Goal: Task Accomplishment & Management: Manage account settings

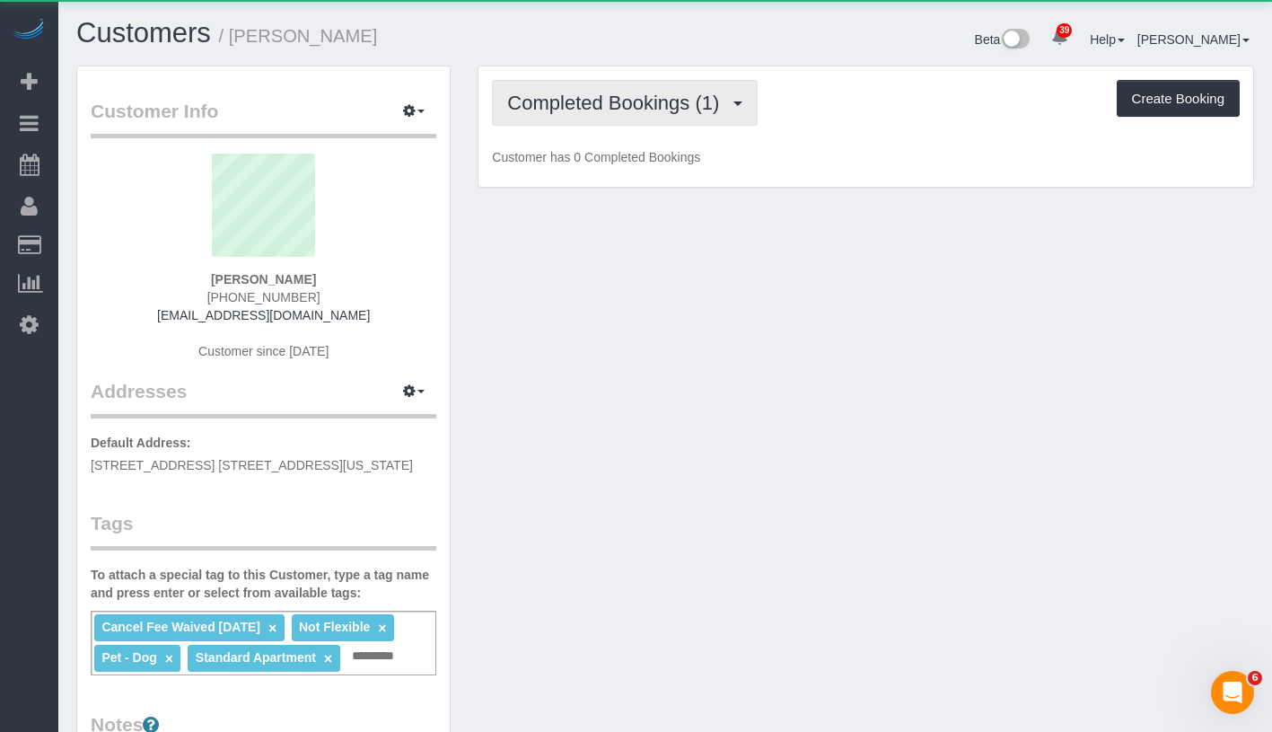
click at [605, 92] on span "Completed Bookings (1)" at bounding box center [617, 103] width 221 height 22
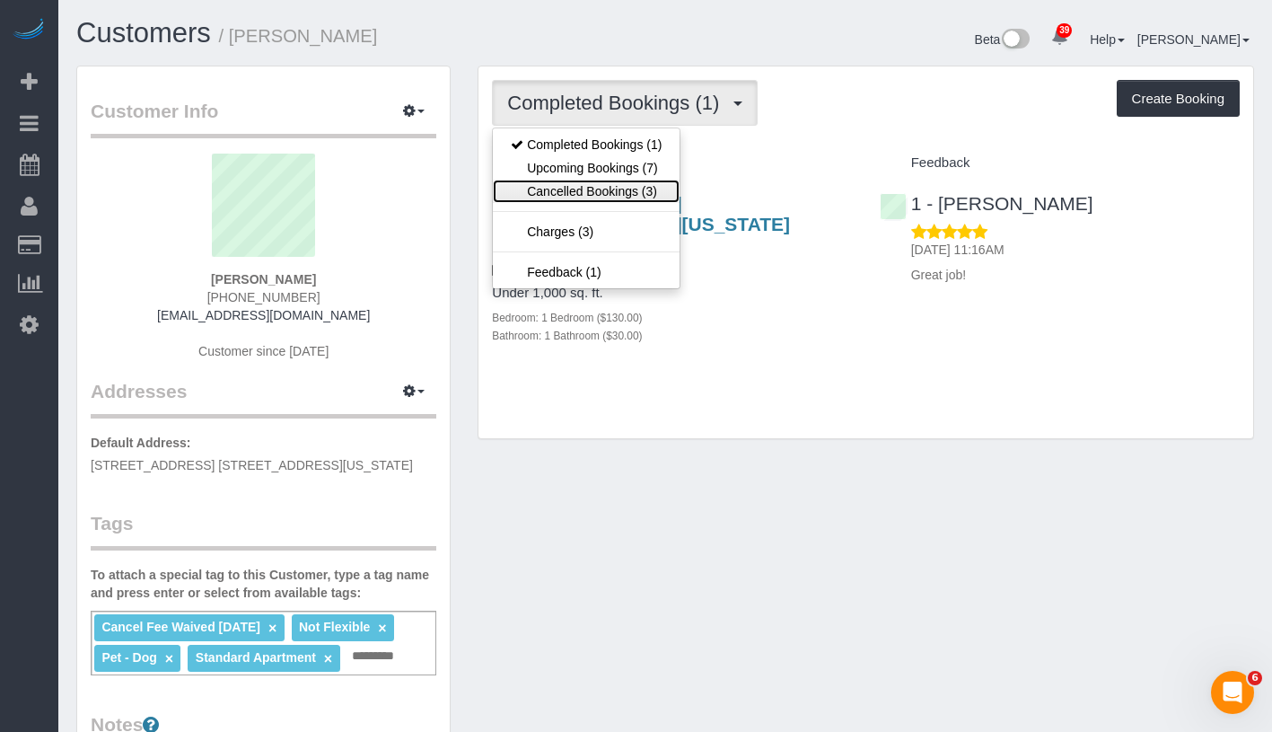
click at [612, 182] on link "Cancelled Bookings (3)" at bounding box center [586, 191] width 187 height 23
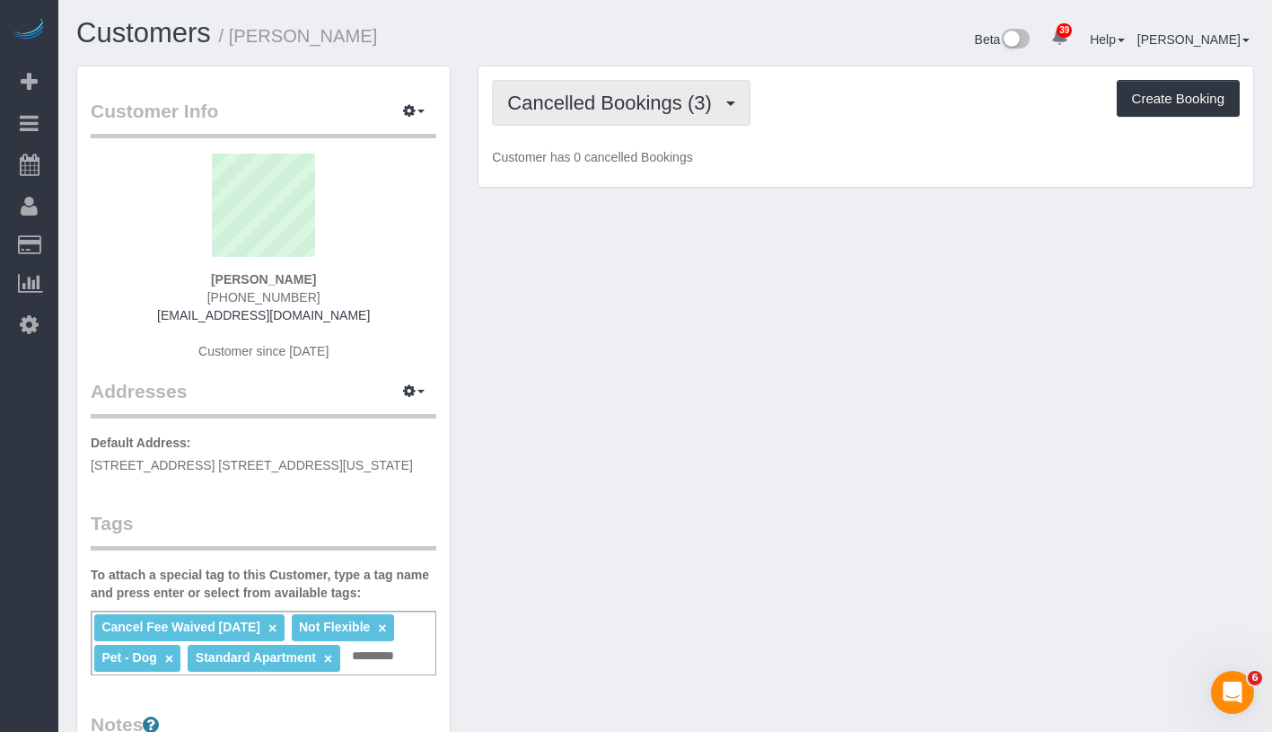
click at [670, 83] on button "Cancelled Bookings (3)" at bounding box center [621, 103] width 259 height 46
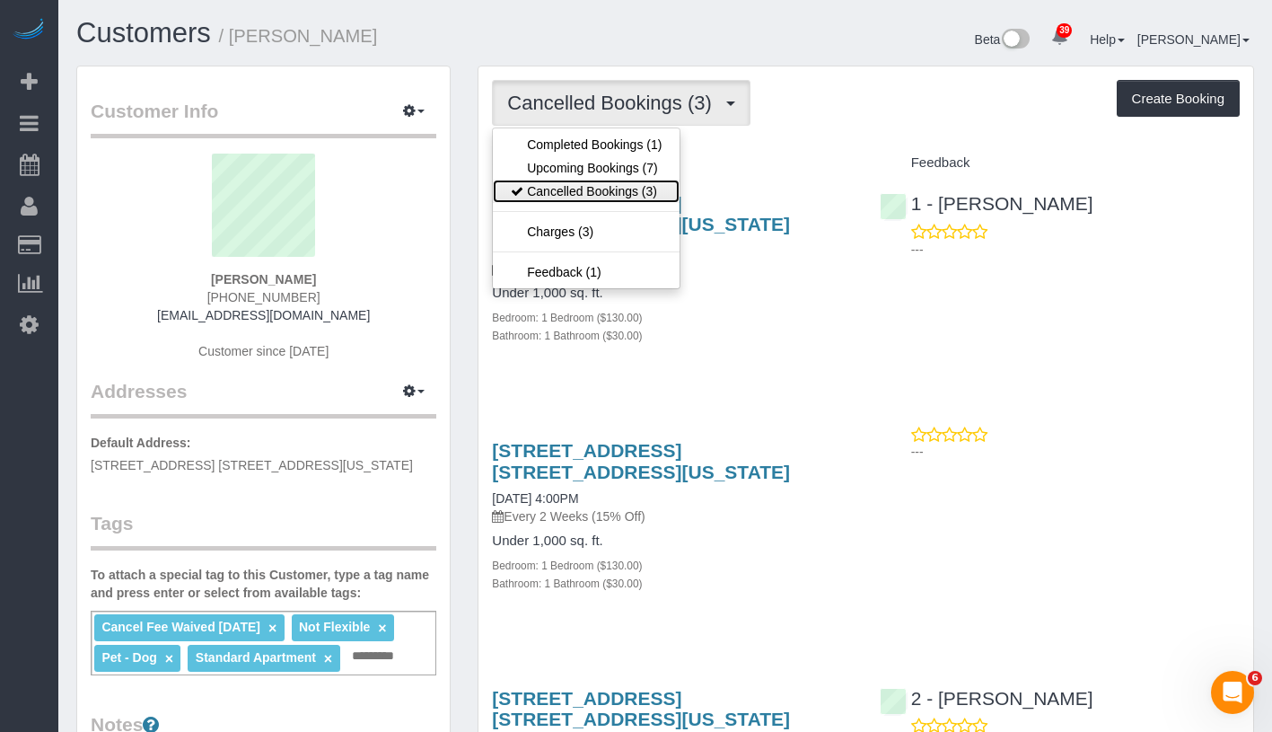
click at [635, 180] on link "Cancelled Bookings (3)" at bounding box center [586, 191] width 187 height 23
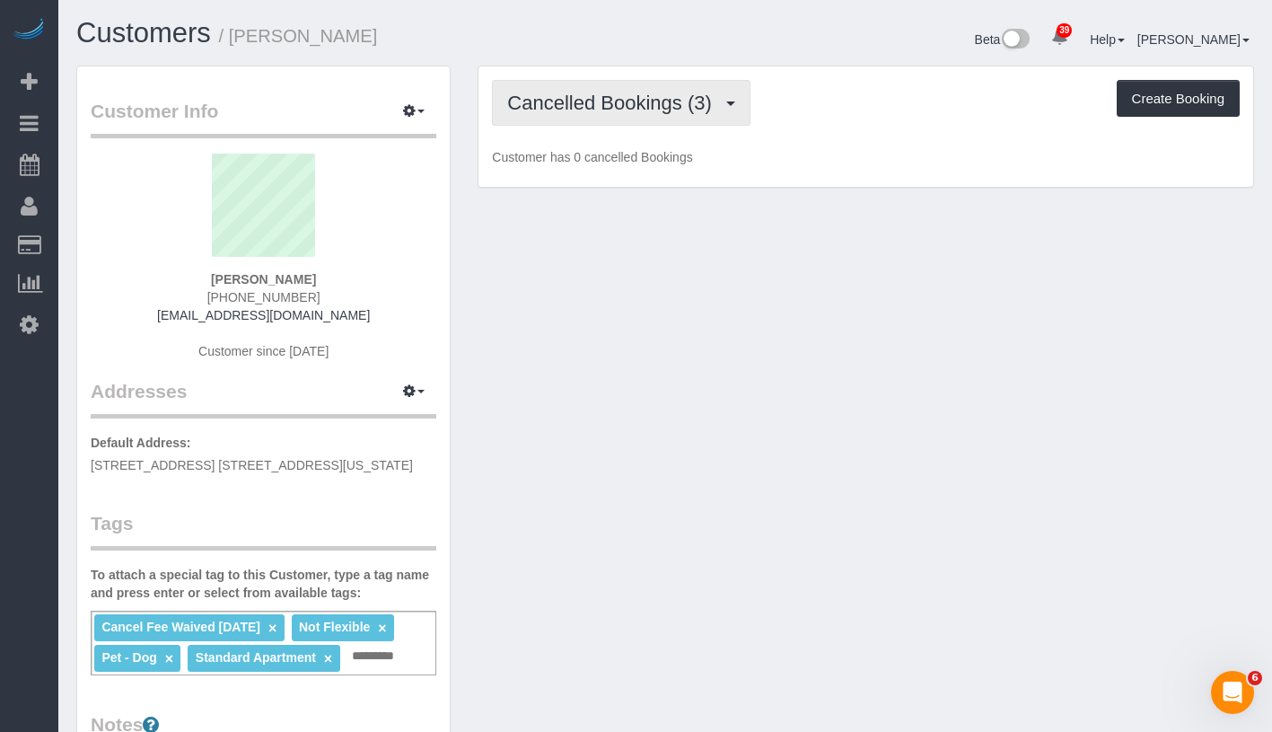
click at [682, 108] on span "Cancelled Bookings (3)" at bounding box center [613, 103] width 213 height 22
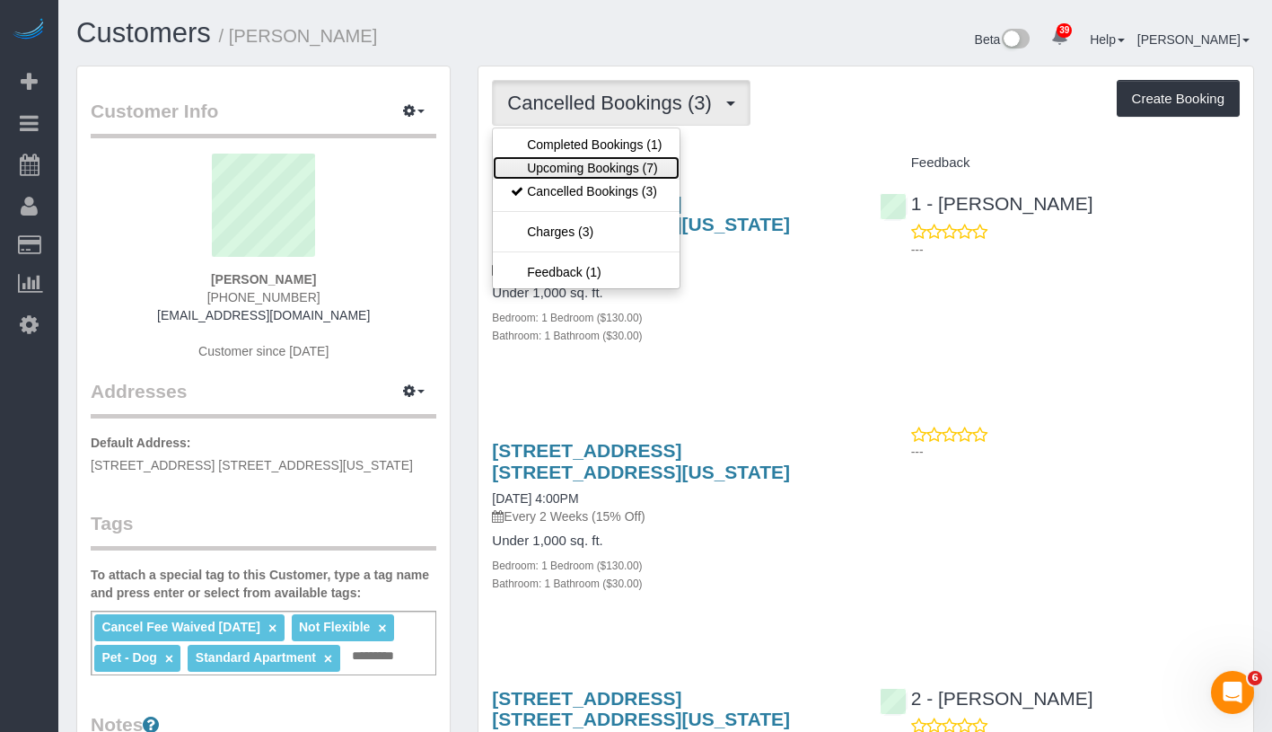
click at [634, 171] on link "Upcoming Bookings (7)" at bounding box center [586, 167] width 187 height 23
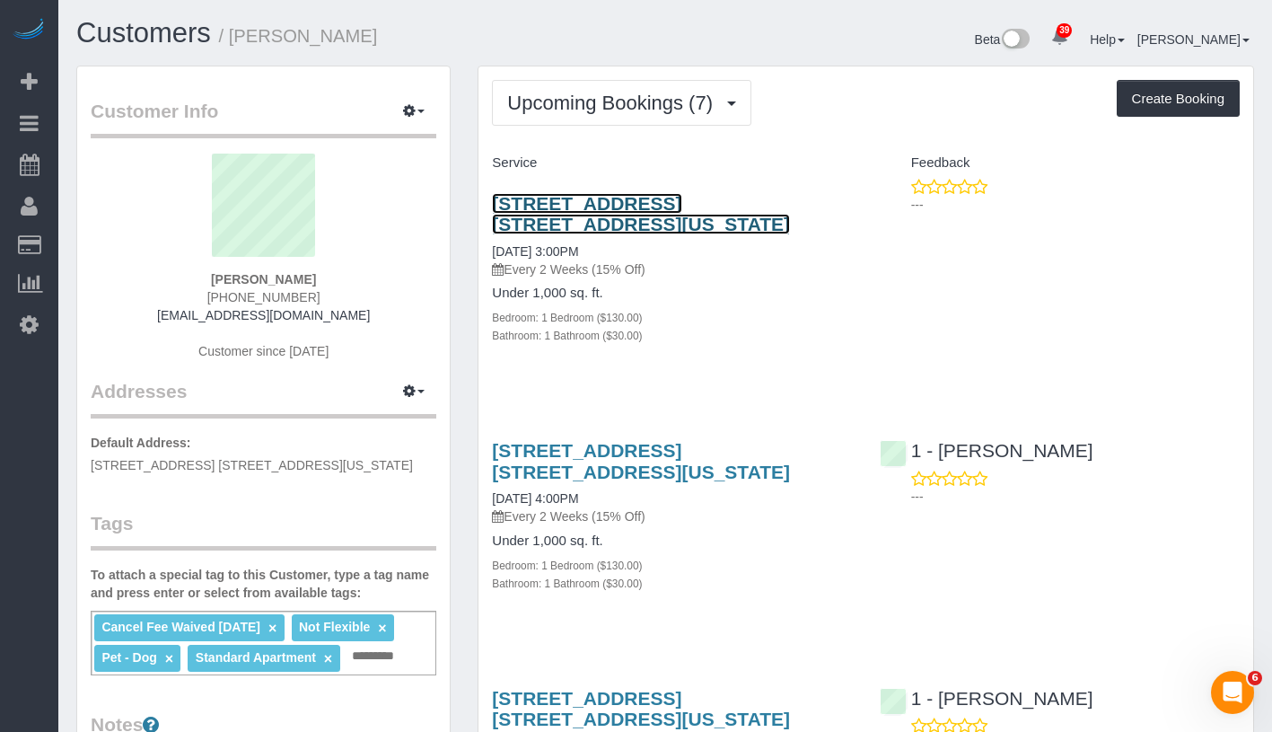
click at [627, 210] on link "525 East 72nd Street, Apt. 44c, New York, NY 10021" at bounding box center [641, 213] width 298 height 41
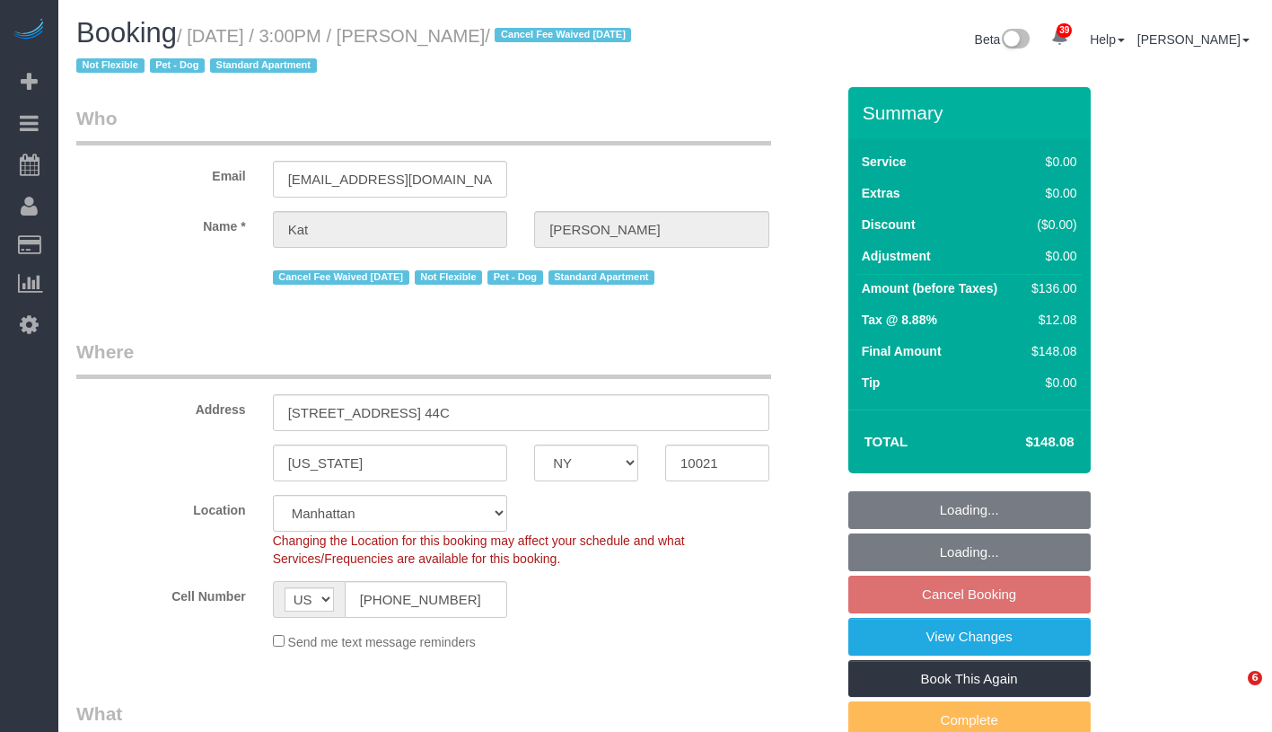
select select "NY"
select select "number:89"
select select "number:90"
select select "number:13"
select select "number:5"
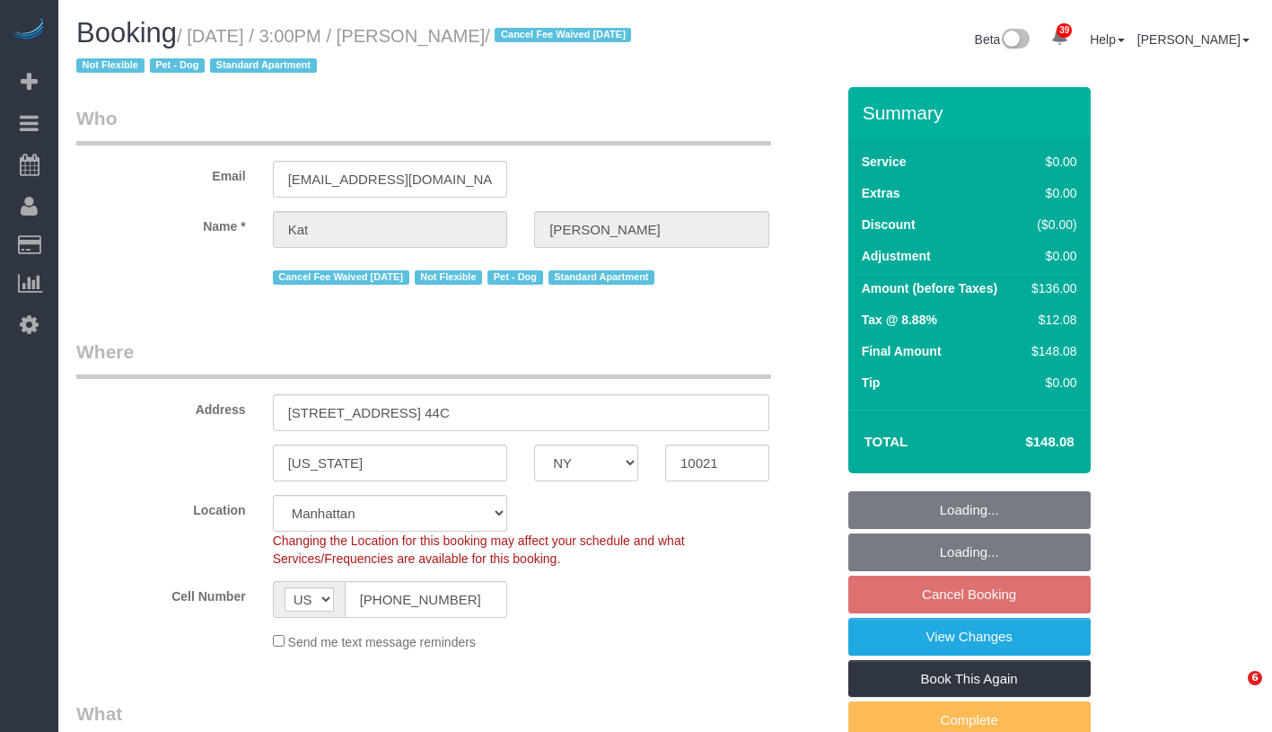
select select "spot8"
select select "1"
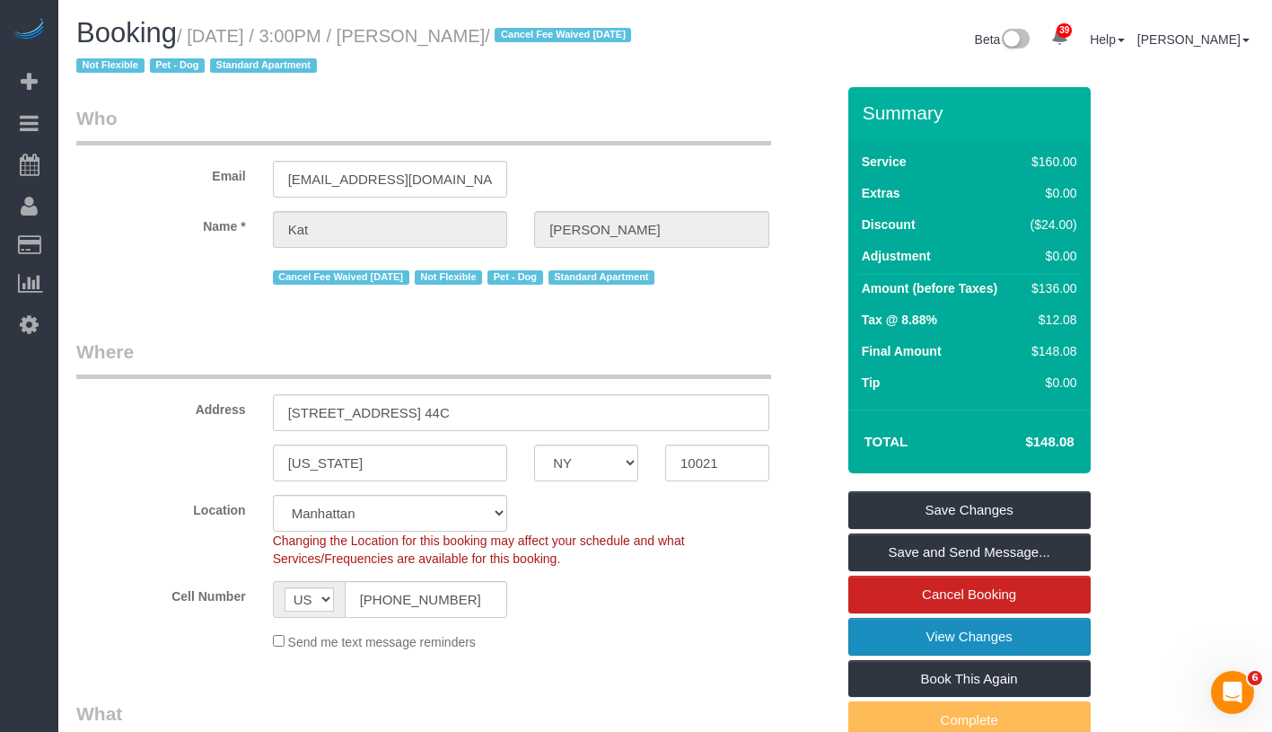
click at [1041, 631] on link "View Changes" at bounding box center [969, 637] width 242 height 38
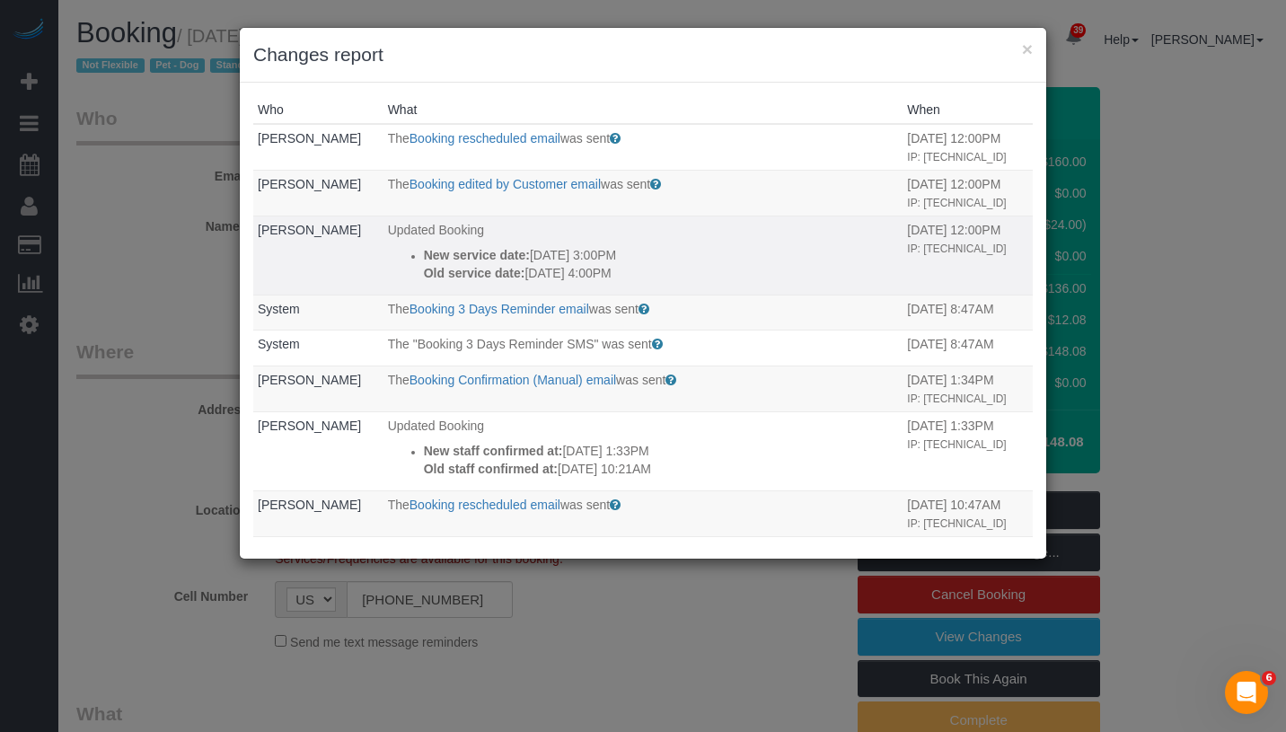
drag, startPoint x: 408, startPoint y: 250, endPoint x: 661, endPoint y: 272, distance: 254.2
click at [661, 272] on ul "New service date: 11/07/2025 3:00PM Old service date: 10/17/2025 4:00PM" at bounding box center [643, 264] width 511 height 36
copy div "New service date: 11/07/2025 3:00PM Old service date: 10/17/2025 4:00PM"
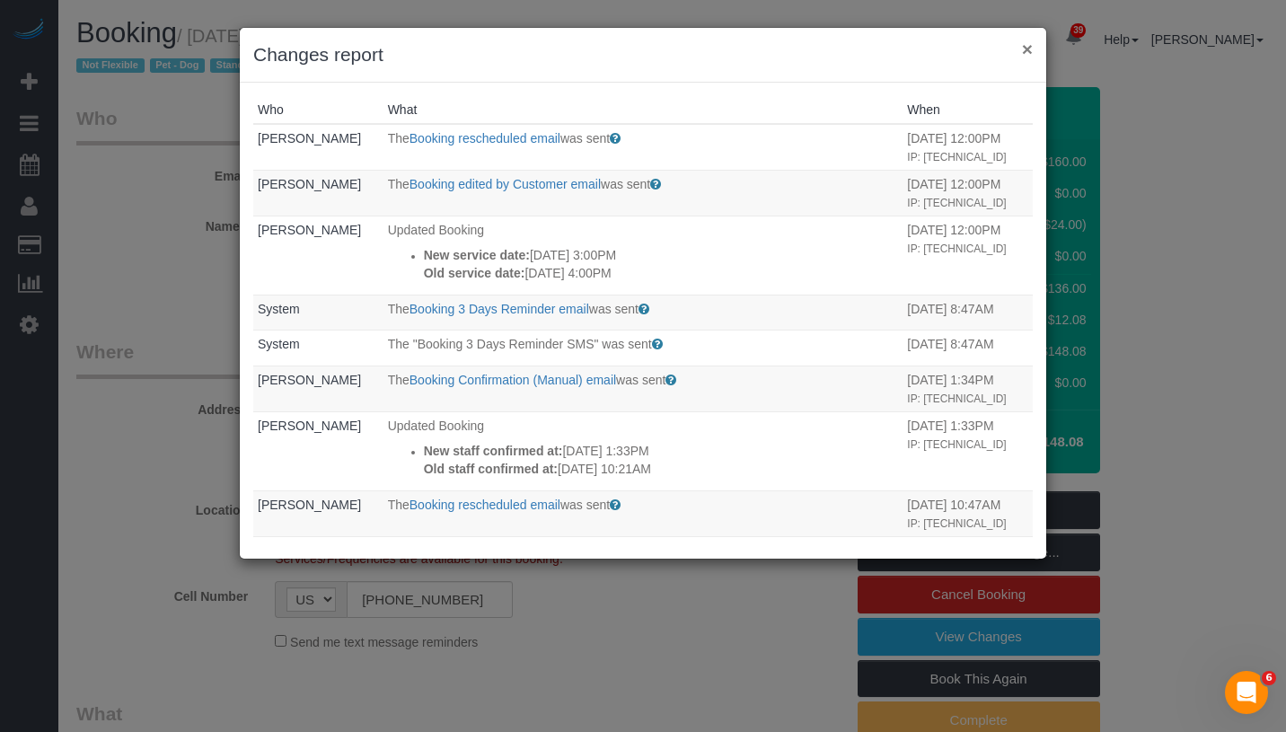
click at [1031, 54] on button "×" at bounding box center [1027, 49] width 11 height 19
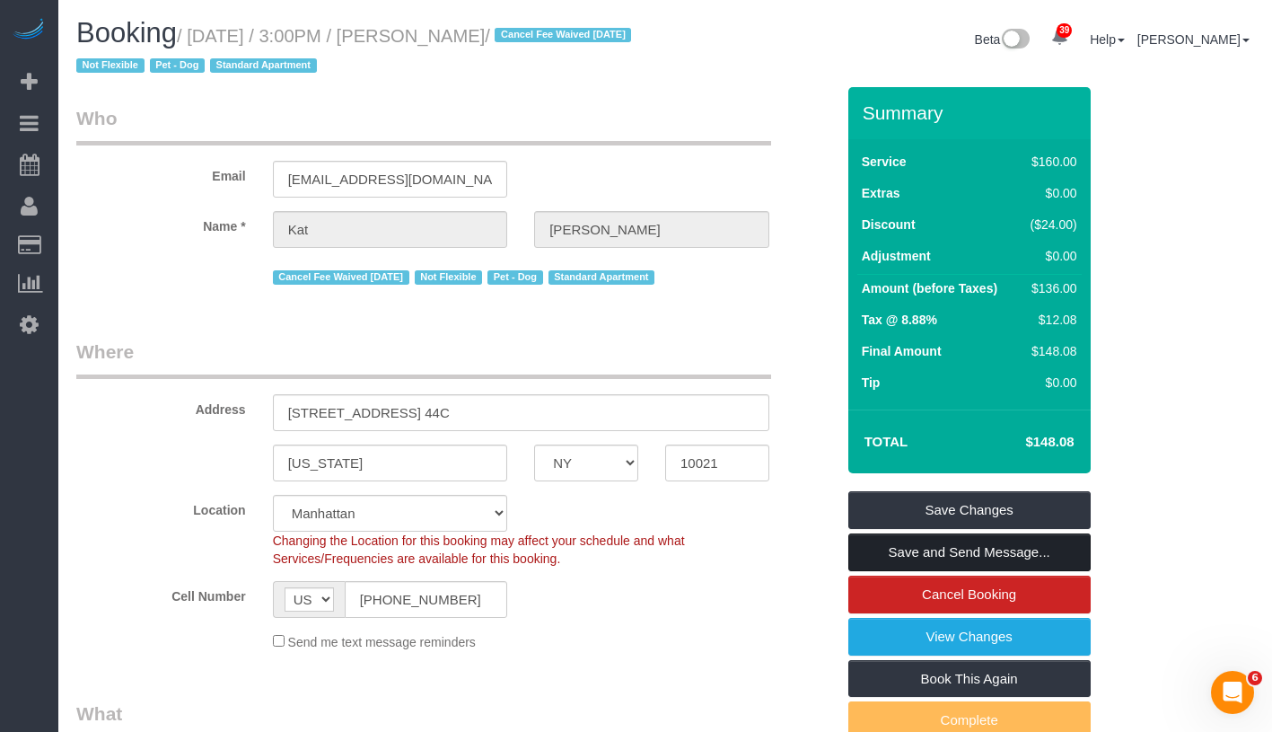
click at [1066, 539] on link "Save and Send Message..." at bounding box center [969, 552] width 242 height 38
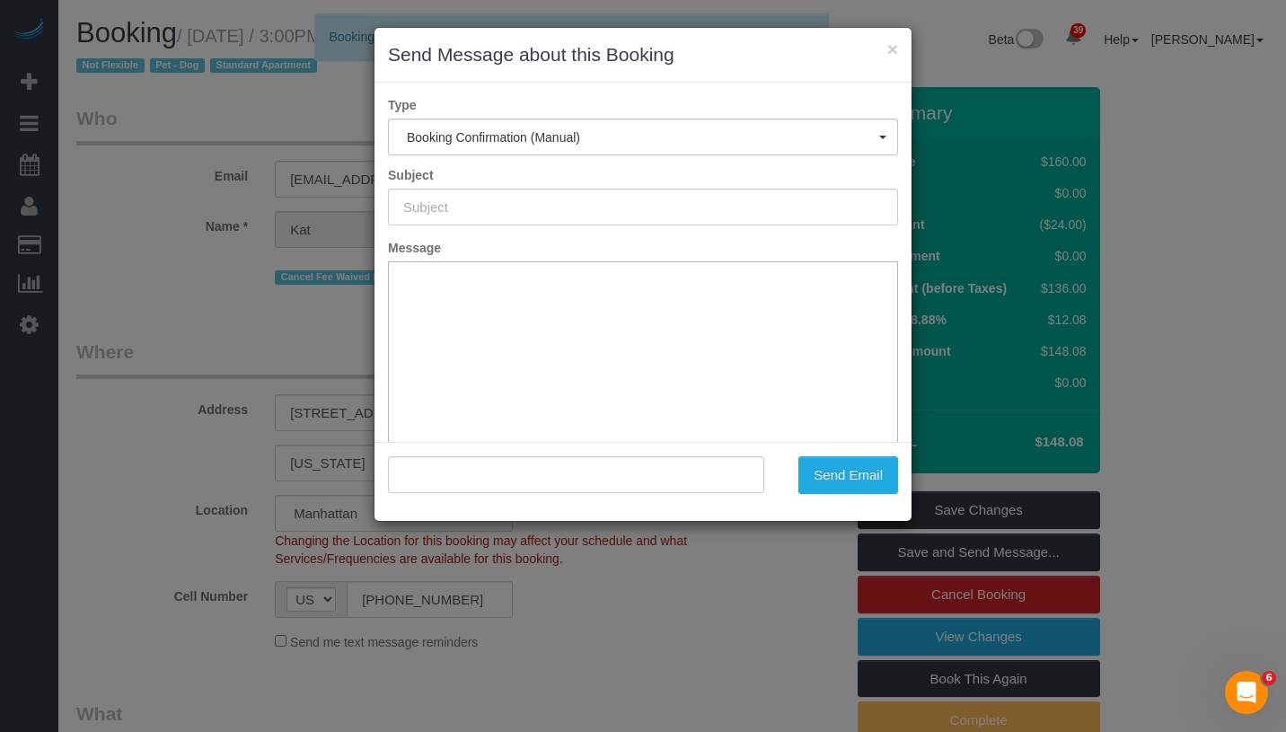
type input "Cleaning Confirmed for 11/07/2025 at 3:00pm"
type input ""Kat Downing" <kgoencz@gmail.com>"
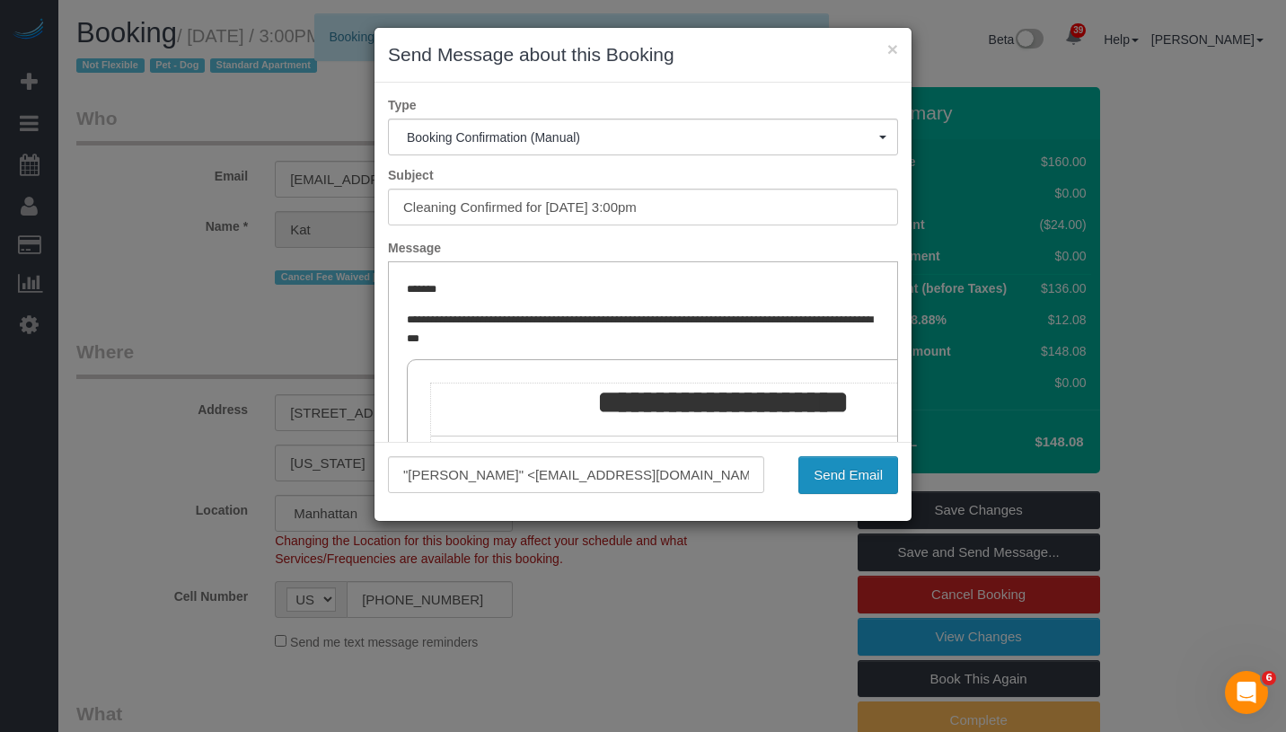
click at [867, 472] on button "Send Email" at bounding box center [848, 475] width 100 height 38
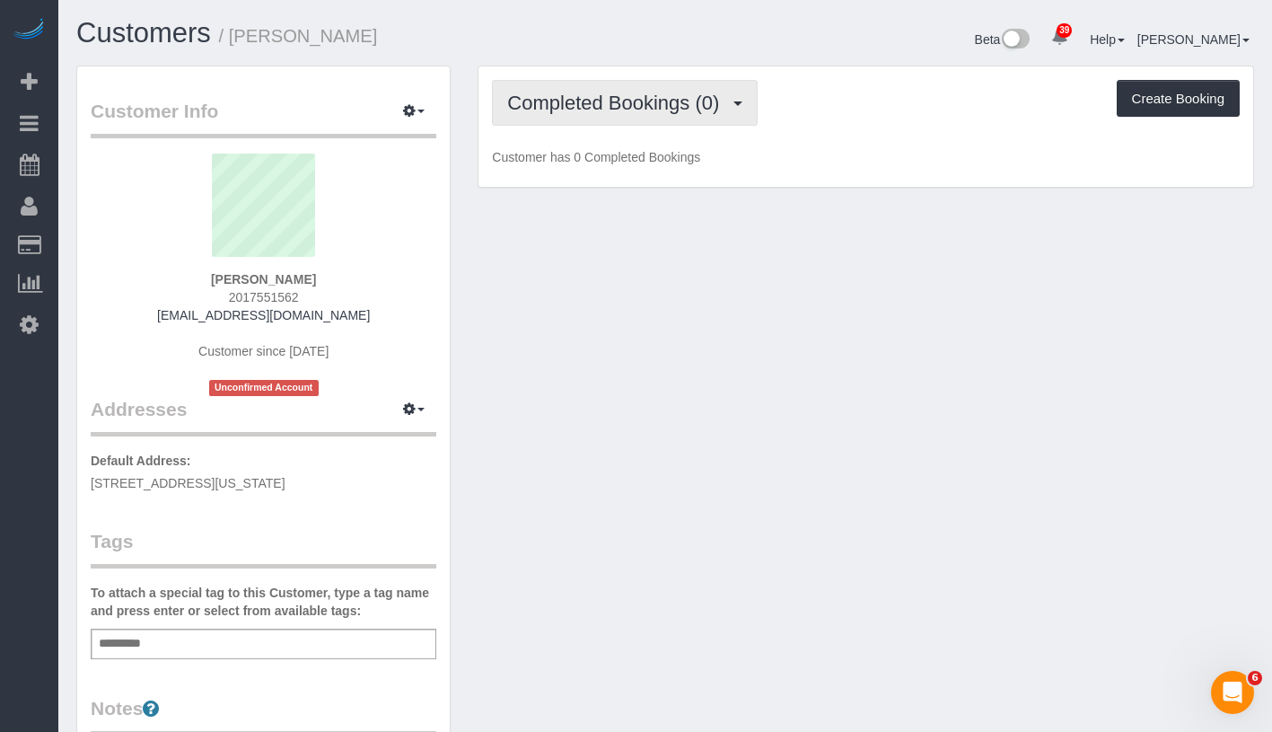
click at [565, 94] on span "Completed Bookings (0)" at bounding box center [617, 103] width 221 height 22
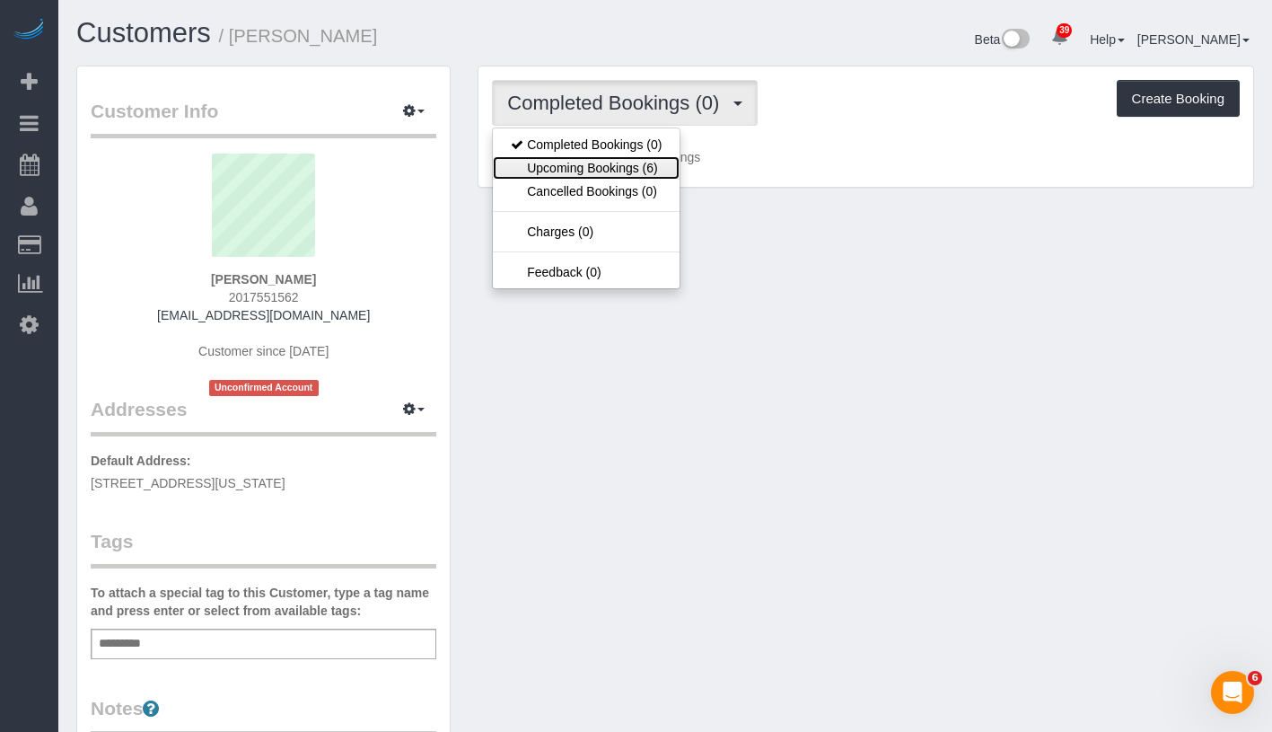
click at [590, 164] on link "Upcoming Bookings (6)" at bounding box center [586, 167] width 187 height 23
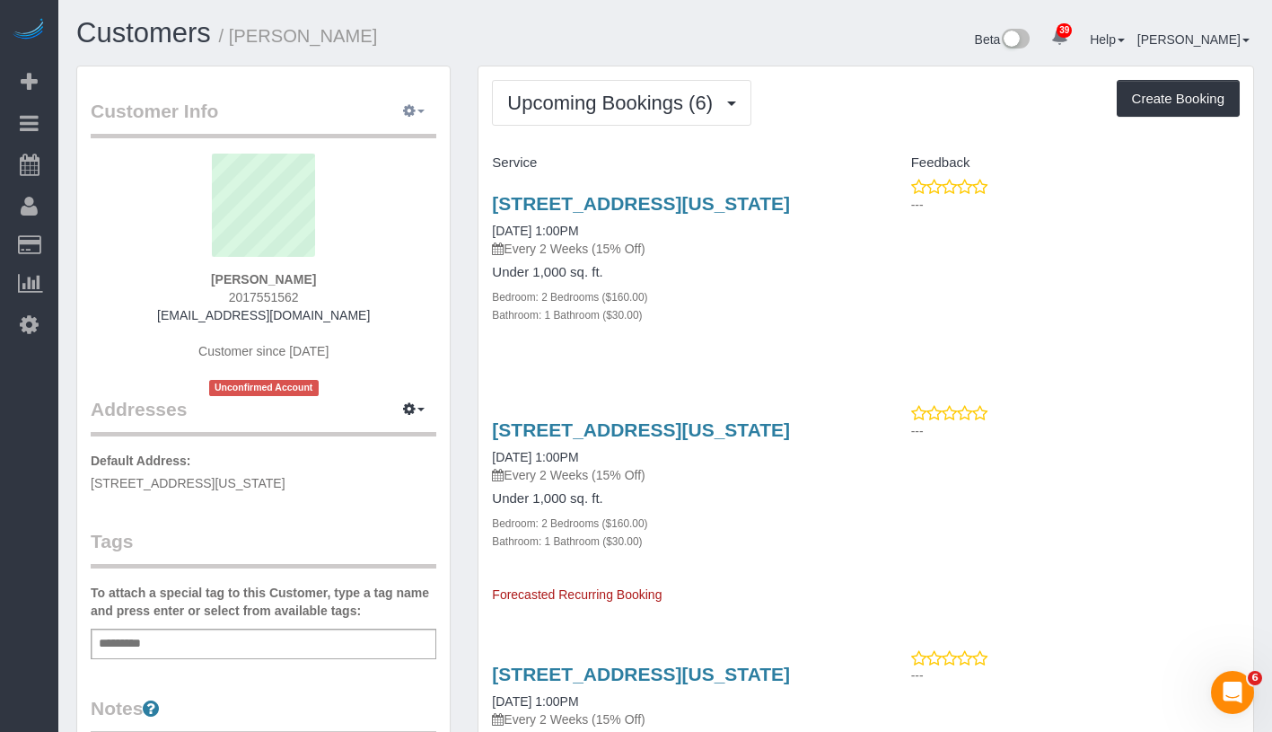
click at [417, 110] on button "button" at bounding box center [413, 112] width 45 height 28
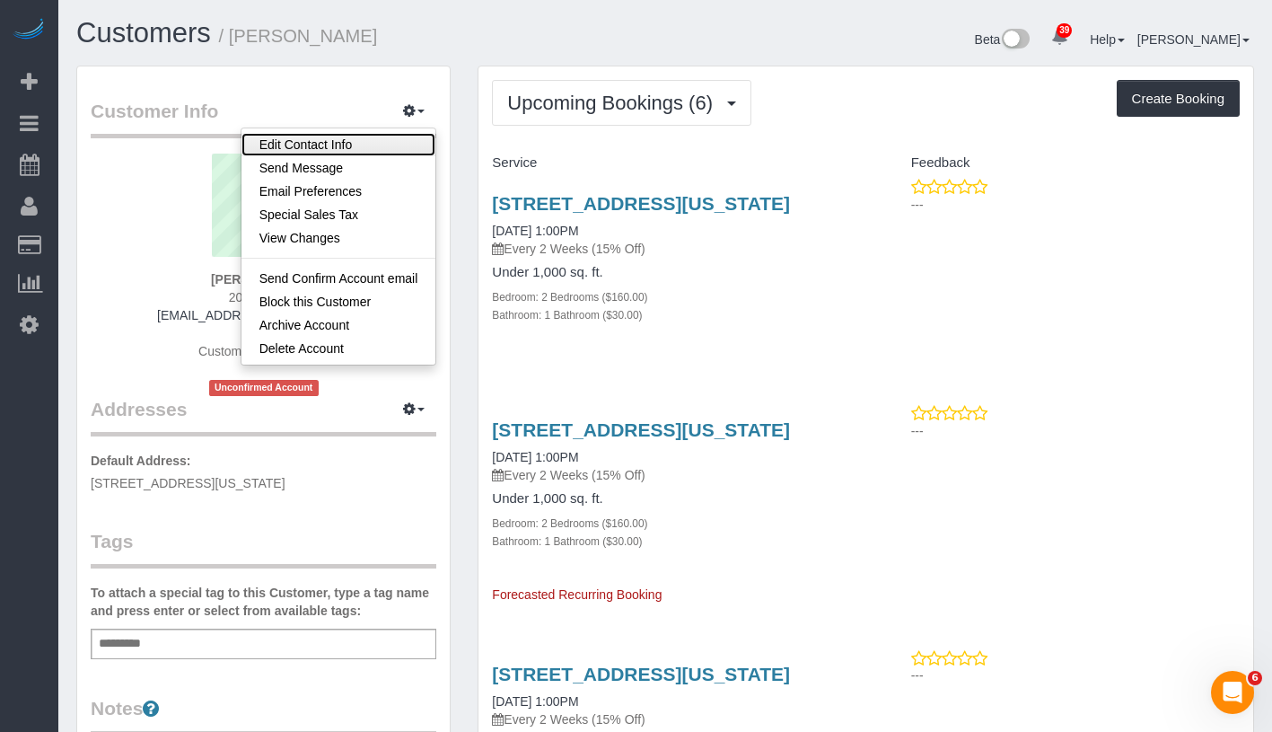
click at [386, 149] on link "Edit Contact Info" at bounding box center [339, 144] width 195 height 23
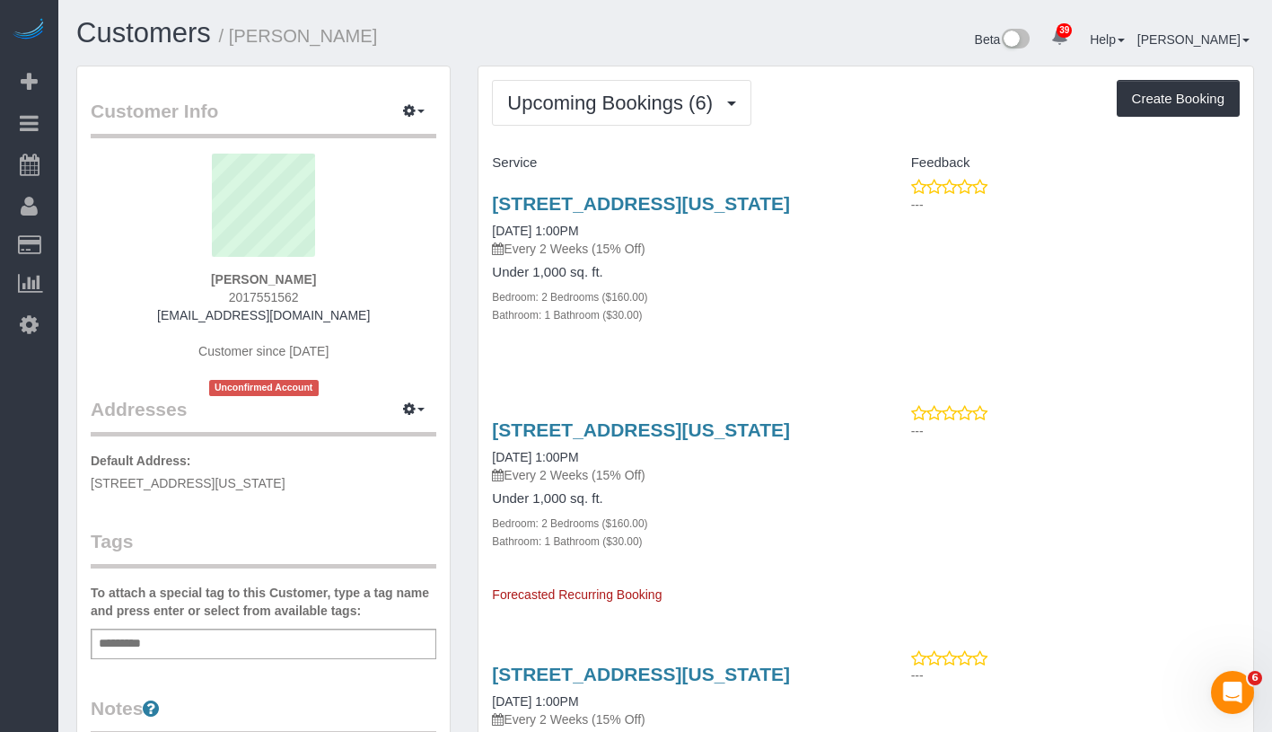
select select "NY"
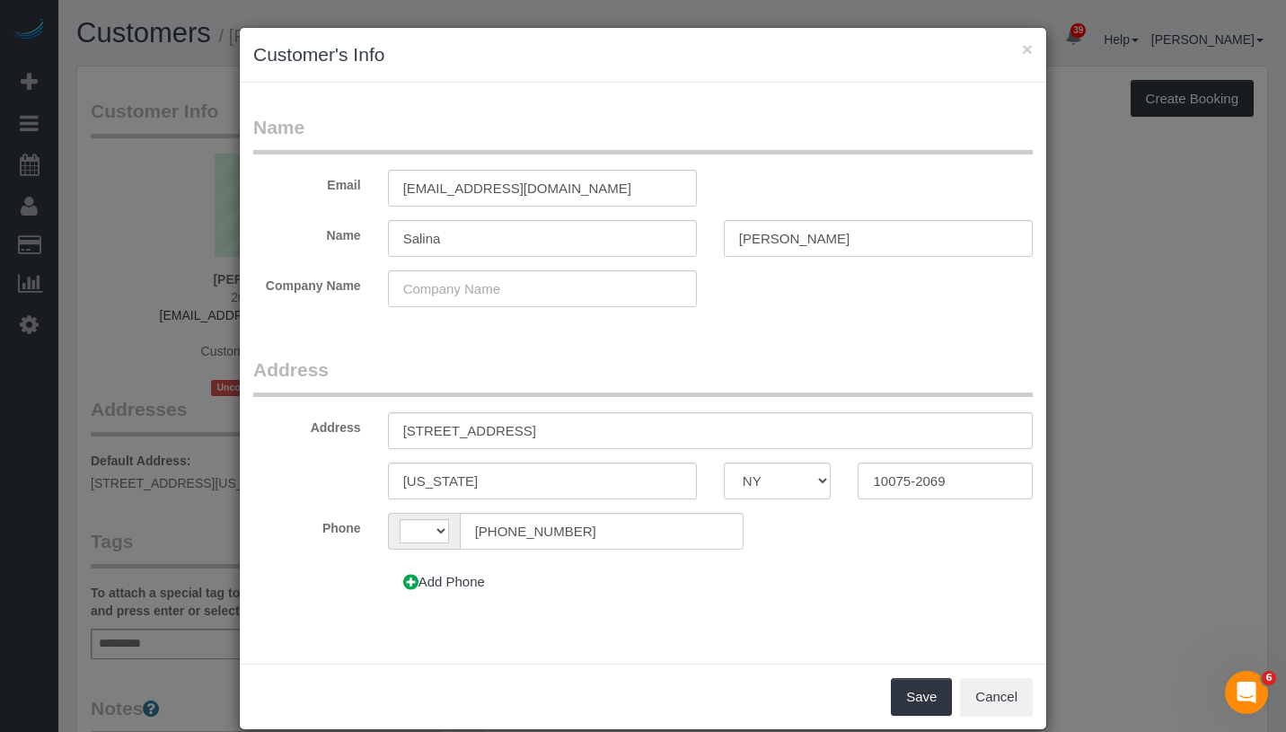
select select "string:[GEOGRAPHIC_DATA]"
click at [428, 433] on input "[STREET_ADDRESS]" at bounding box center [710, 430] width 645 height 37
click at [496, 430] on input "201 East 77th St Apt 4C" at bounding box center [710, 430] width 645 height 37
click at [545, 431] on input "201 East 77th Street Apt 4C" at bounding box center [710, 430] width 645 height 37
type input "[STREET_ADDRESS] 4C"
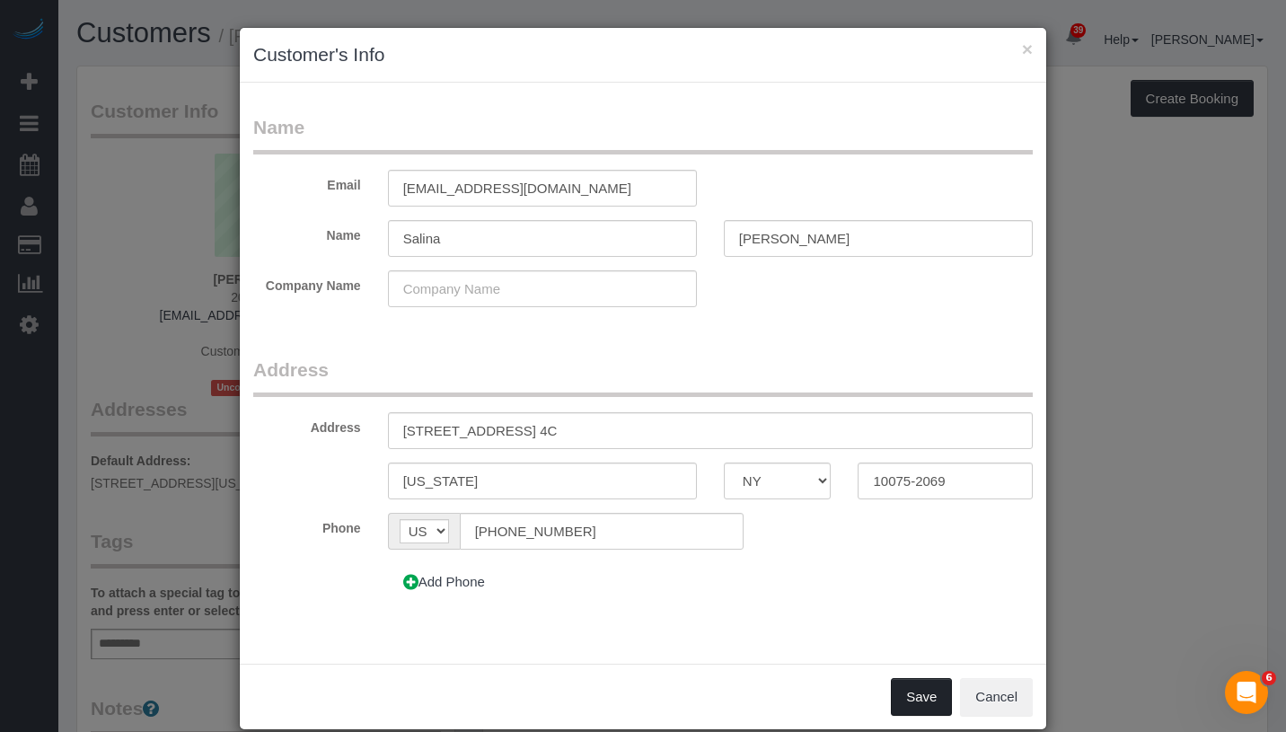
click at [900, 687] on button "Save" at bounding box center [921, 697] width 61 height 38
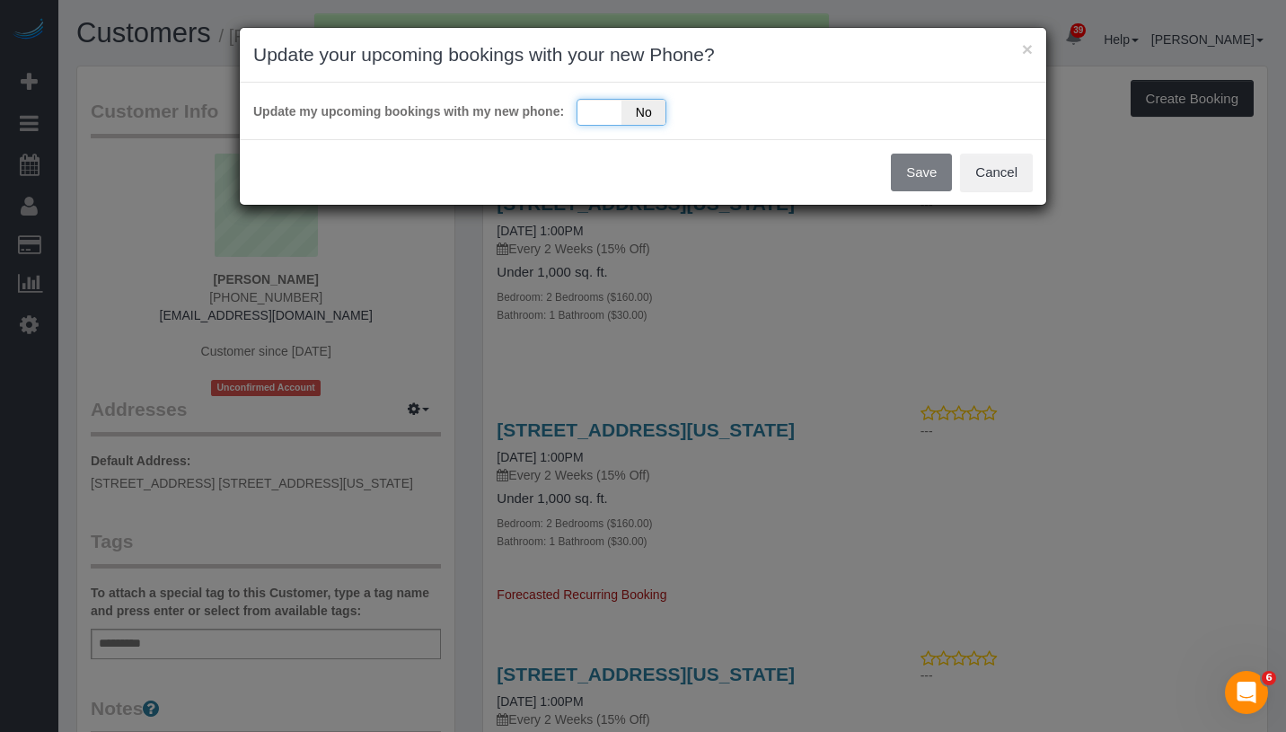
click at [587, 116] on div "Yes No" at bounding box center [621, 112] width 90 height 27
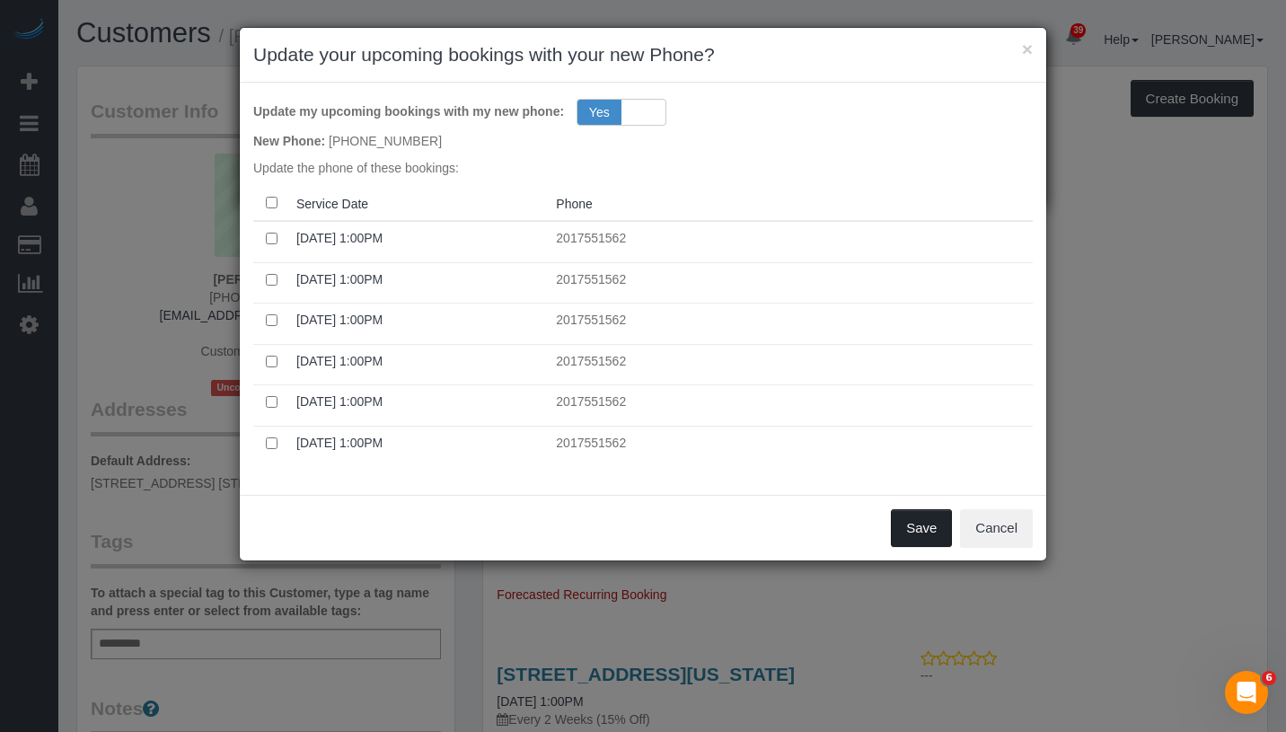
click at [922, 535] on button "Save" at bounding box center [921, 528] width 61 height 38
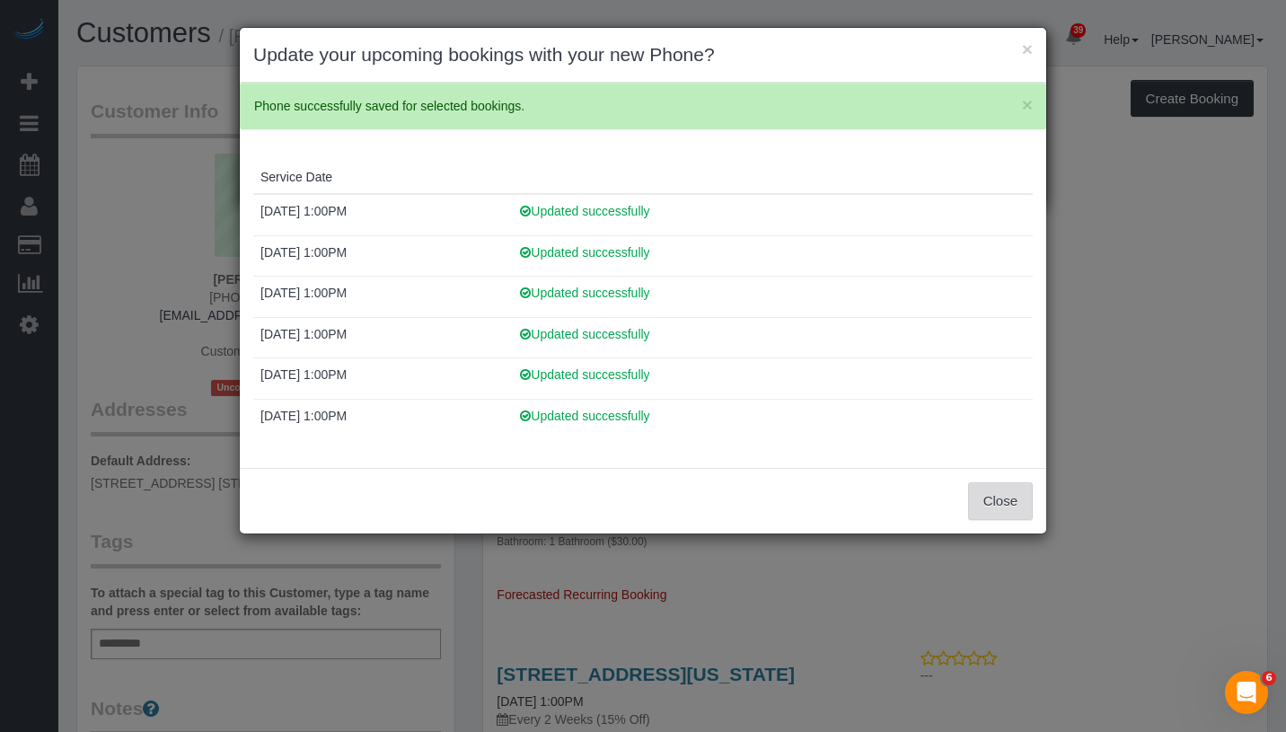
click at [1011, 501] on button "Close" at bounding box center [1000, 501] width 65 height 38
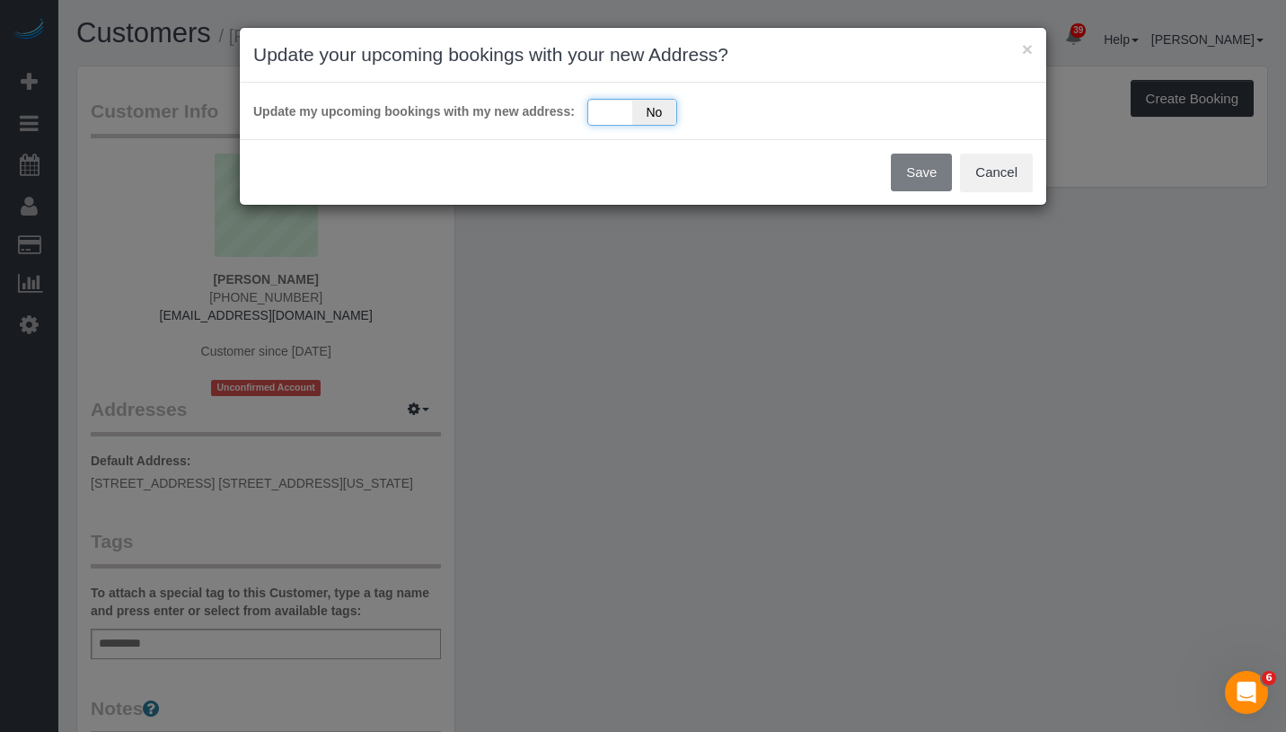
click at [587, 119] on div "Yes No" at bounding box center [632, 112] width 90 height 27
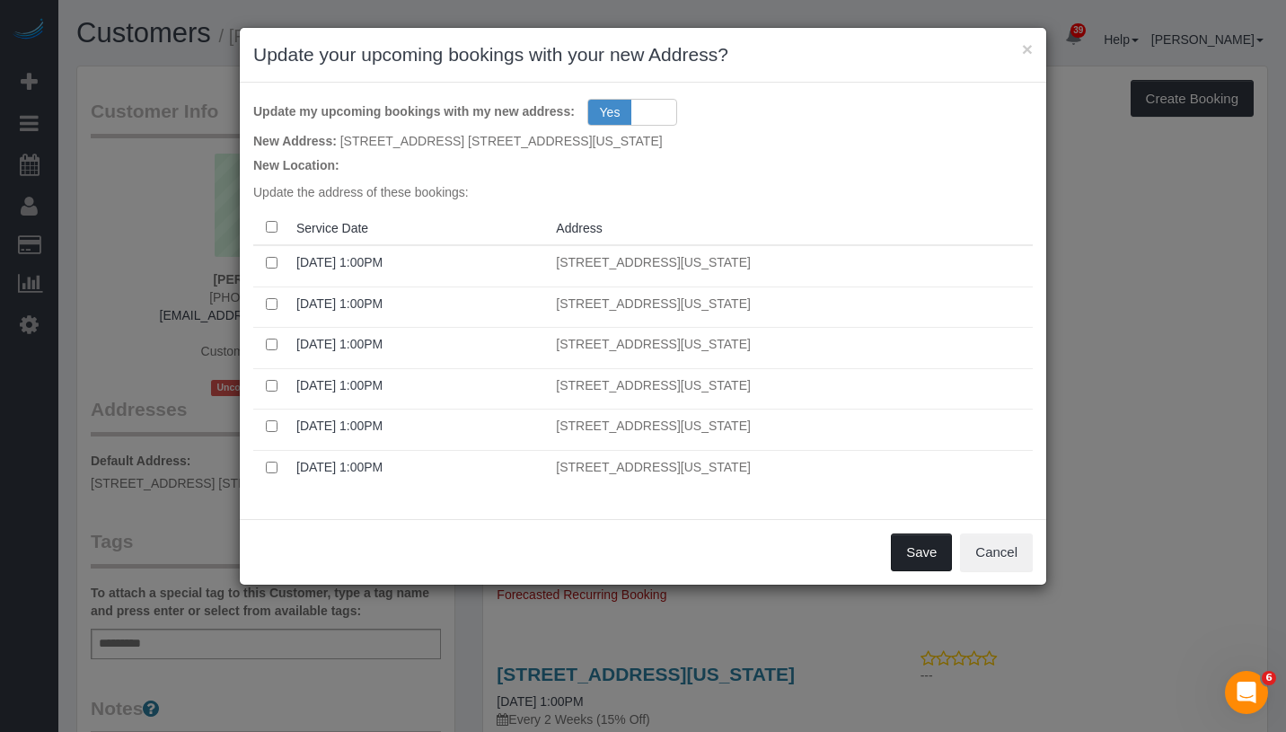
click at [918, 551] on button "Save" at bounding box center [921, 552] width 61 height 38
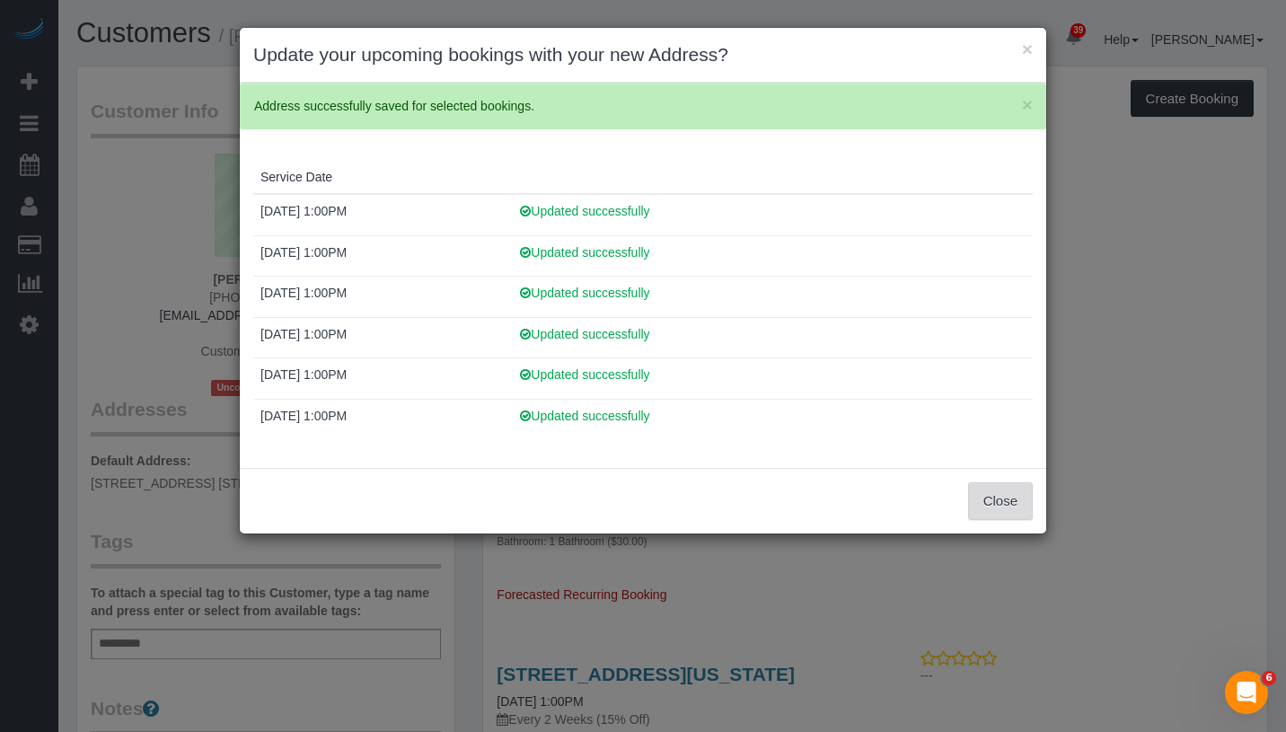
click at [995, 496] on button "Close" at bounding box center [1000, 501] width 65 height 38
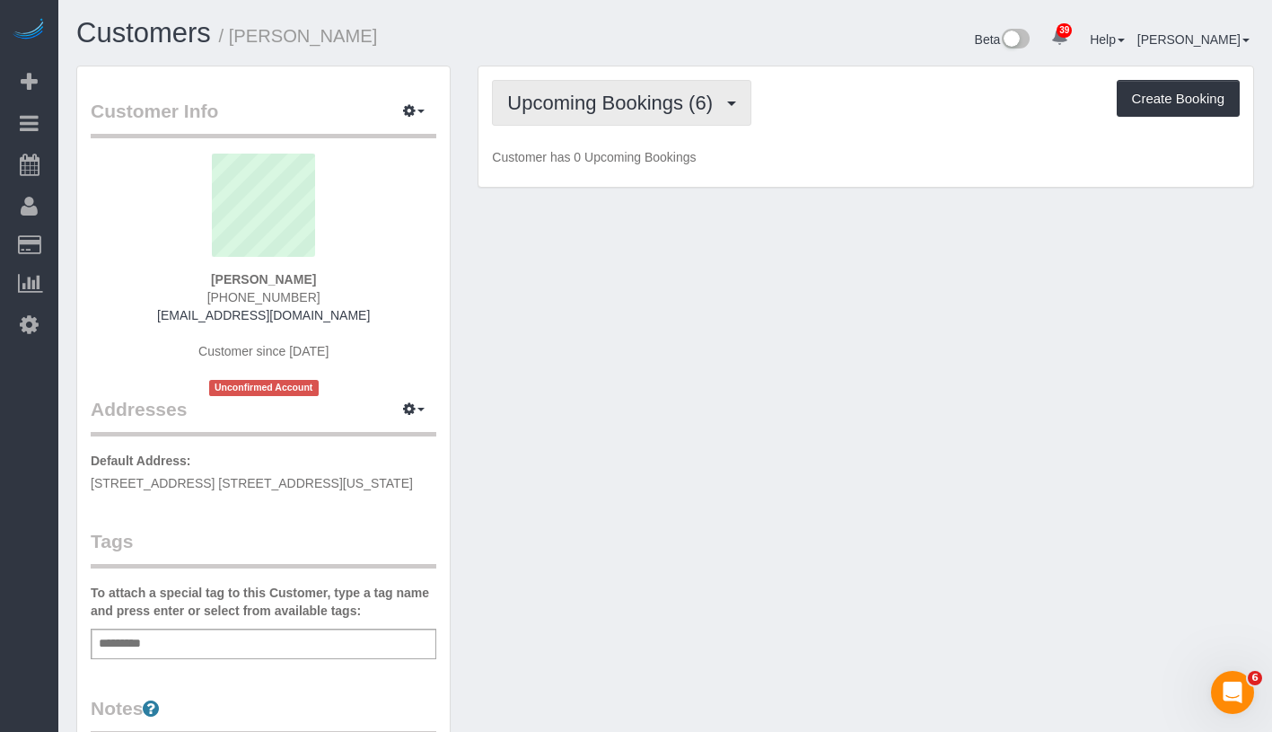
click at [597, 102] on span "Upcoming Bookings (6)" at bounding box center [614, 103] width 215 height 22
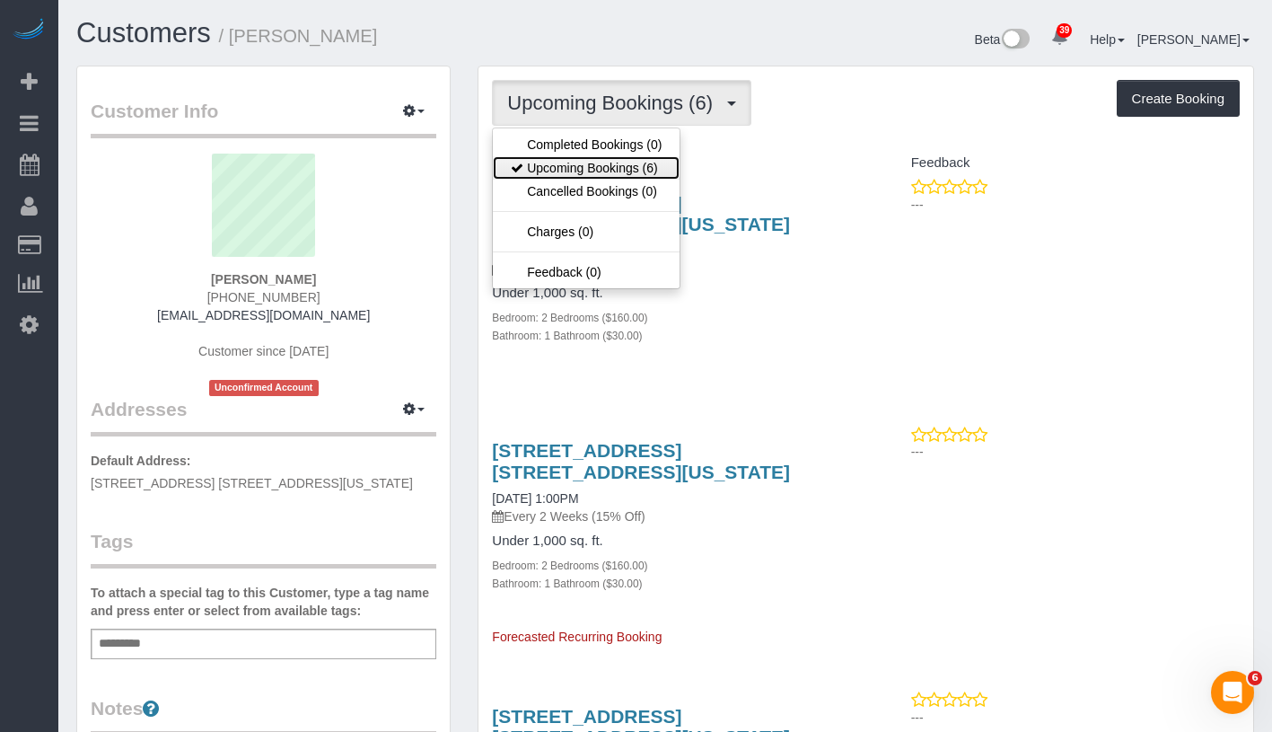
click at [601, 175] on link "Upcoming Bookings (6)" at bounding box center [586, 167] width 187 height 23
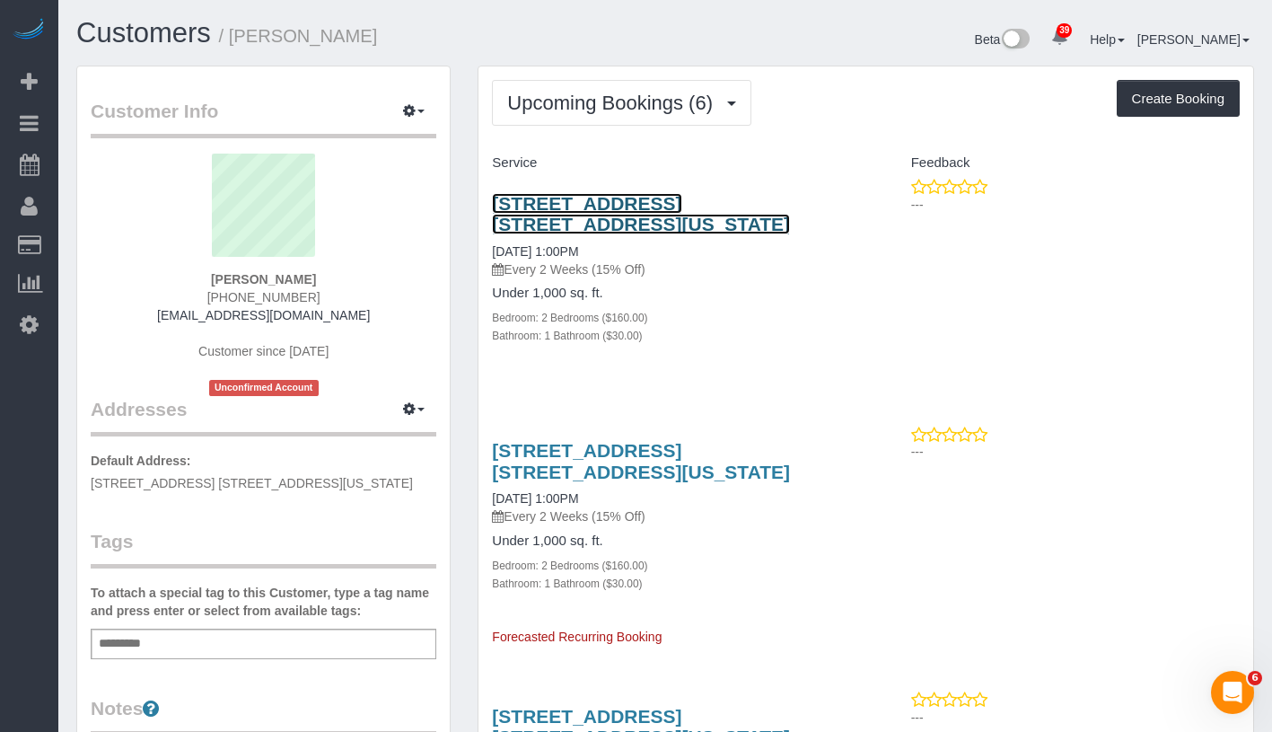
click at [620, 209] on link "201 East 77th Street Apt. 4c, New York, NY 10075-2069" at bounding box center [641, 213] width 298 height 41
click at [246, 641] on div "Add a tag" at bounding box center [264, 643] width 346 height 31
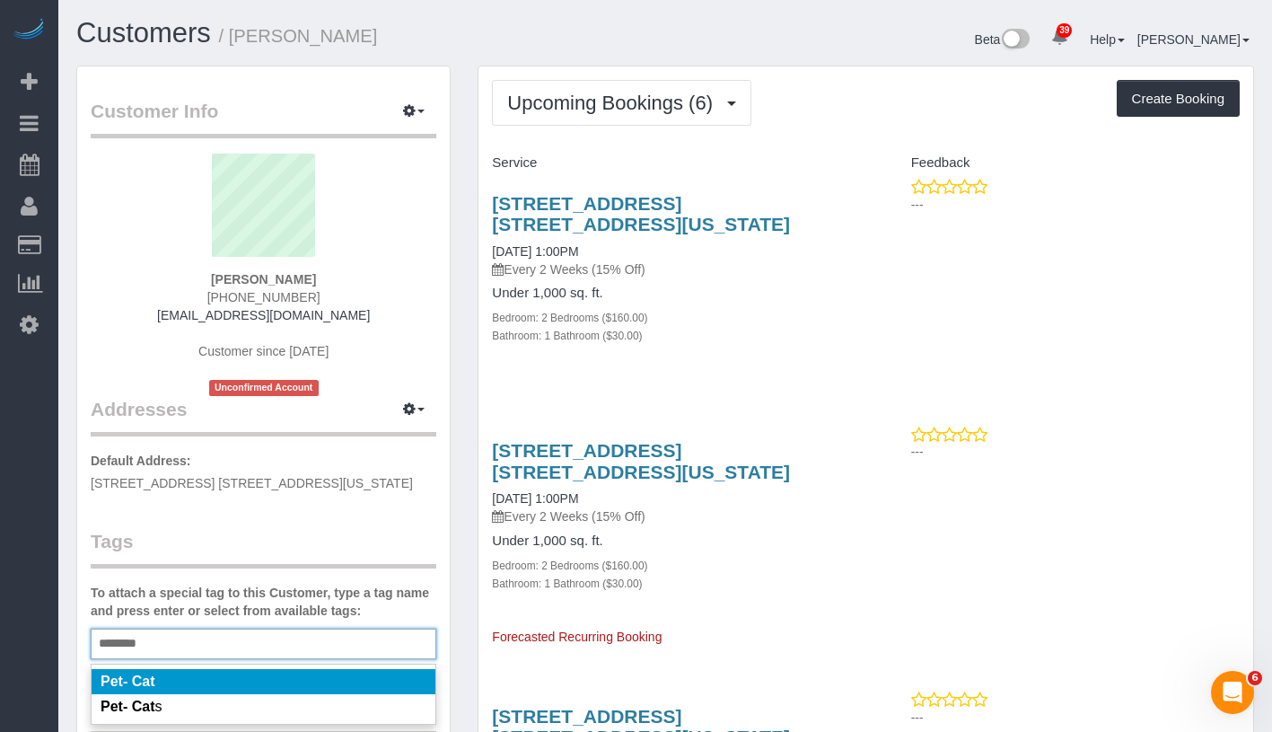
type input "********"
click at [244, 677] on li "Pet- Cat" at bounding box center [264, 681] width 344 height 25
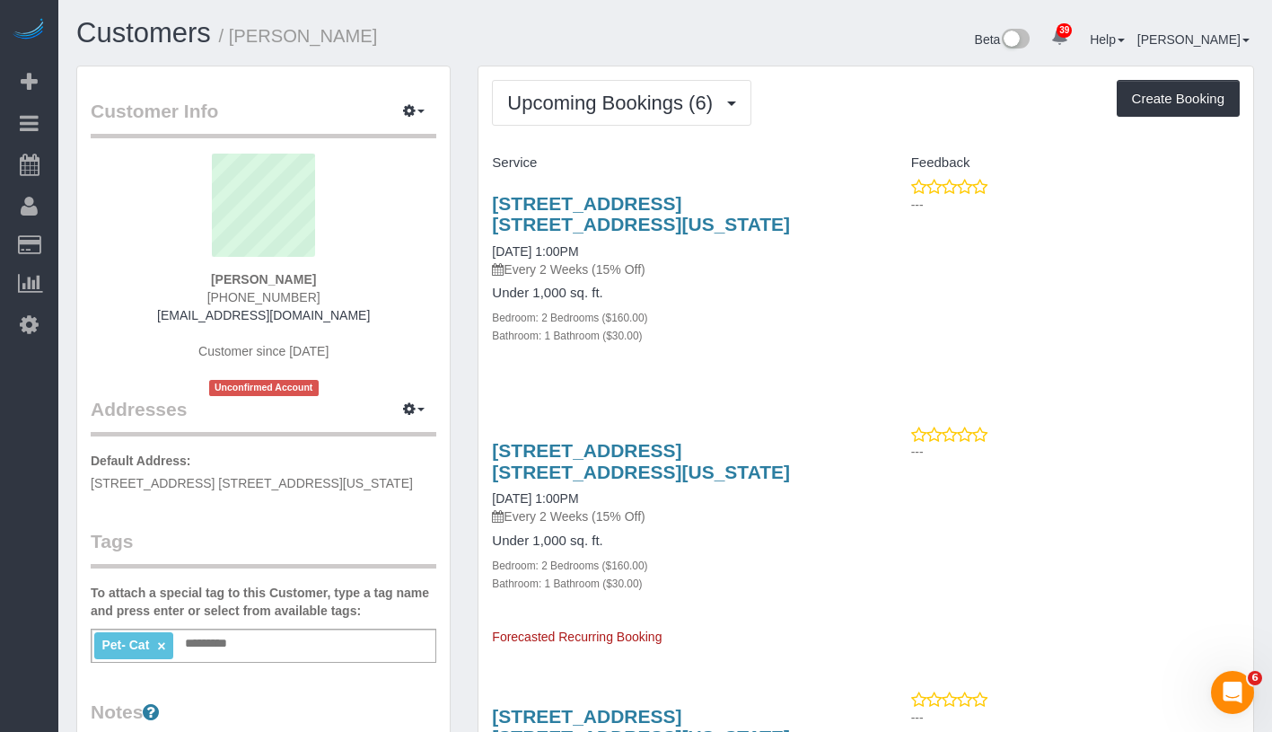
drag, startPoint x: 487, startPoint y: 188, endPoint x: 628, endPoint y: 223, distance: 146.1
click at [628, 223] on div "201 East 77th Street Apt. 4c, New York, NY 10075-2069 10/20/2025 1:00PM Every 2…" at bounding box center [672, 279] width 387 height 202
copy link "201 East 77th Street Apt. 4c, New York, NY 10075-2069"
click at [309, 640] on div "Pet- Cat × Add a tag" at bounding box center [264, 645] width 346 height 34
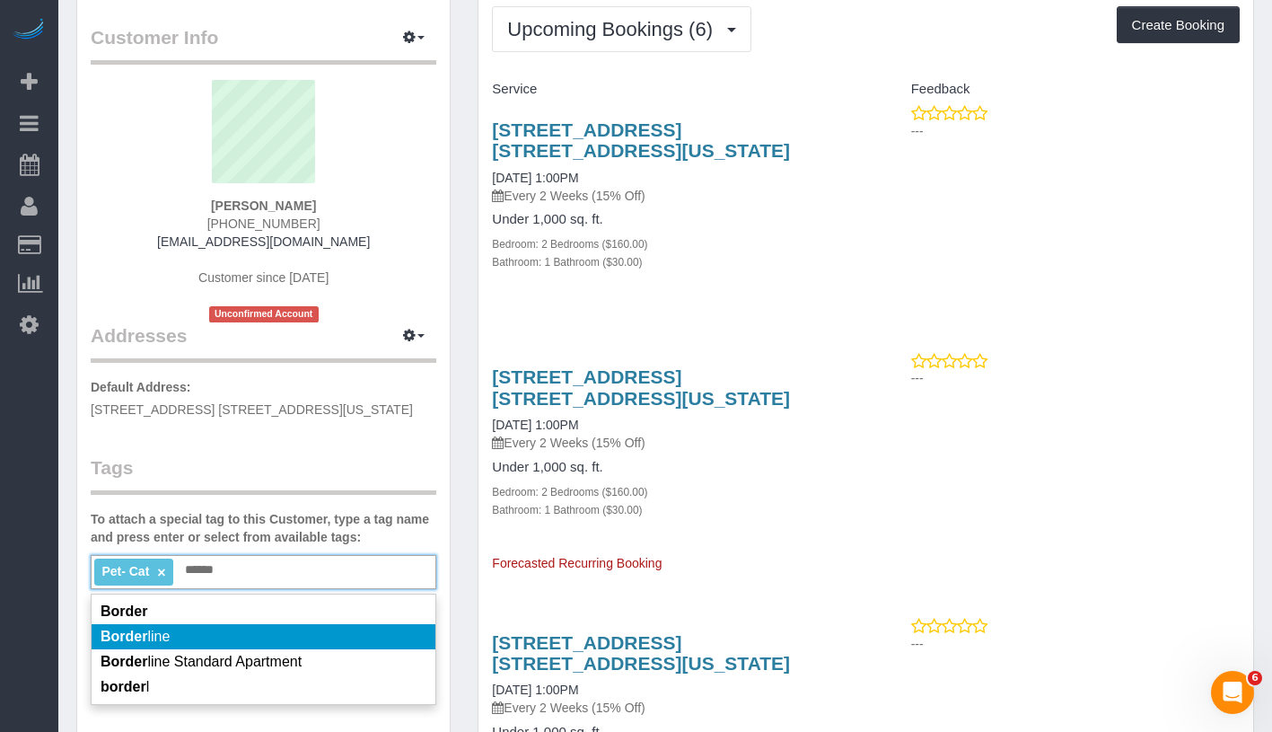
scroll to position [110, 0]
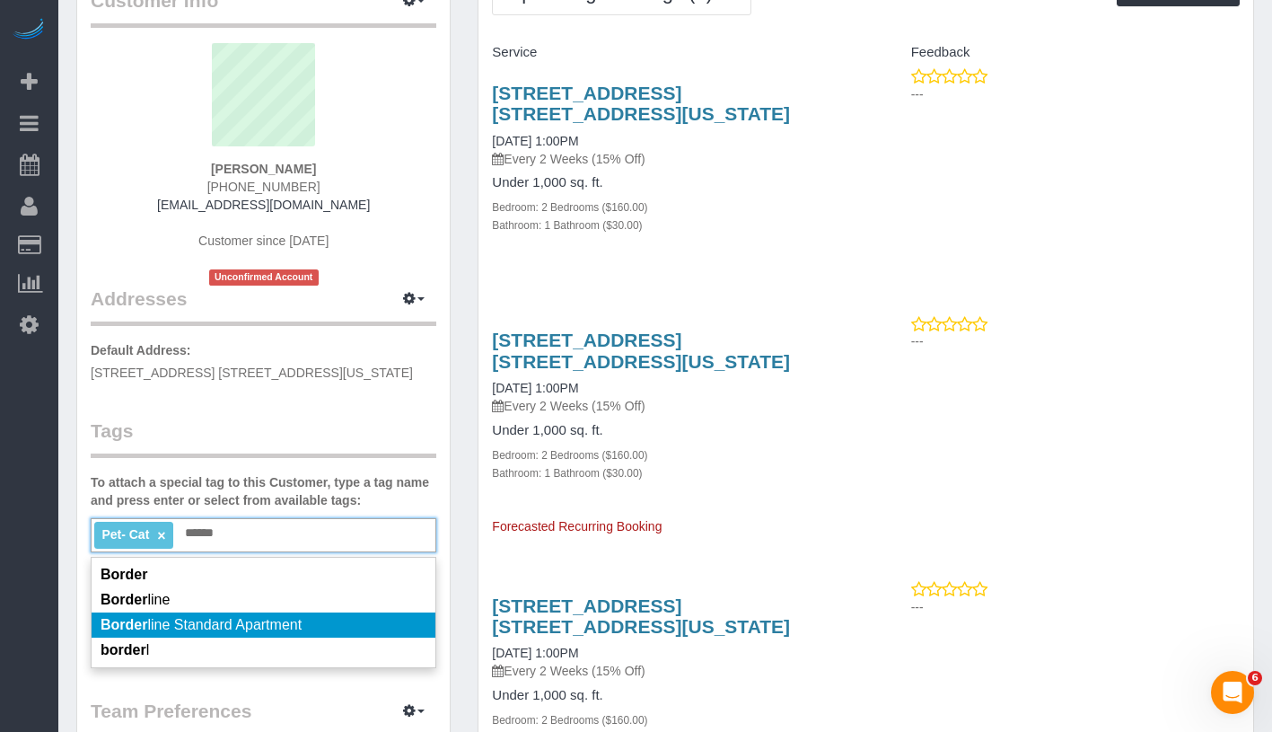
type input "******"
click at [353, 629] on li "Border line Standard Apartment" at bounding box center [264, 624] width 344 height 25
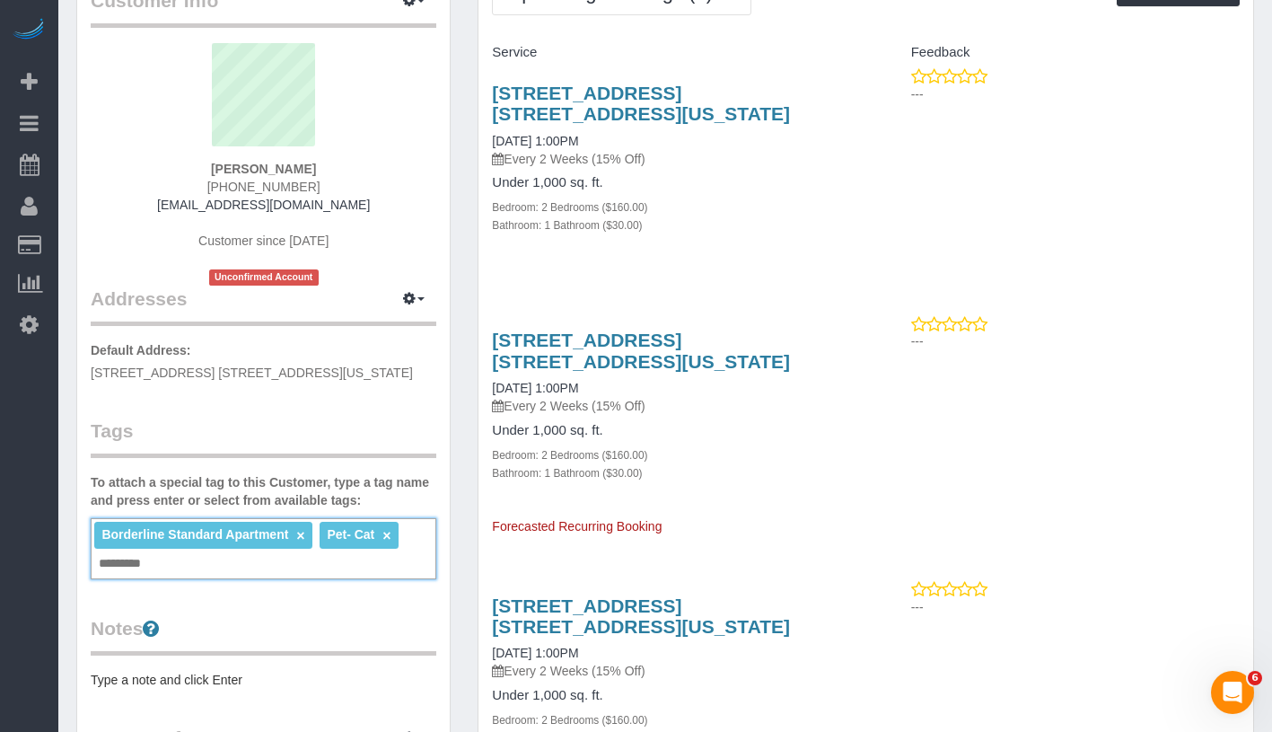
scroll to position [0, 0]
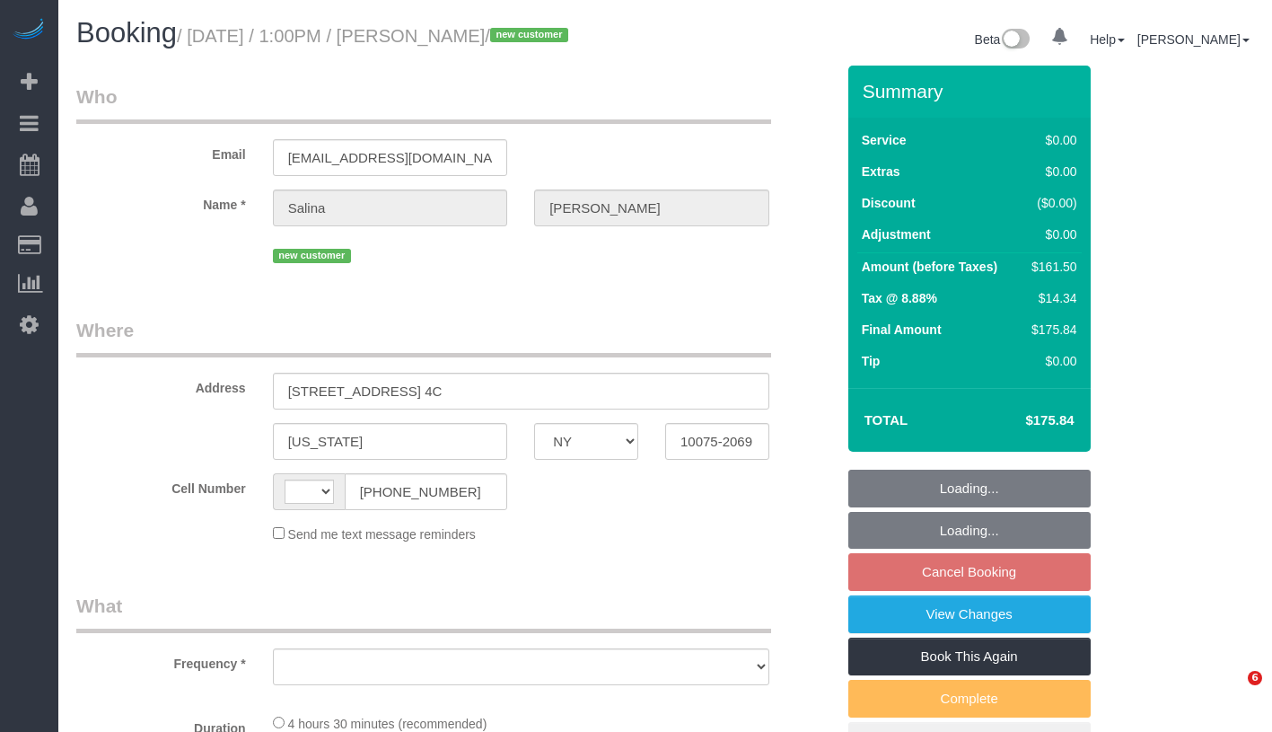
select select "NY"
select select "number:56"
select select "number:70"
select select "number:14"
select select "number:5"
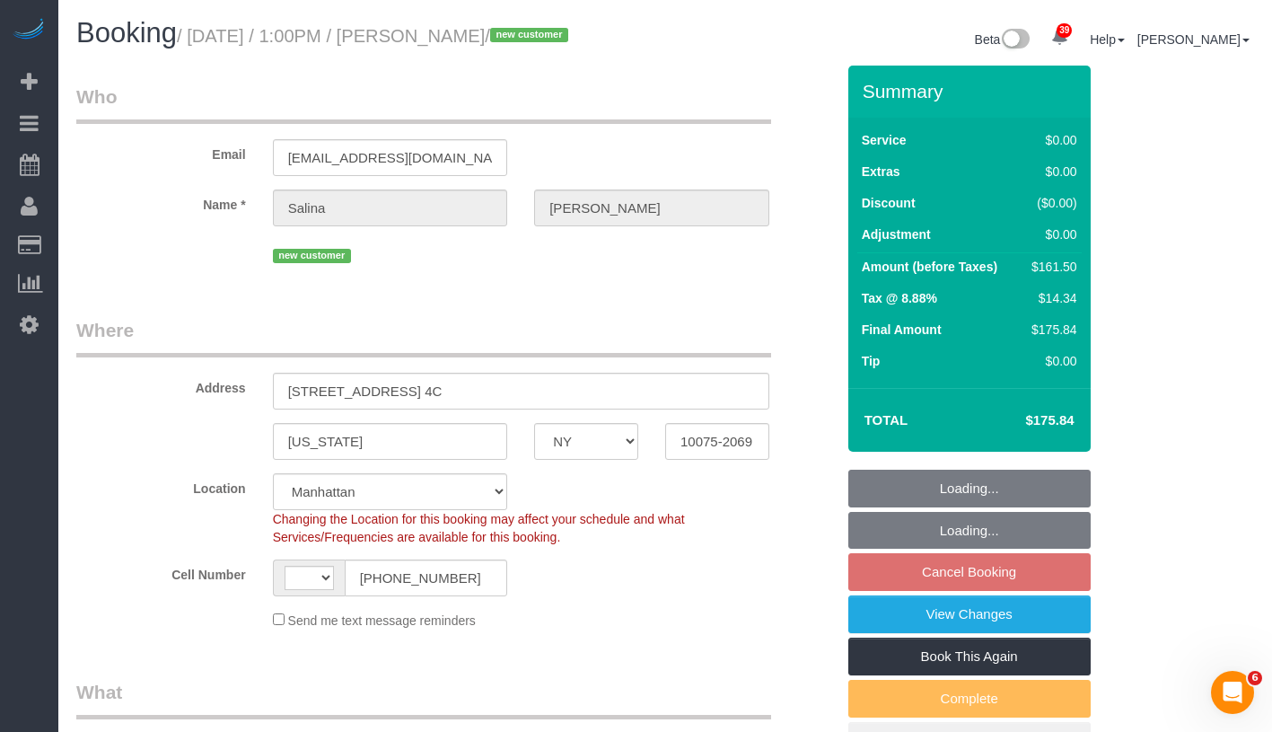
select select "string:[GEOGRAPHIC_DATA]"
select select "object:1059"
select select "string:stripe-pm_1SIBST4VGloSiKo7eDTgn6T1"
select select "2"
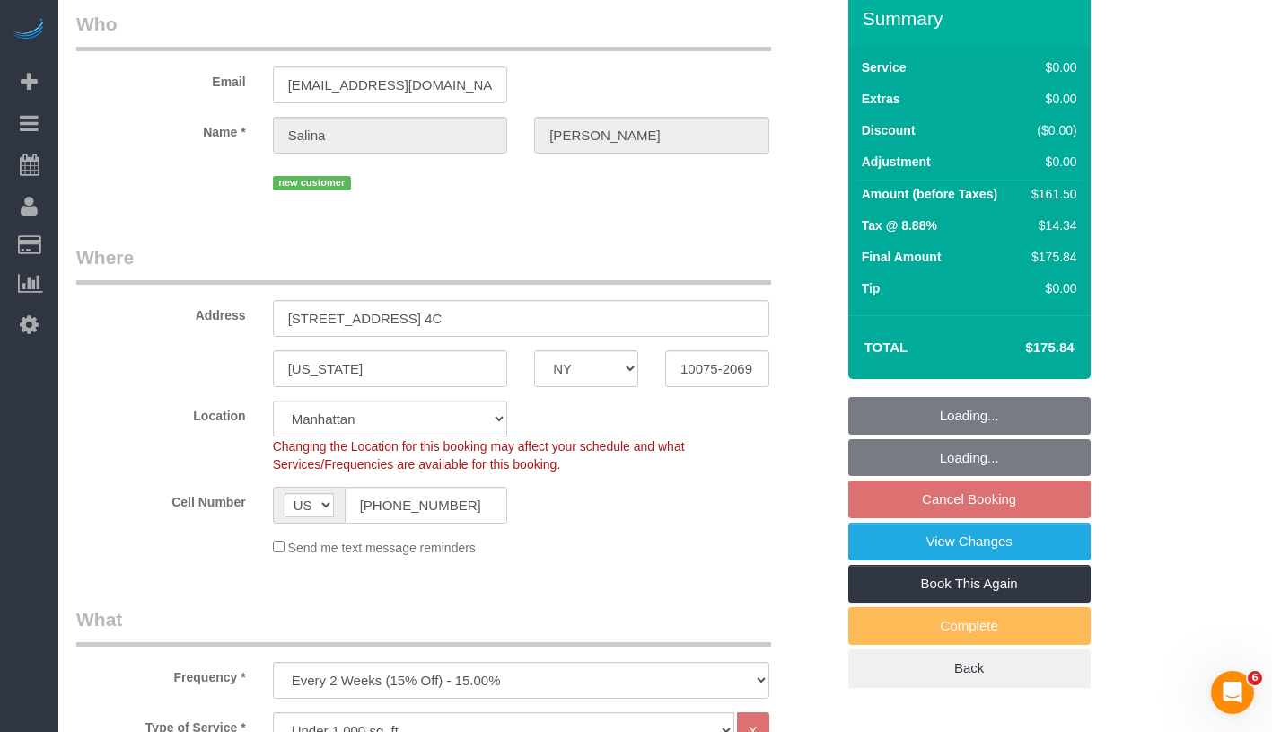
select select "spot3"
select select "2"
select select "object:1535"
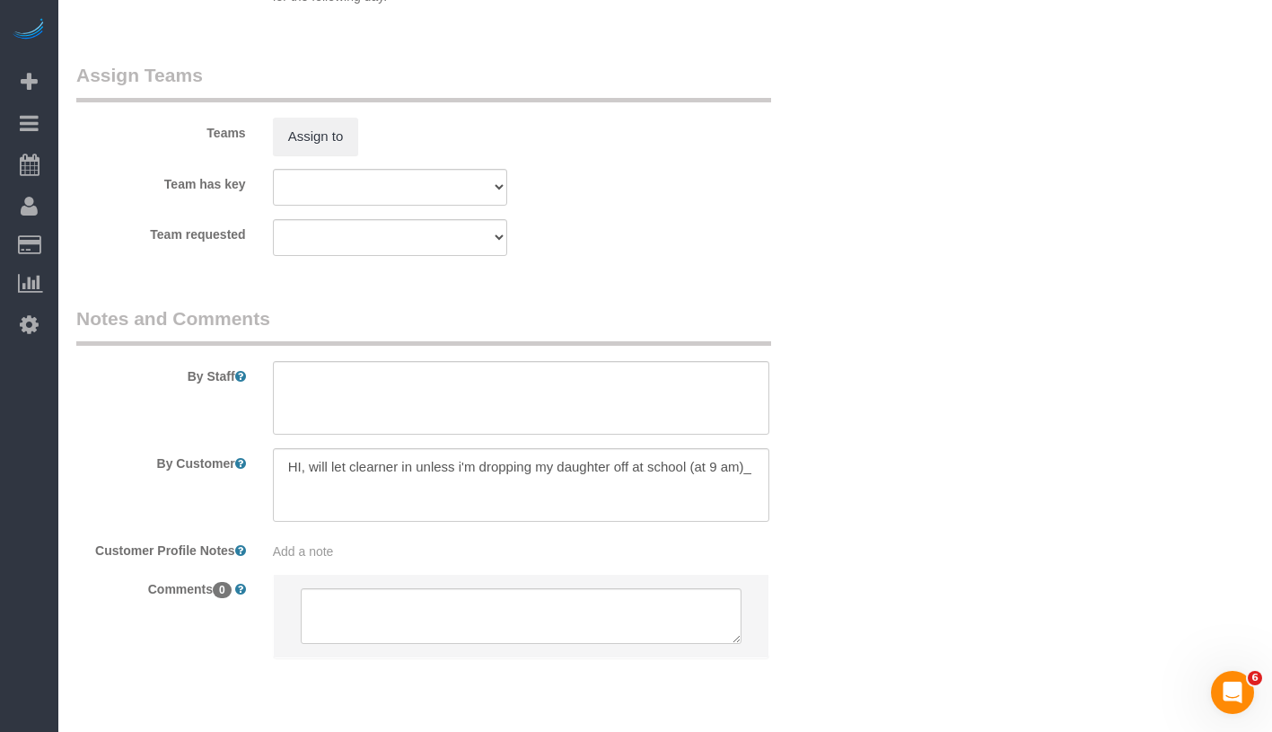
scroll to position [2393, 0]
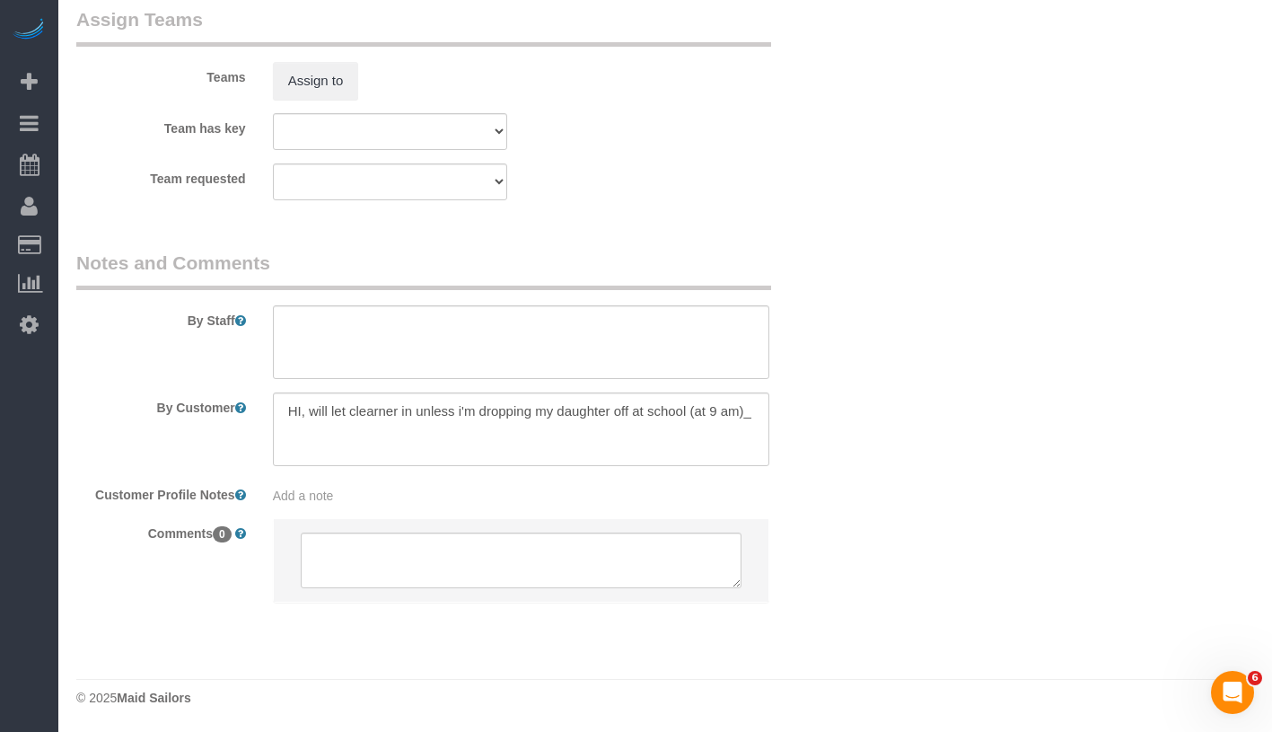
click at [387, 515] on sui-booking-comments "By Staff By Customer Customer Profile Notes Add a note Comments 0" at bounding box center [455, 435] width 759 height 371
click at [396, 506] on sui-booking-comments "By Staff By Customer Customer Profile Notes Add a note Comments 0" at bounding box center [455, 435] width 759 height 371
click at [350, 506] on sui-booking-comments "By Staff By Customer Customer Profile Notes Add a note Comments 0" at bounding box center [455, 435] width 759 height 371
click at [310, 507] on sui-booking-comments "By Staff By Customer Customer Profile Notes Add a note Comments 0" at bounding box center [455, 435] width 759 height 371
click at [325, 495] on span "Add a note" at bounding box center [303, 495] width 61 height 14
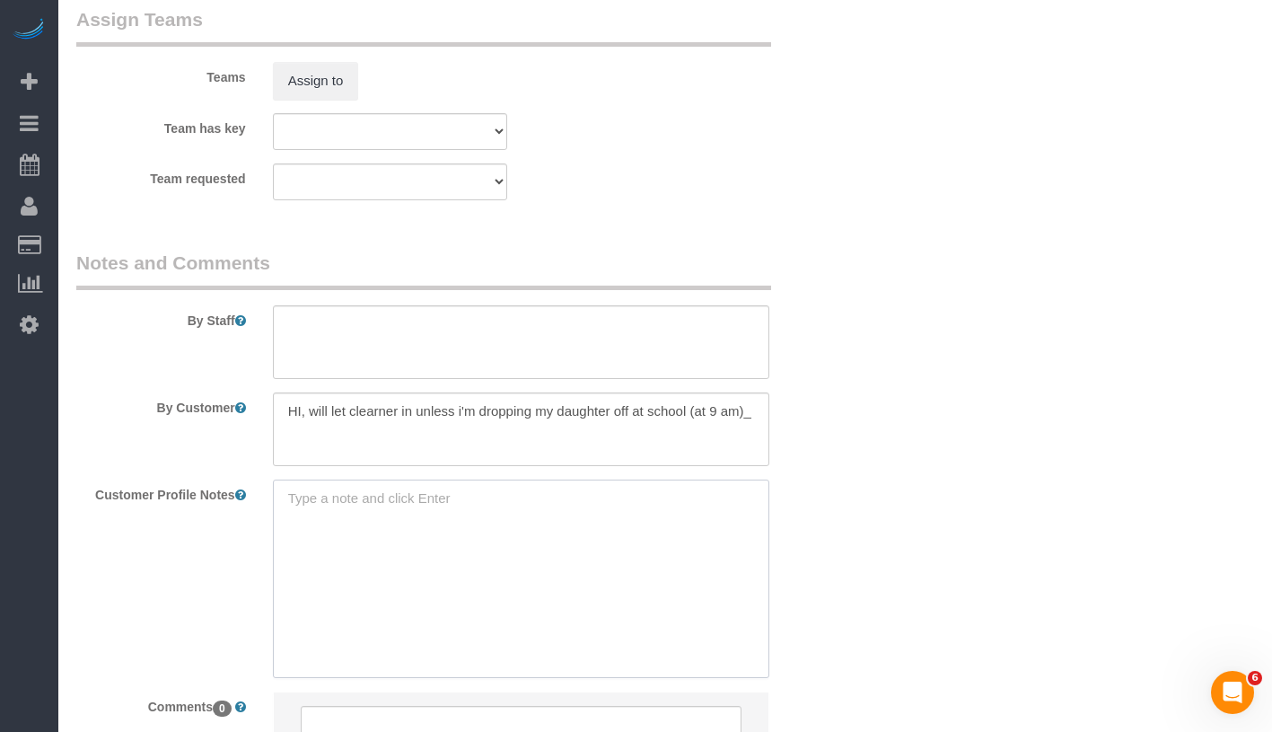
click at [325, 495] on textarea at bounding box center [521, 578] width 496 height 198
paste textarea "1 beds 1 baths 1,000 sqft"
click at [286, 517] on textarea "1 beds 1 baths 1,000 sqft" at bounding box center [521, 578] width 496 height 198
click at [288, 536] on textarea "1 beds 1 baths 1,000 sqft" at bounding box center [521, 578] width 496 height 198
click at [288, 536] on textarea "1 bed/ 1 baths 1,000 sqft" at bounding box center [521, 578] width 496 height 198
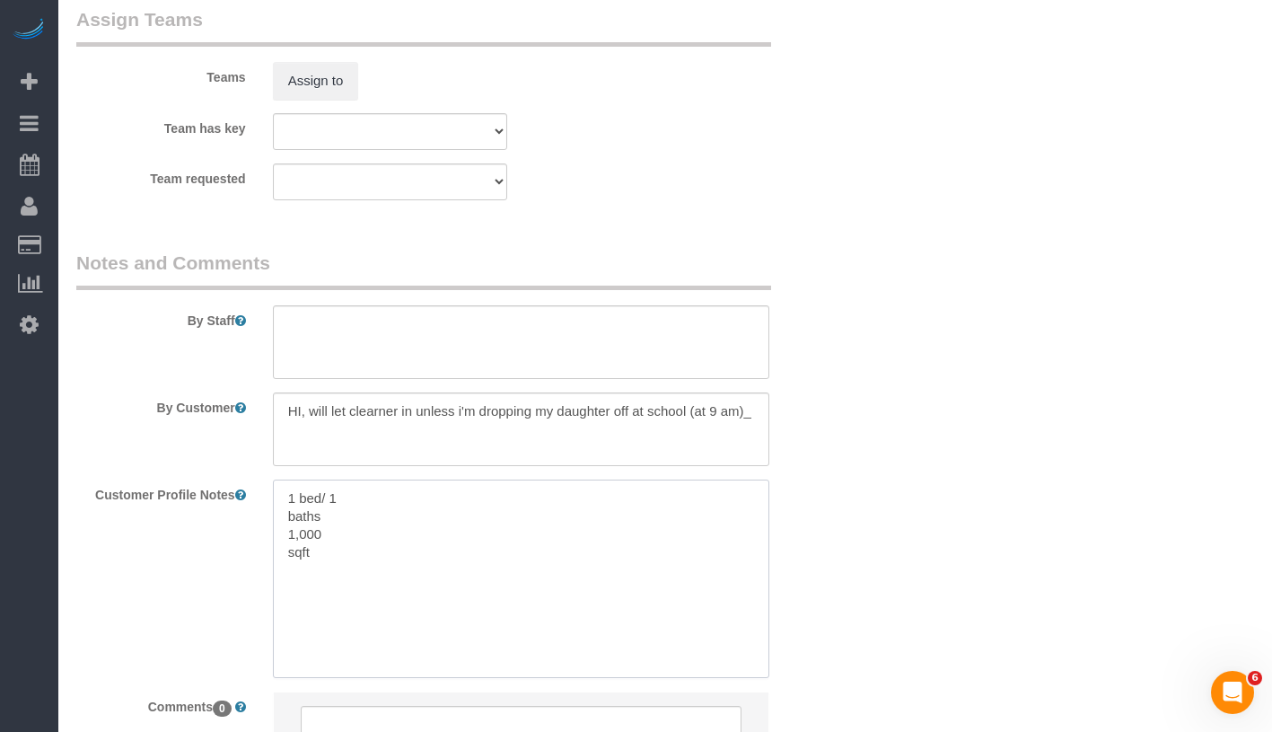
click at [292, 517] on textarea "1 bed/ 1 baths 1,000 sqft" at bounding box center [521, 578] width 496 height 198
click at [283, 514] on textarea "1 bed/ 1 baths 1,000 sqft" at bounding box center [521, 578] width 496 height 198
click at [390, 503] on textarea "1 bed/ 1 baths 1,000 sqft" at bounding box center [521, 578] width 496 height 198
click at [268, 533] on div "1 bed/ 1 bath 1,000 sqft 1 bed/ 1 bath 1,000 sqft" at bounding box center [520, 578] width 523 height 198
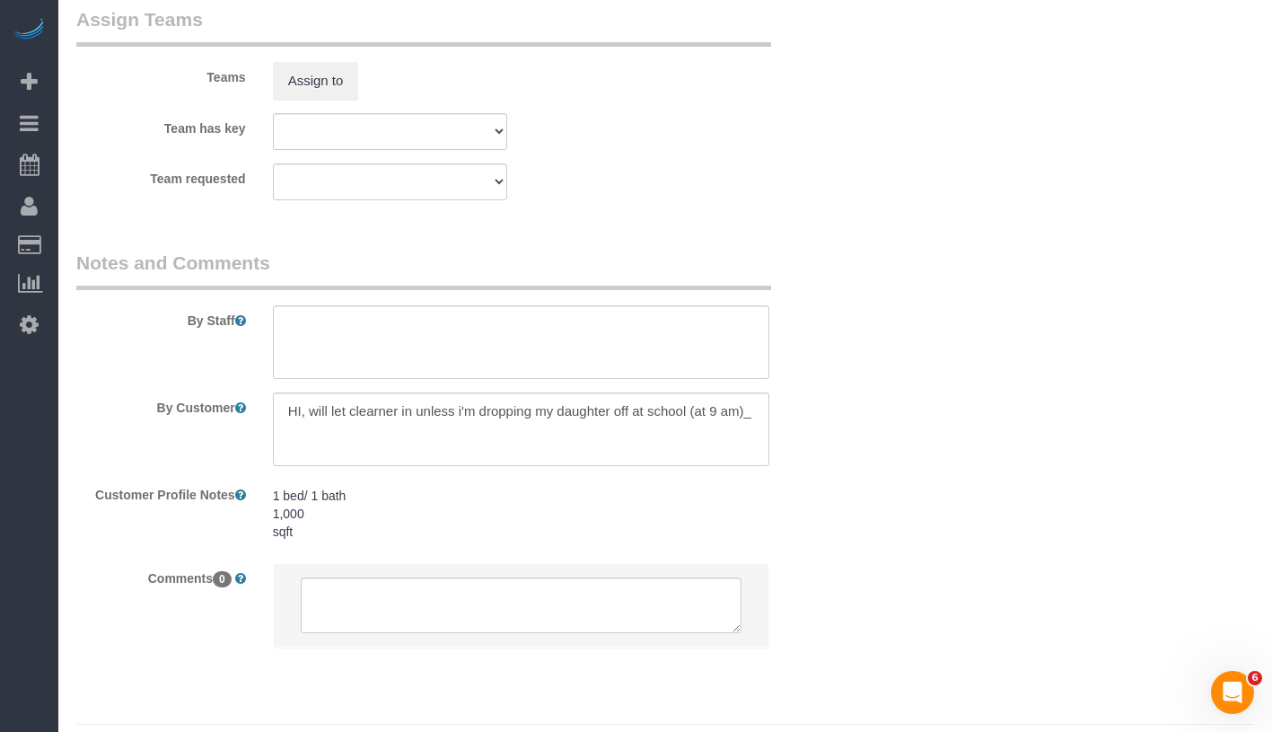
click at [270, 534] on div "1 bed/ 1 bath 1,000 sqft 1 bed/ 1 bath 1,000 sqft" at bounding box center [520, 514] width 523 height 70
click at [284, 530] on pre "1 bed/ 1 bath 1,000 sqft" at bounding box center [521, 514] width 496 height 54
click at [483, 514] on pre "1 bed/ 1 bath 1,000 sqft" at bounding box center [521, 505] width 496 height 36
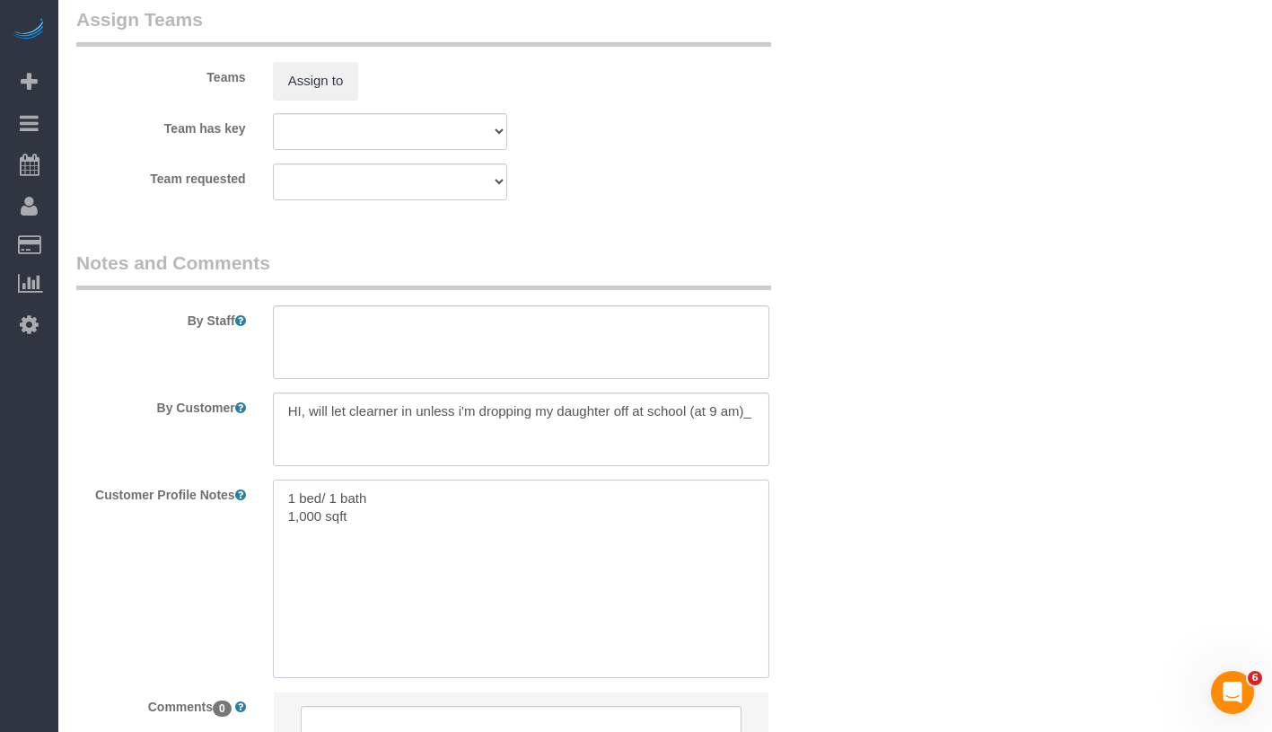
paste textarea "https://www.zillow.com/homedetails/201-E-77th-St-APT-4C-New-York-NY-10075/12255…"
type textarea "1 bed/ 1 bath 1,000 sqft [URL][DOMAIN_NAME]"
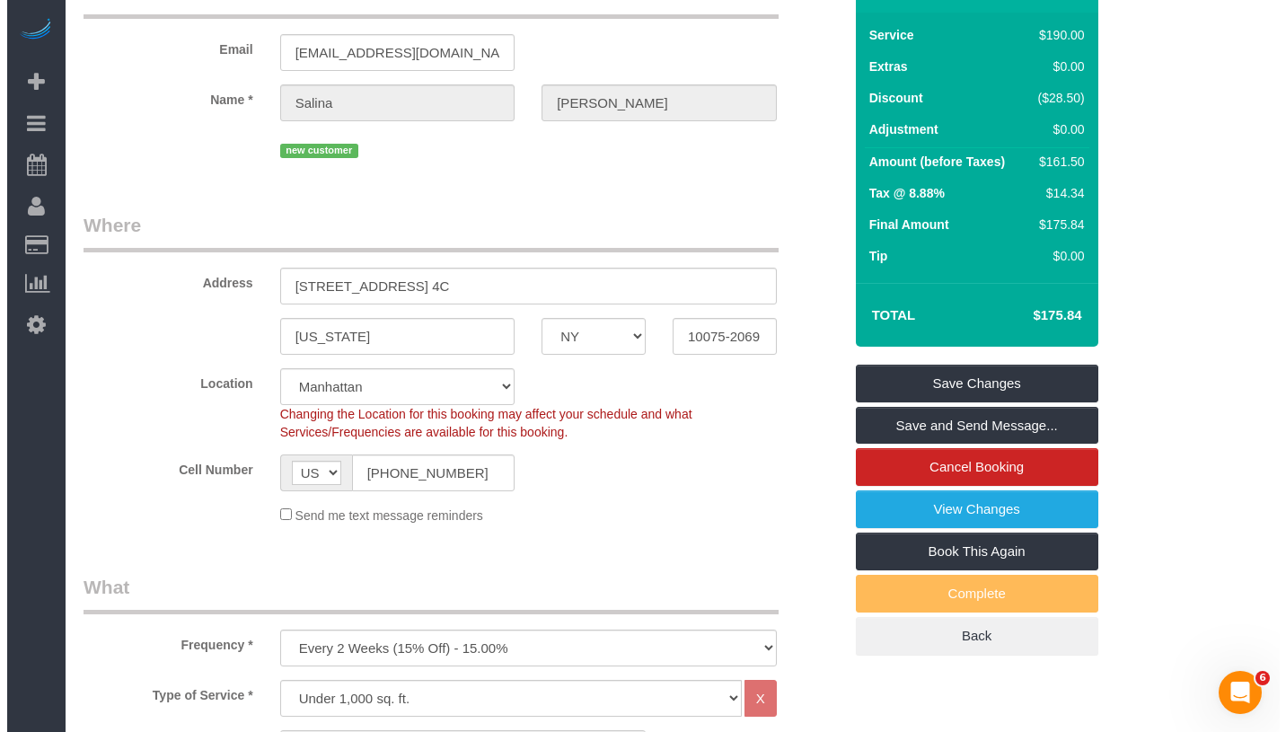
scroll to position [0, 0]
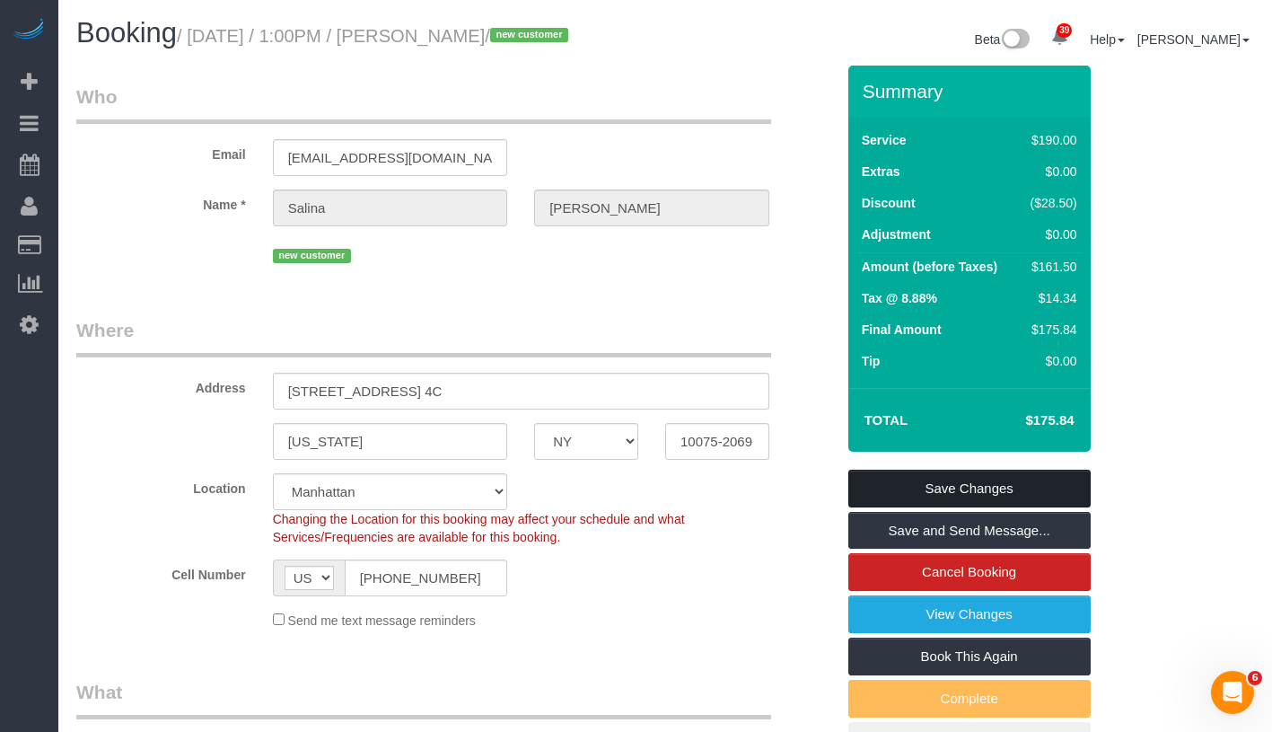
click at [1049, 487] on link "Save Changes" at bounding box center [969, 489] width 242 height 38
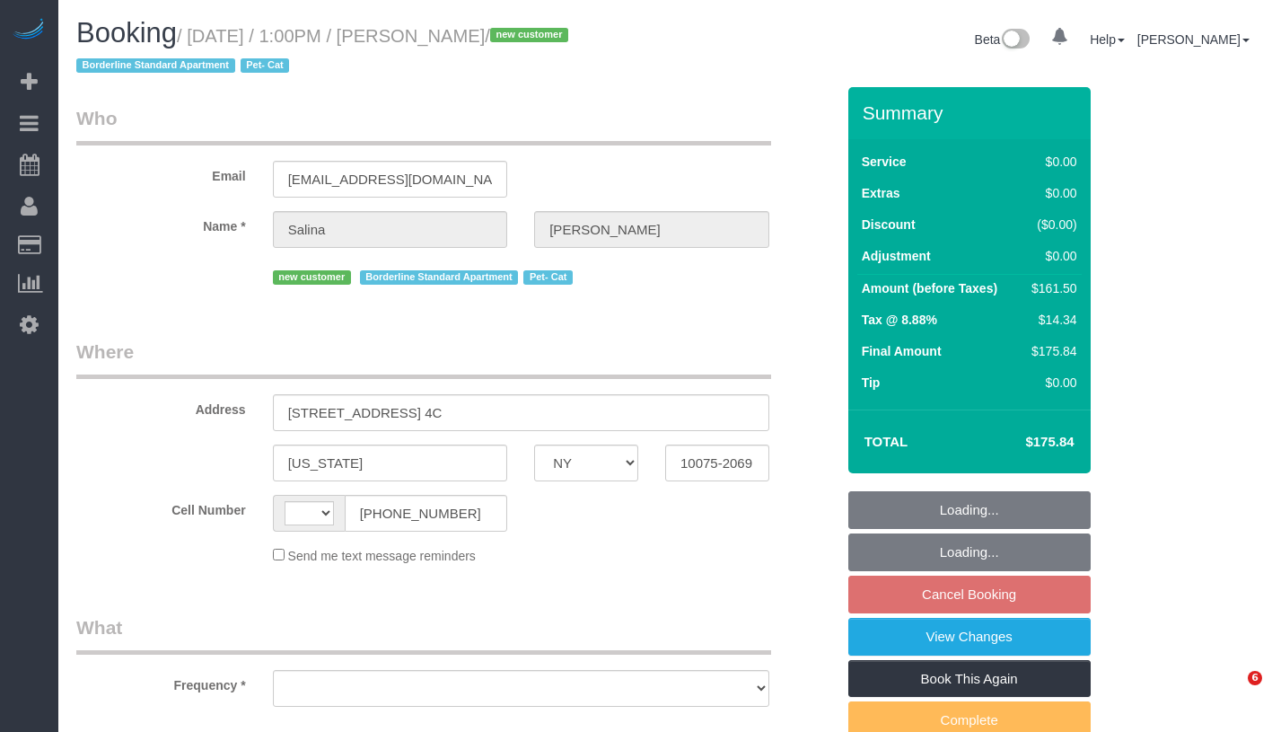
select select "NY"
select select "number:56"
select select "number:70"
select select "number:14"
select select "number:5"
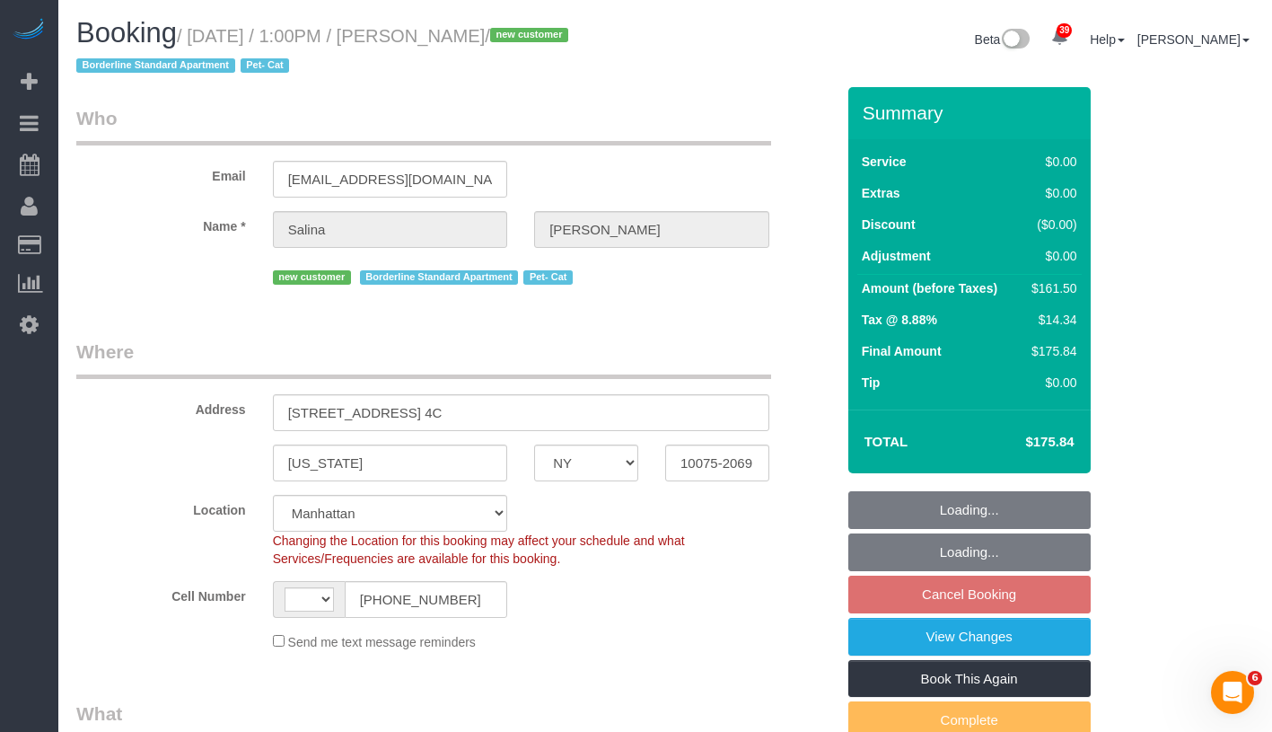
select select "string:[GEOGRAPHIC_DATA]"
select select "string:stripe-pm_1SIBST4VGloSiKo7eDTgn6T1"
select select "2"
select select "object:1067"
select select "spot3"
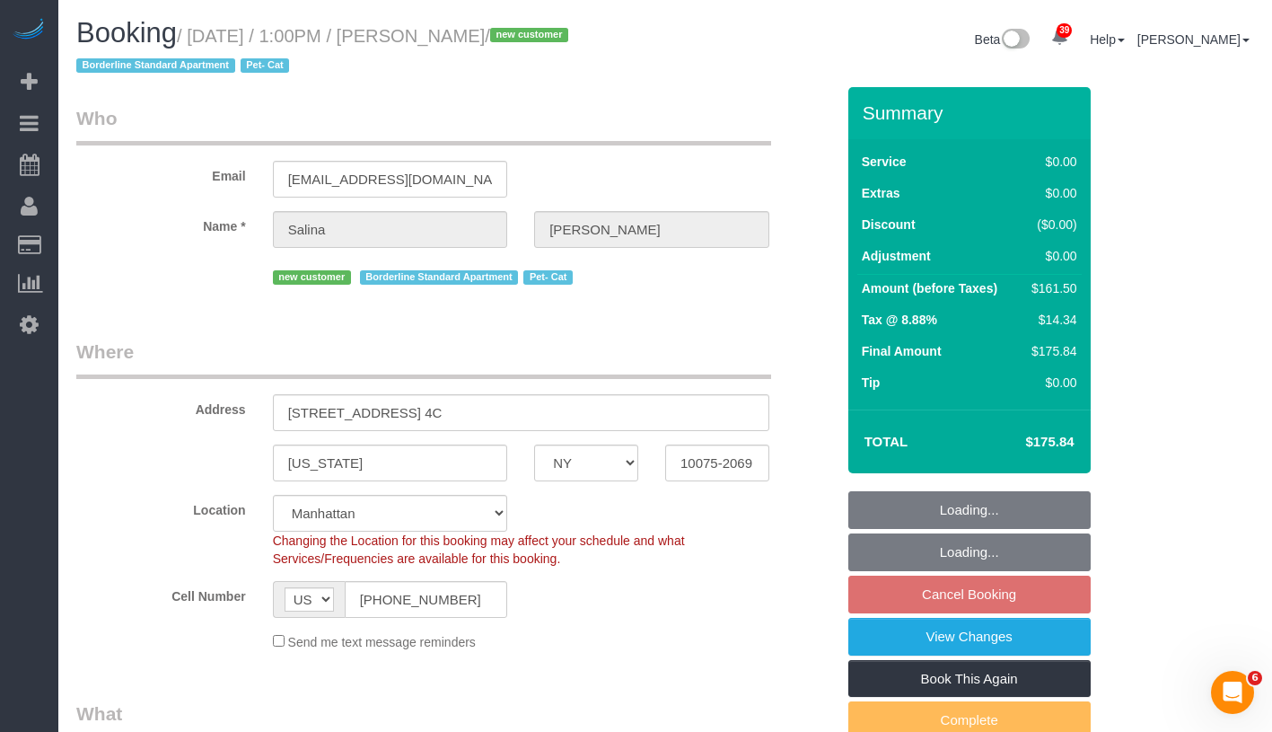
select select "2"
select select "object:1543"
click at [1009, 636] on link "View Changes" at bounding box center [969, 637] width 242 height 38
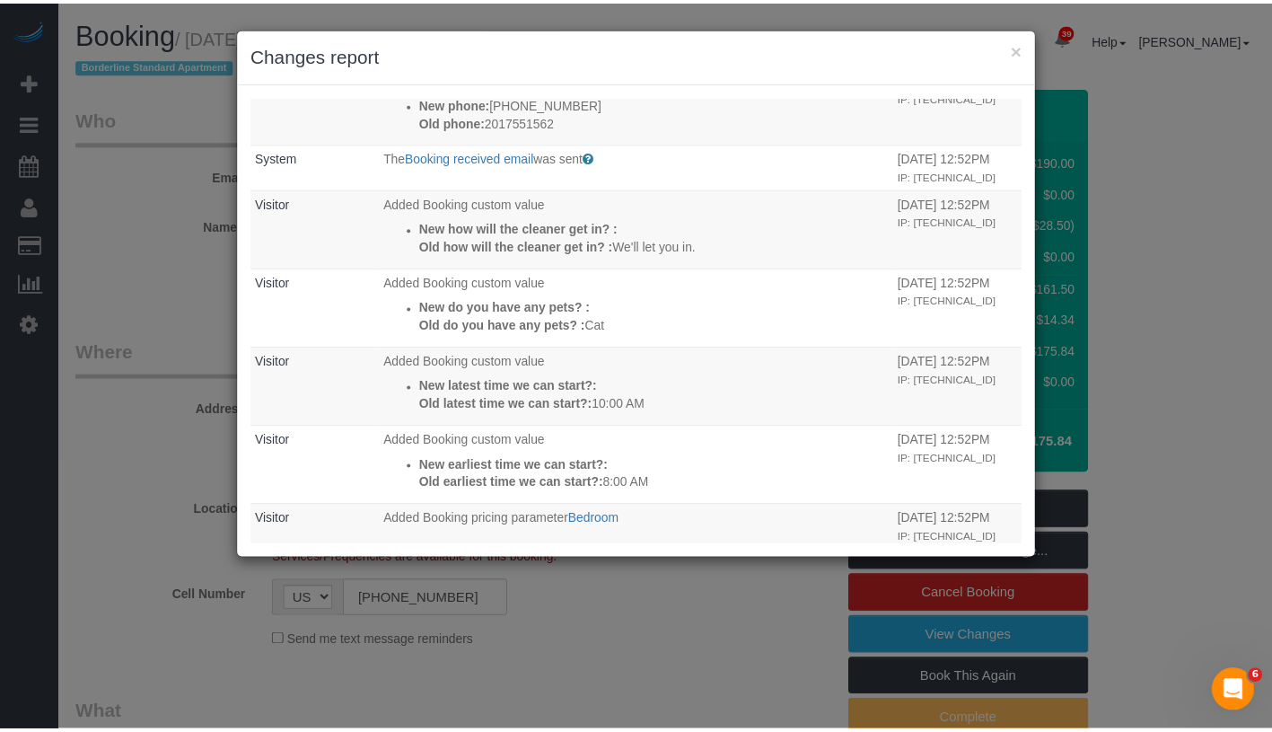
scroll to position [414, 0]
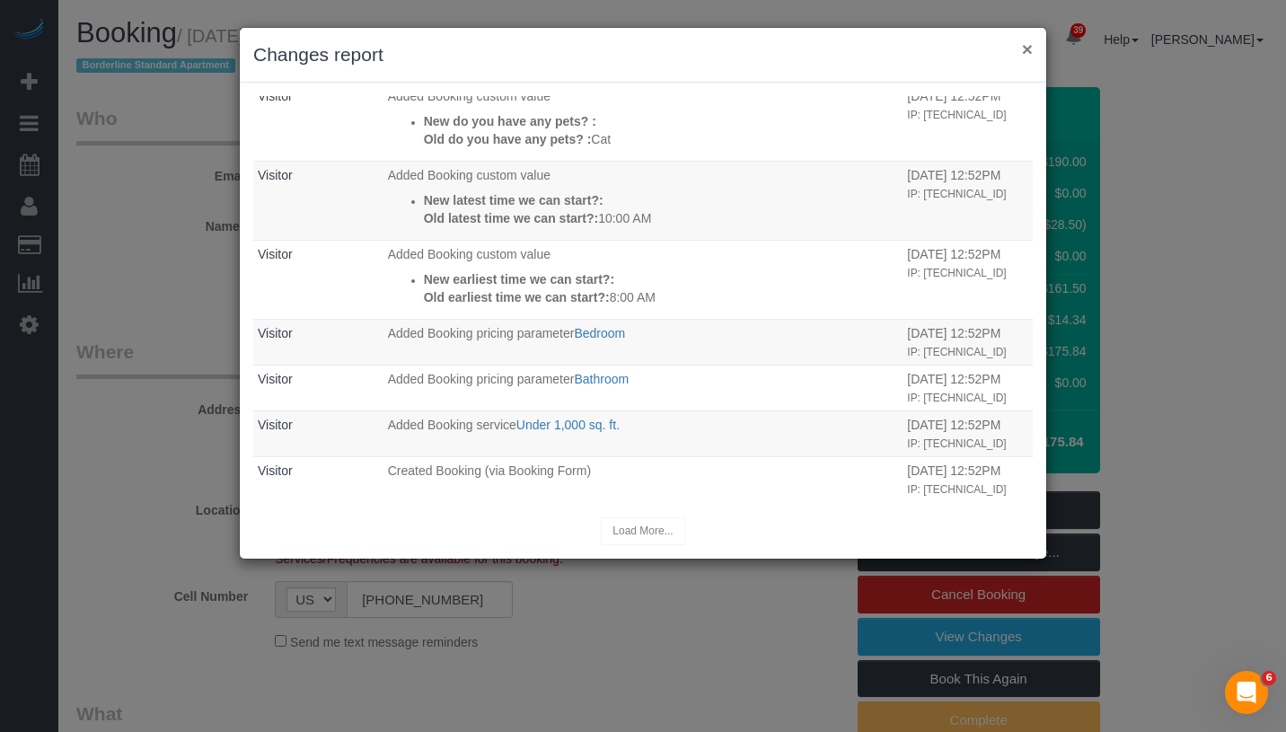
click at [1029, 48] on button "×" at bounding box center [1027, 49] width 11 height 19
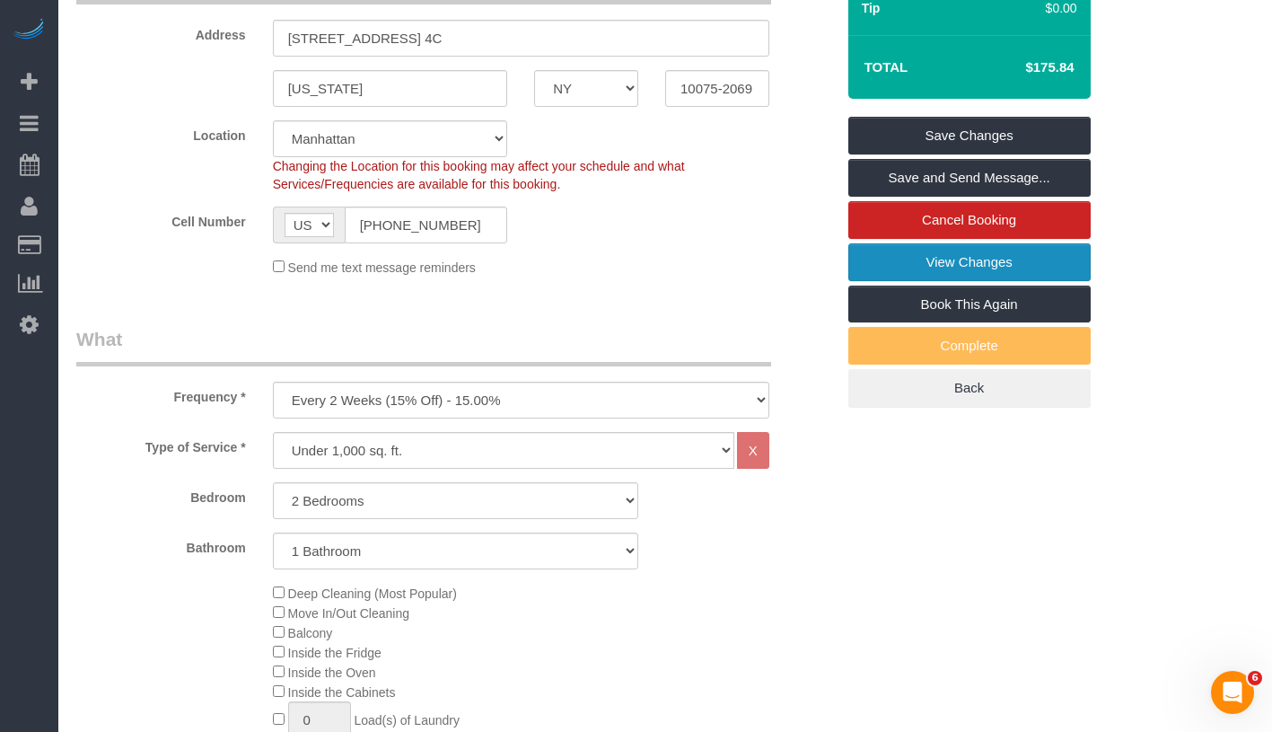
scroll to position [0, 0]
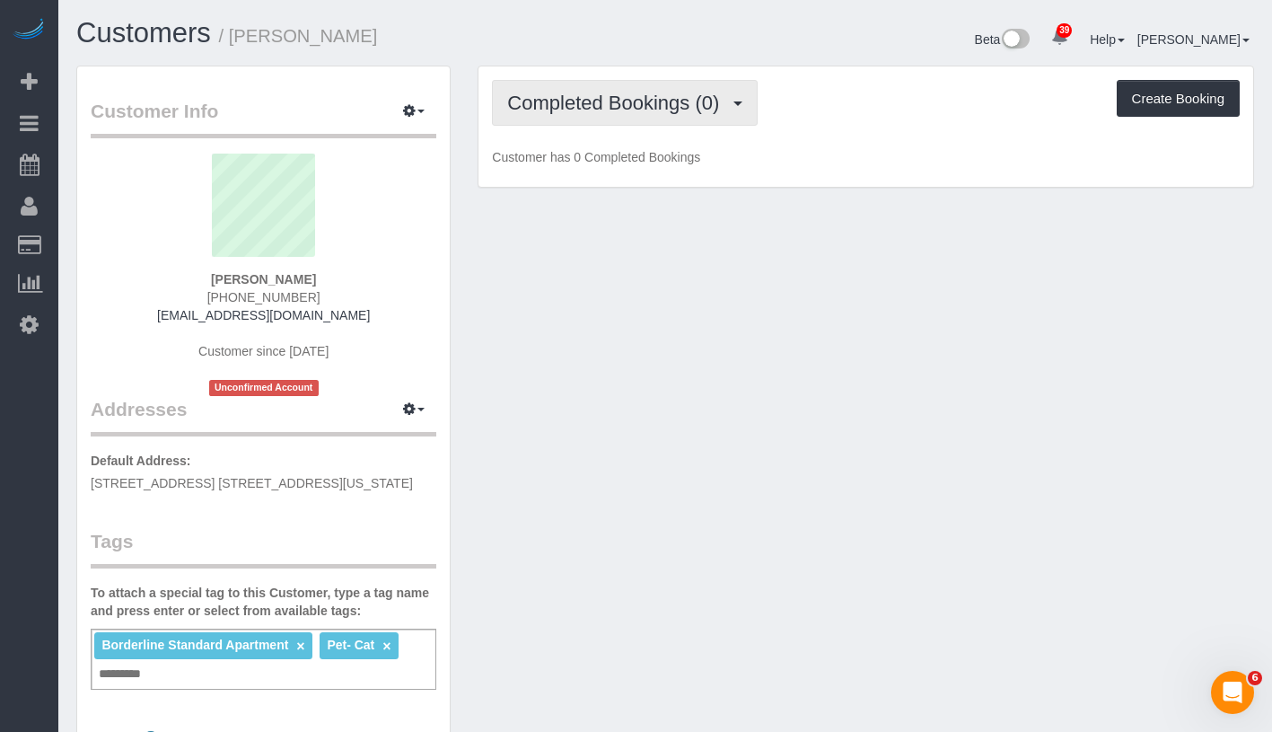
click at [665, 110] on span "Completed Bookings (0)" at bounding box center [617, 103] width 221 height 22
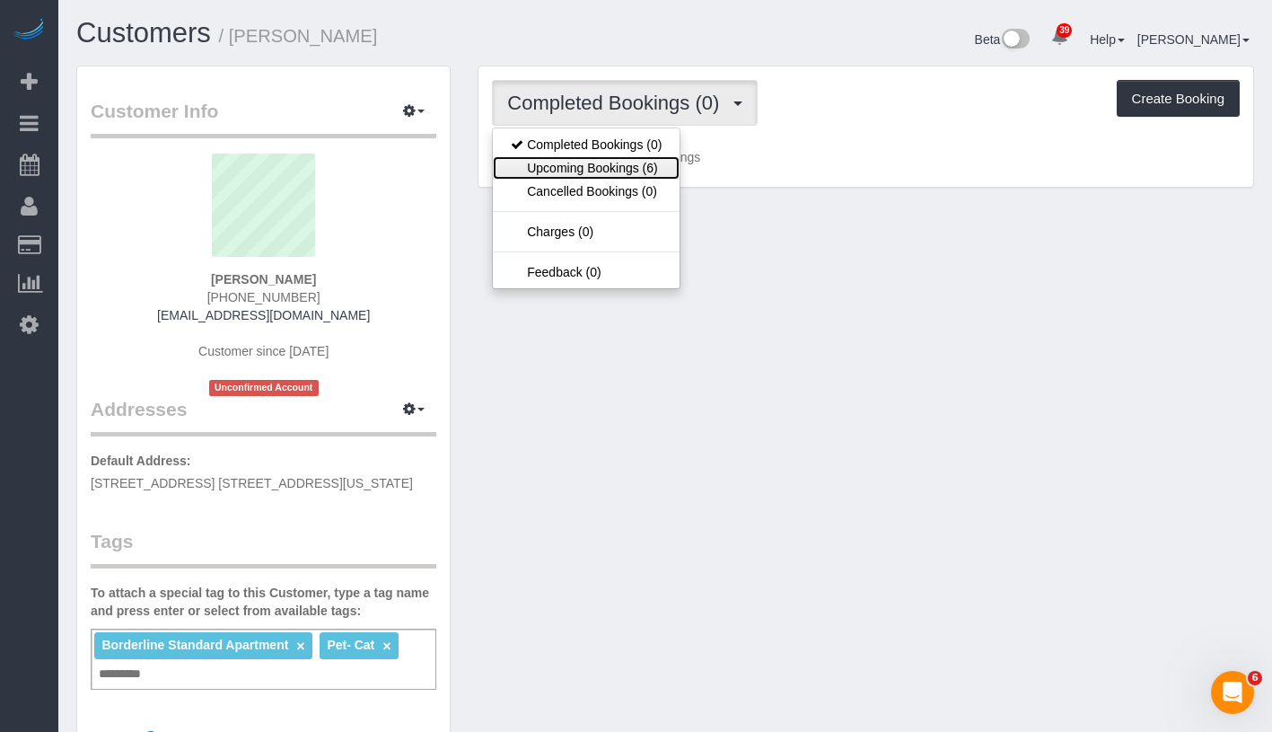
click at [633, 170] on link "Upcoming Bookings (6)" at bounding box center [586, 167] width 187 height 23
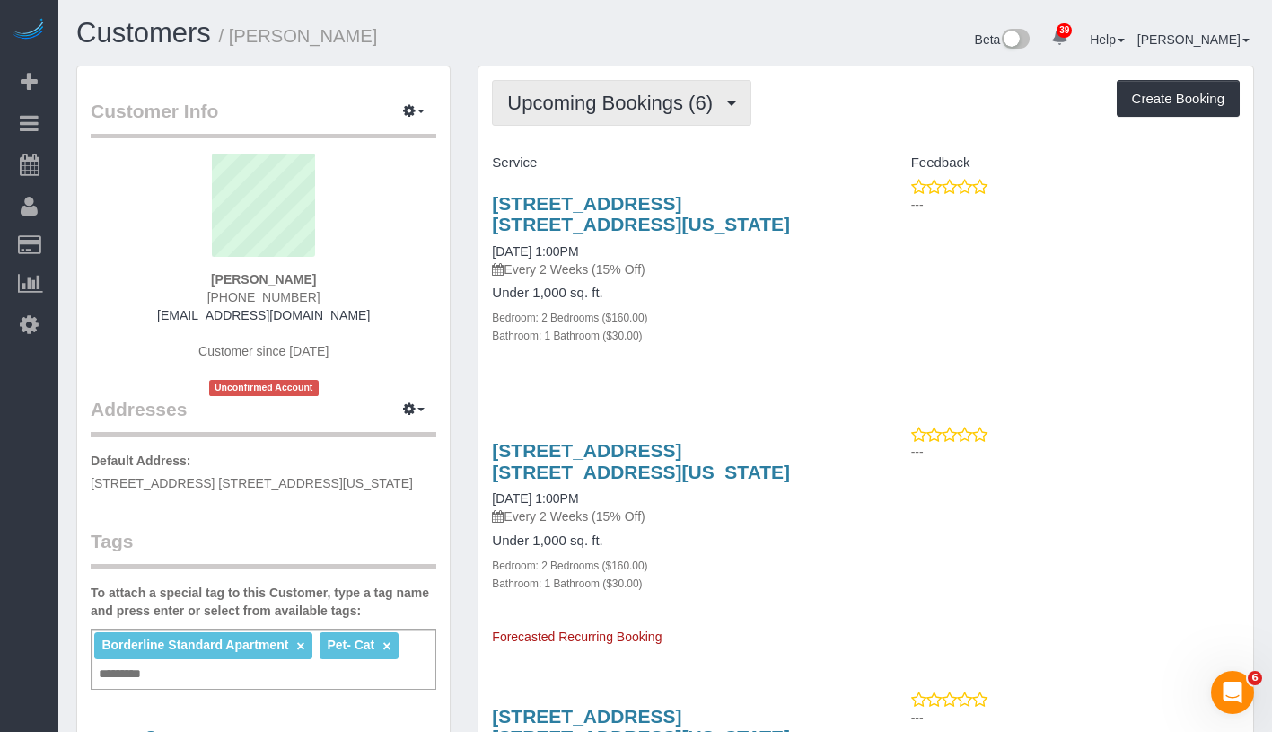
click at [646, 97] on span "Upcoming Bookings (6)" at bounding box center [614, 103] width 215 height 22
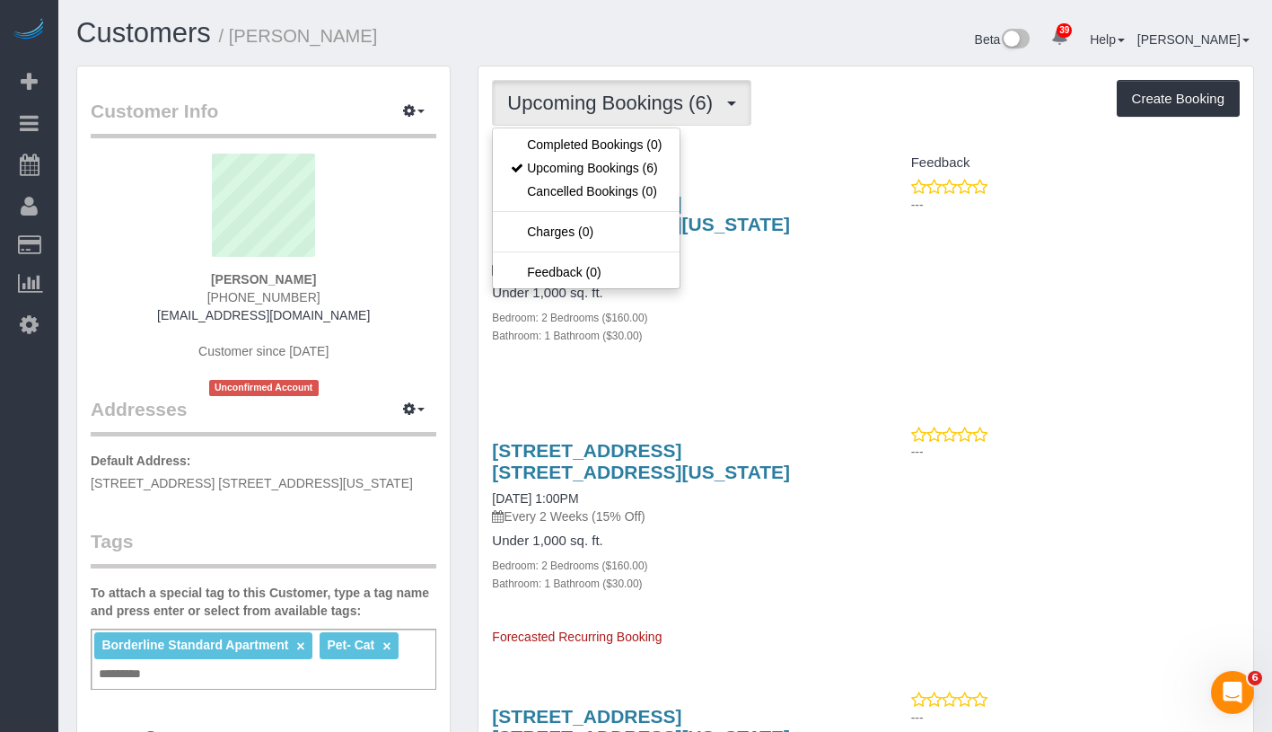
click at [795, 88] on div "Upcoming Bookings (6) Completed Bookings (0) Upcoming Bookings (6) Cancelled Bo…" at bounding box center [866, 103] width 748 height 46
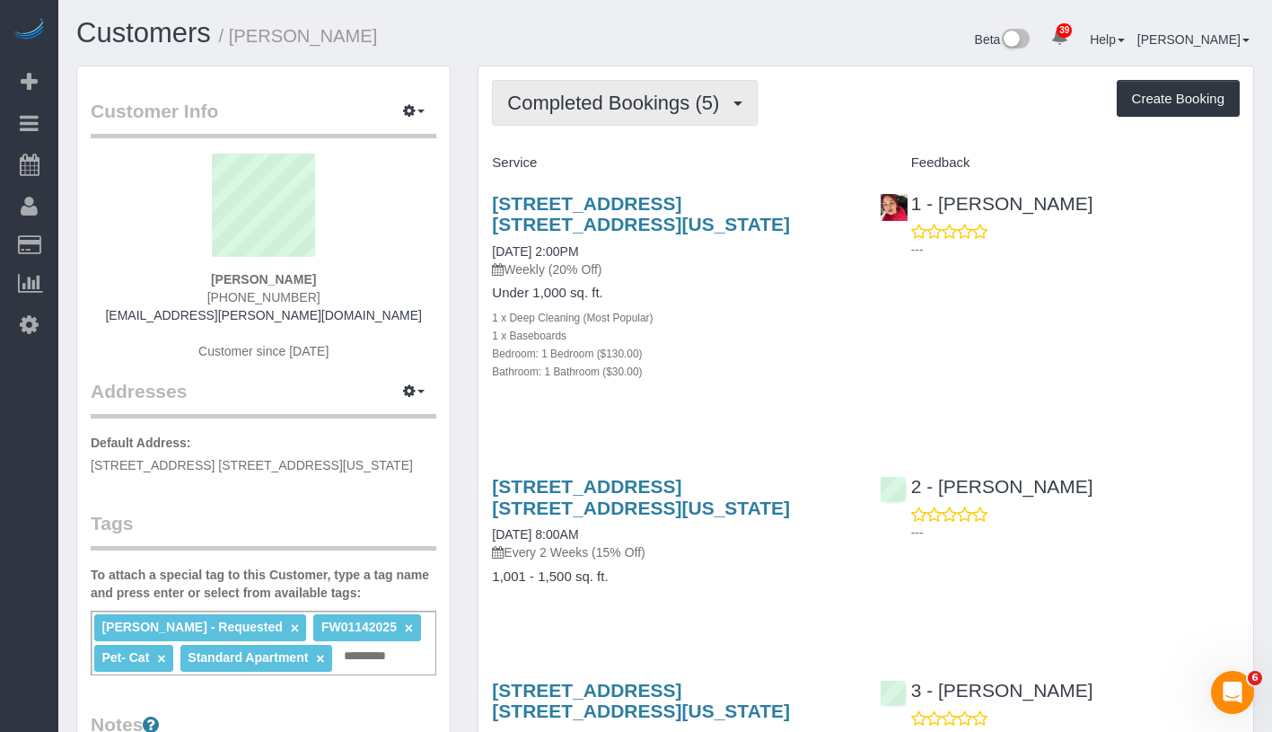
click at [574, 115] on button "Completed Bookings (5)" at bounding box center [625, 103] width 266 height 46
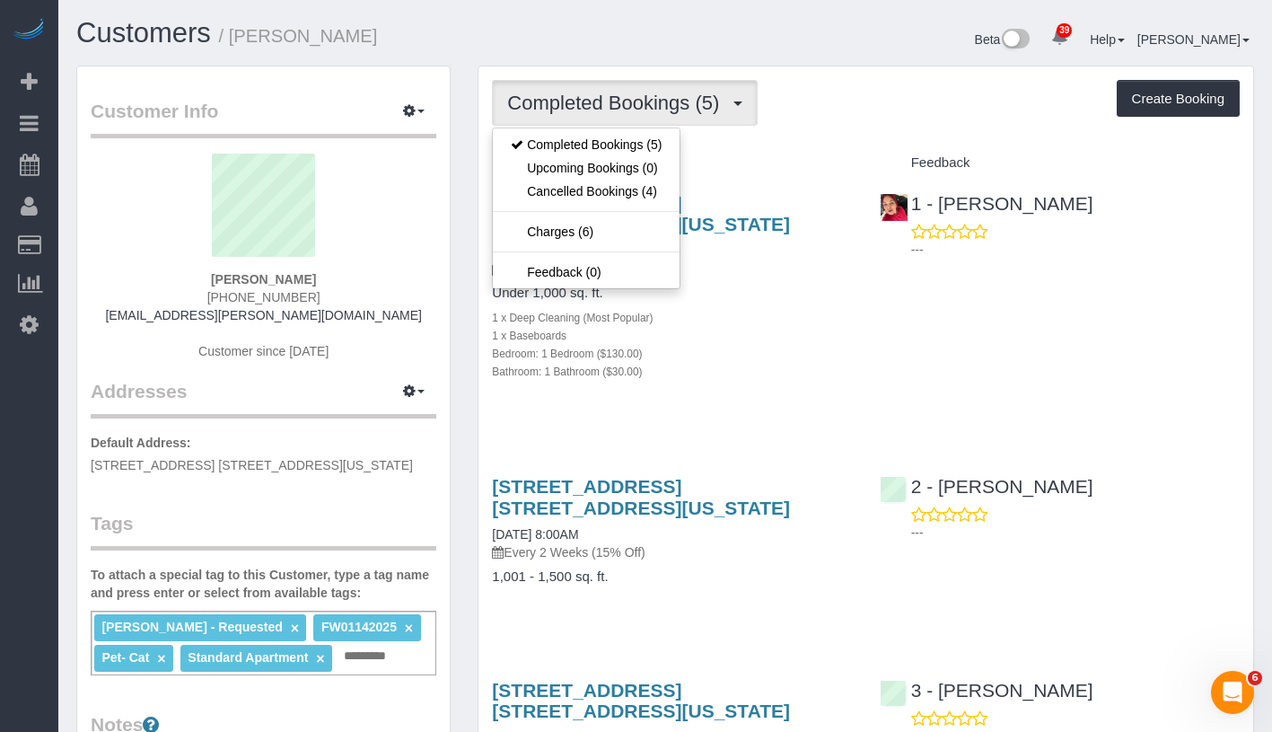
click at [776, 142] on div "Completed Bookings (5) Completed Bookings (5) Upcoming Bookings (0) Cancelled B…" at bounding box center [866, 677] width 775 height 1223
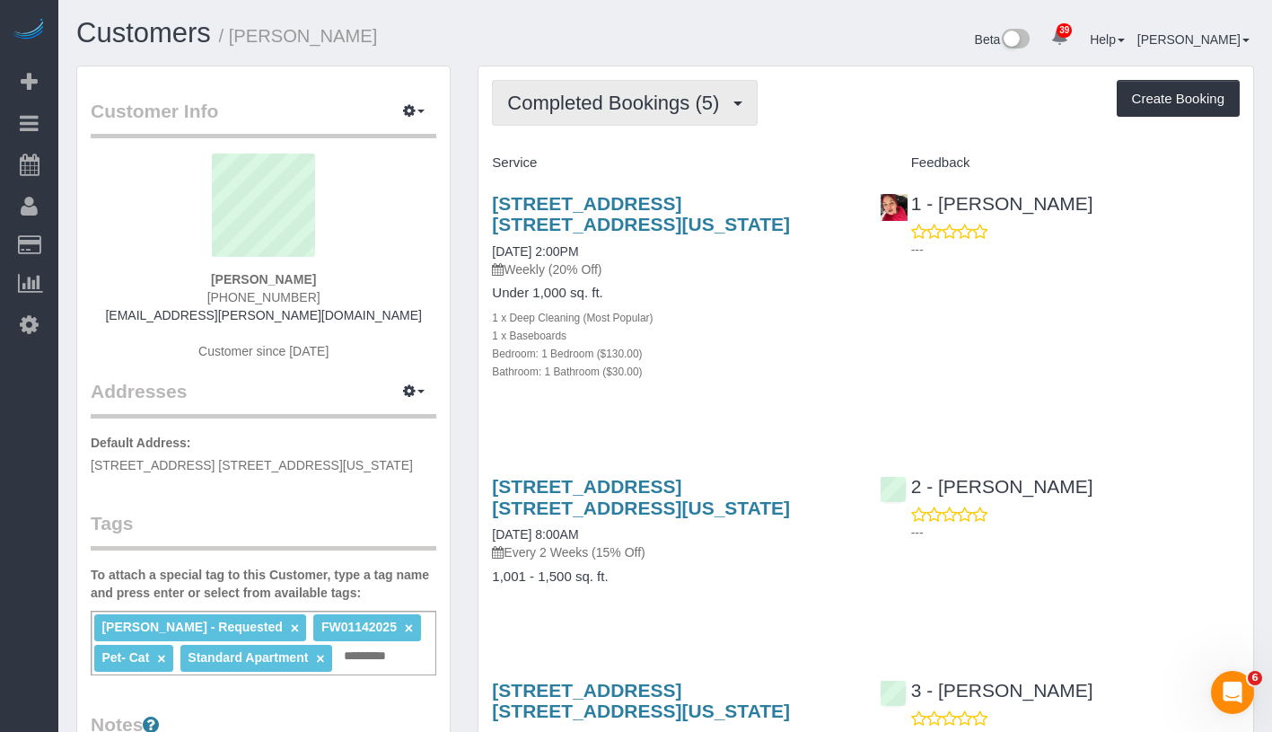
click at [611, 105] on span "Completed Bookings (5)" at bounding box center [617, 103] width 221 height 22
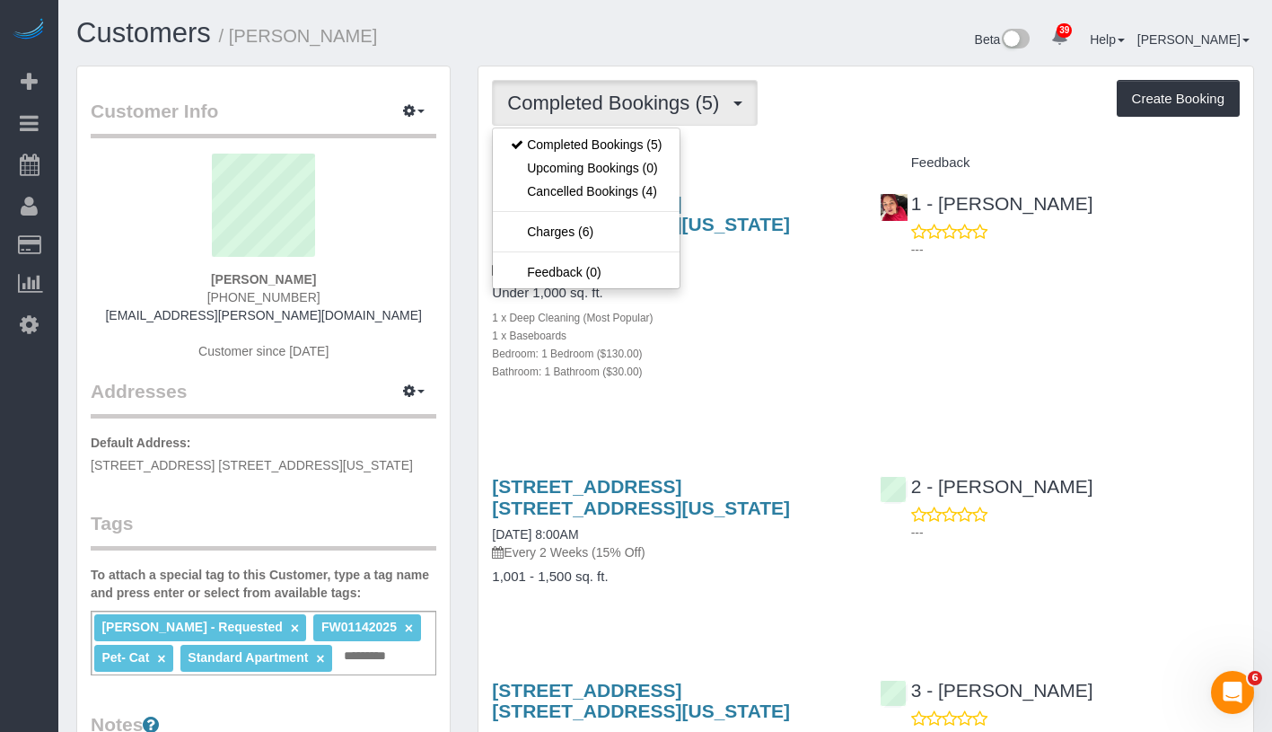
click at [881, 109] on div "Completed Bookings (5) Completed Bookings (5) Upcoming Bookings (0) Cancelled B…" at bounding box center [866, 103] width 748 height 46
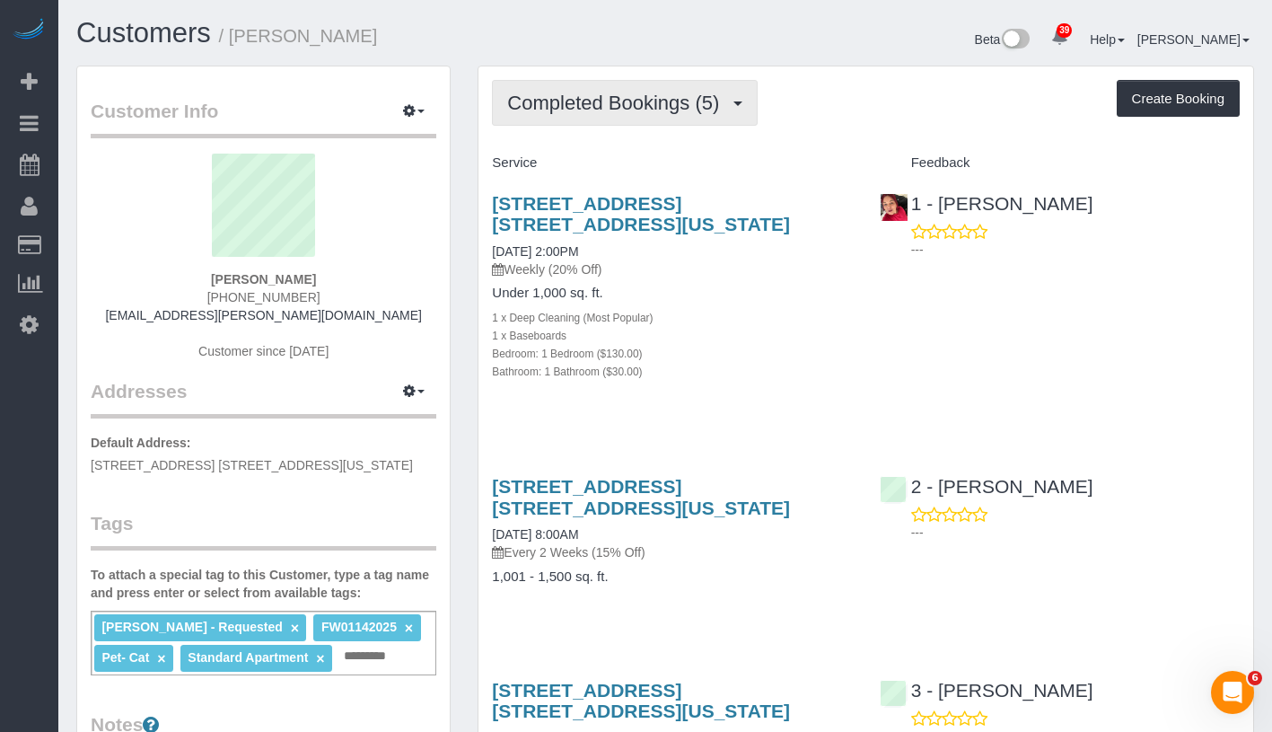
click at [625, 111] on span "Completed Bookings (5)" at bounding box center [617, 103] width 221 height 22
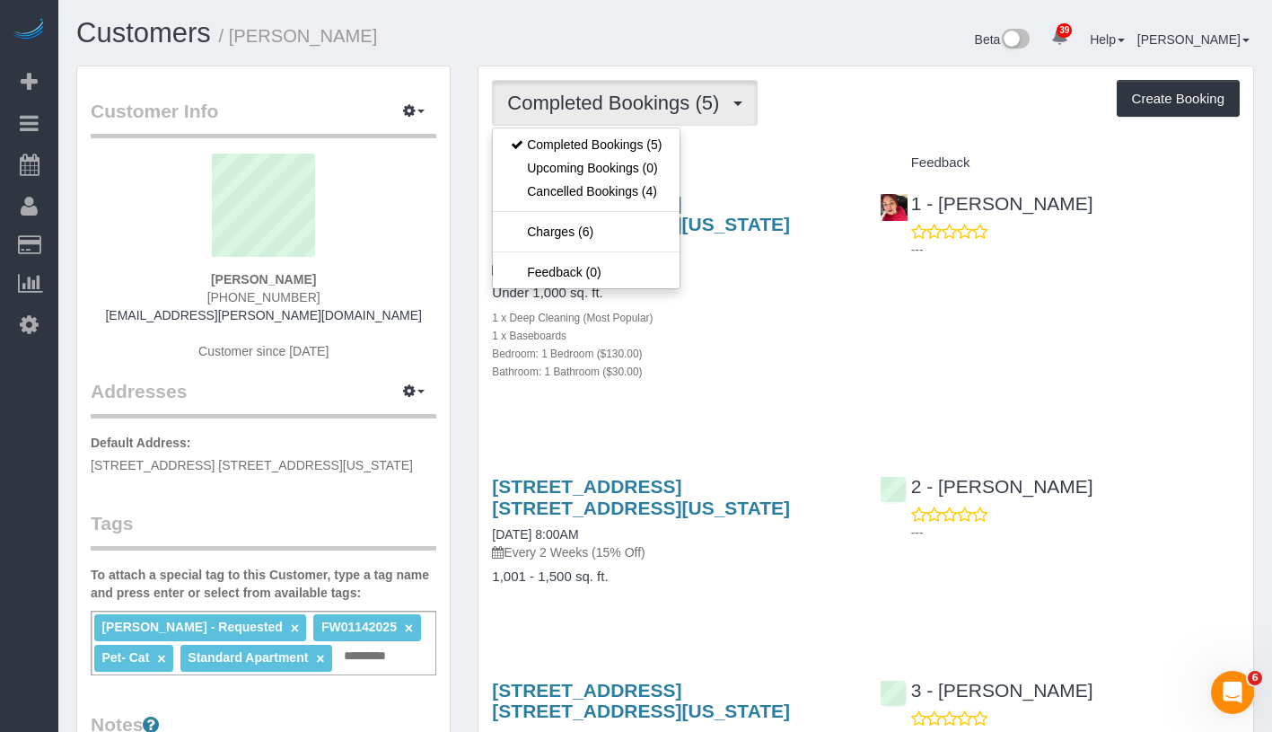
click at [848, 91] on div "Completed Bookings (5) Completed Bookings (5) Upcoming Bookings (0) Cancelled B…" at bounding box center [866, 103] width 748 height 46
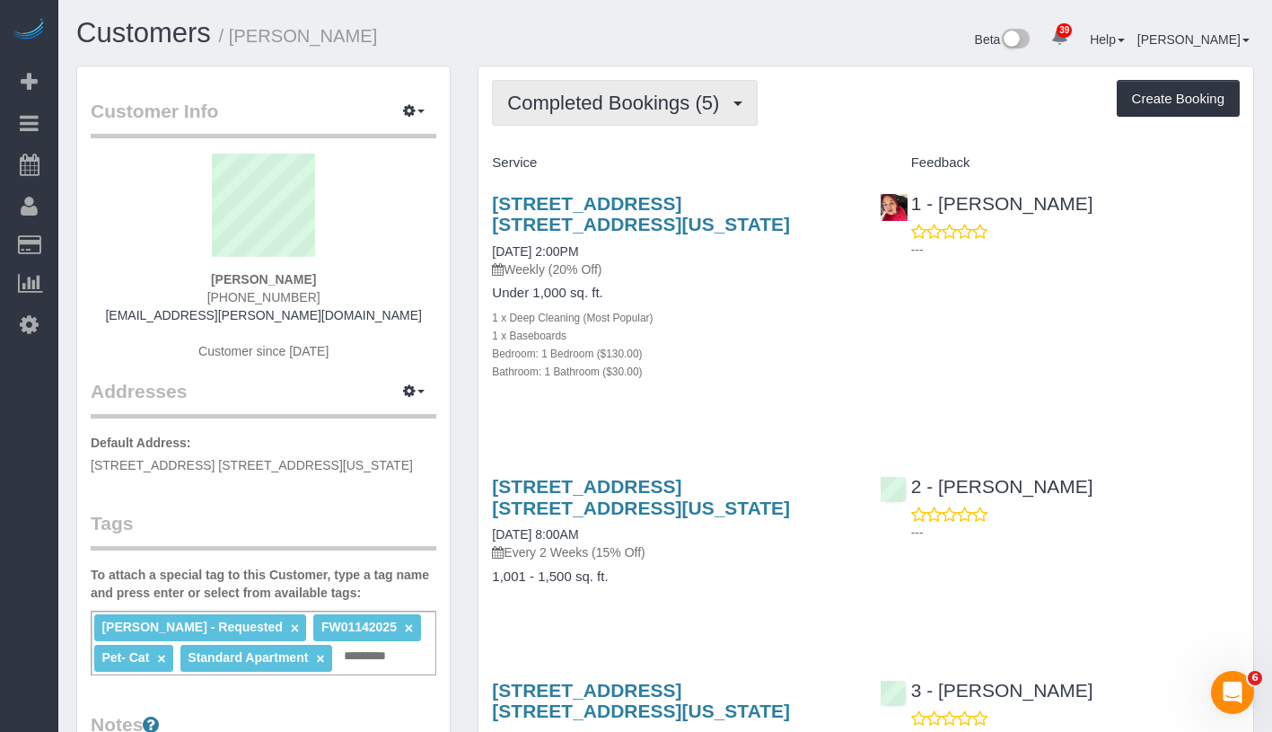
click at [616, 96] on span "Completed Bookings (5)" at bounding box center [617, 103] width 221 height 22
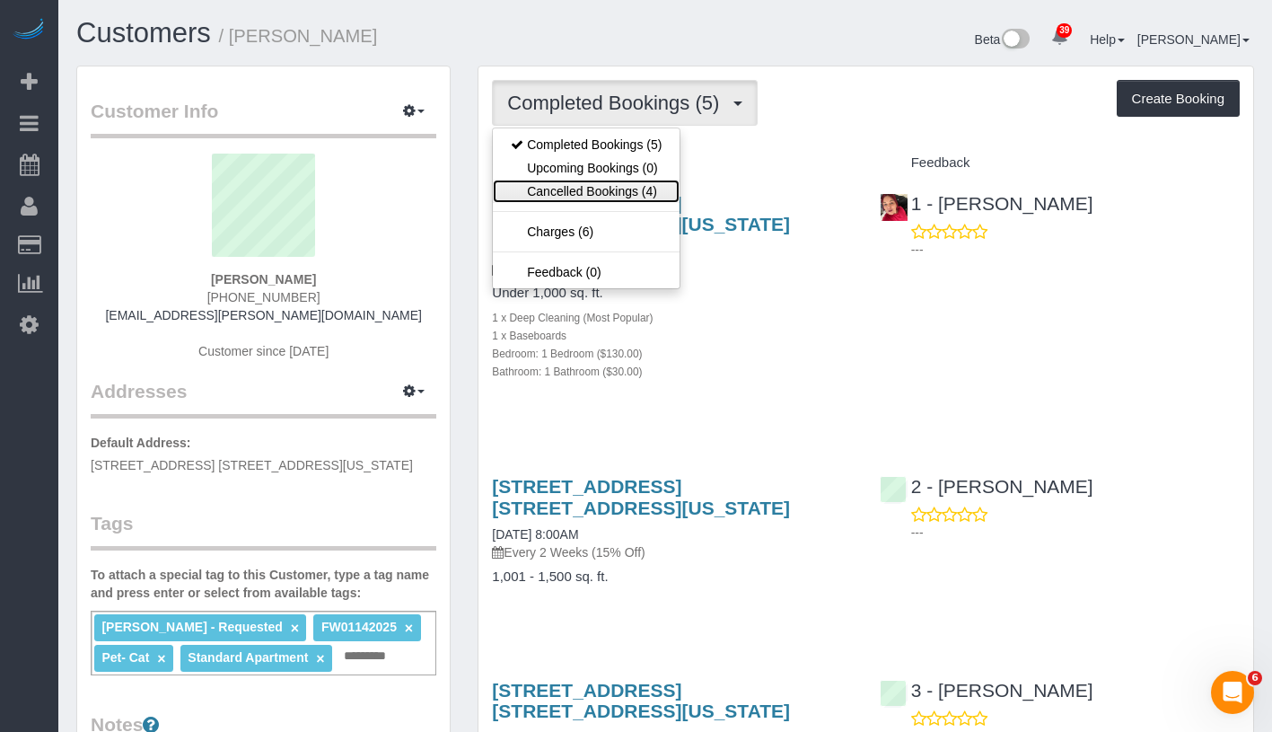
click at [588, 197] on link "Cancelled Bookings (4)" at bounding box center [586, 191] width 187 height 23
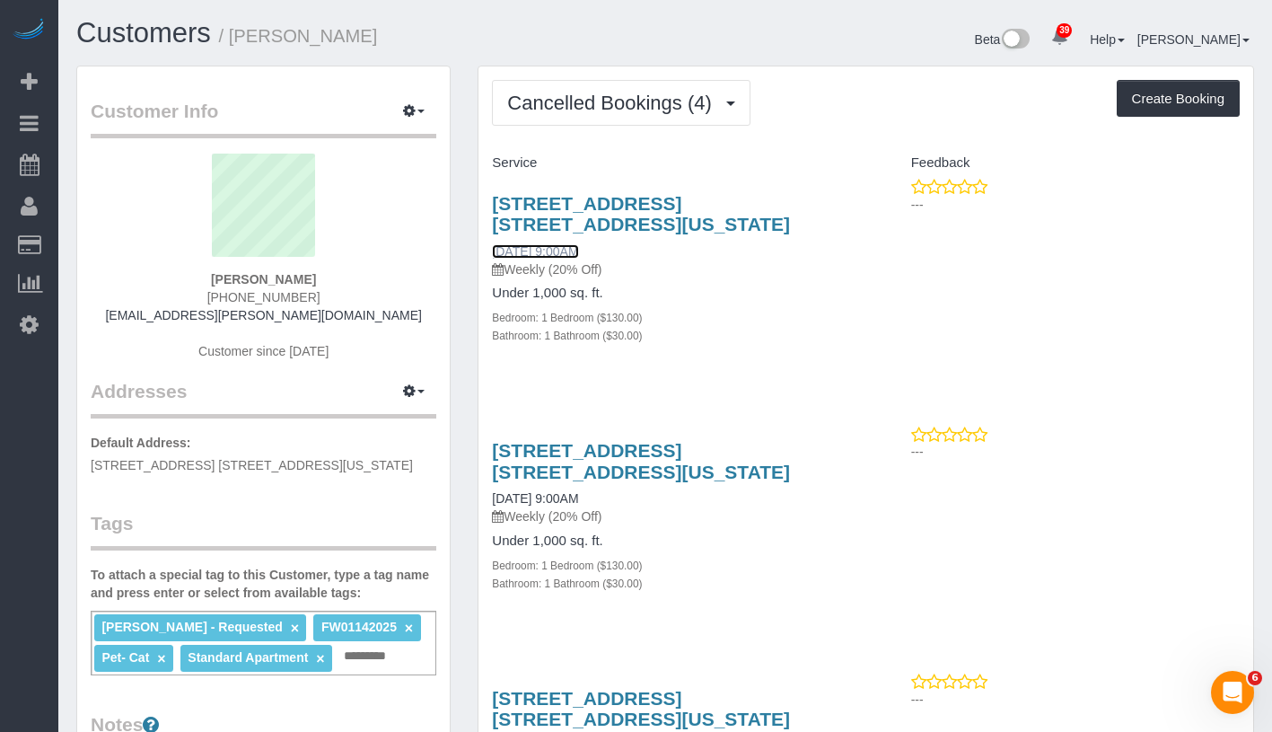
click at [552, 250] on link "07/04/2025 9:00AM" at bounding box center [535, 251] width 86 height 14
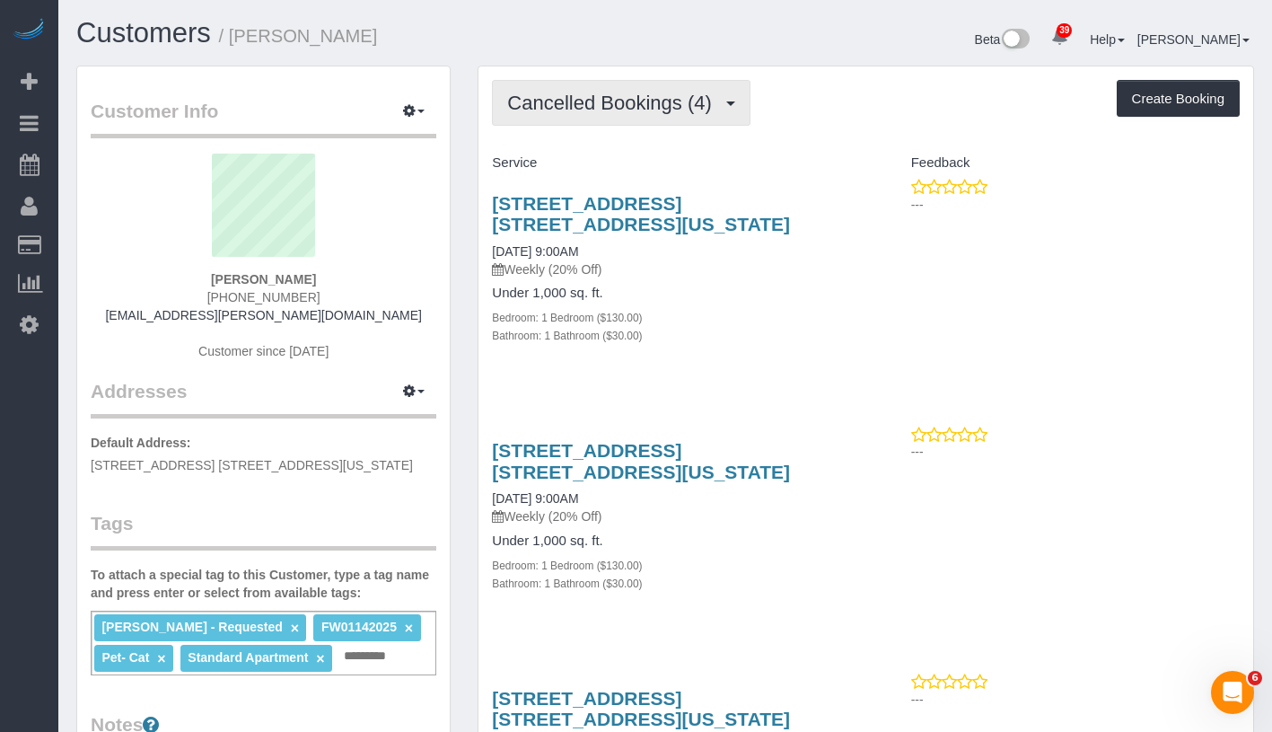
click at [628, 112] on span "Cancelled Bookings (4)" at bounding box center [613, 103] width 213 height 22
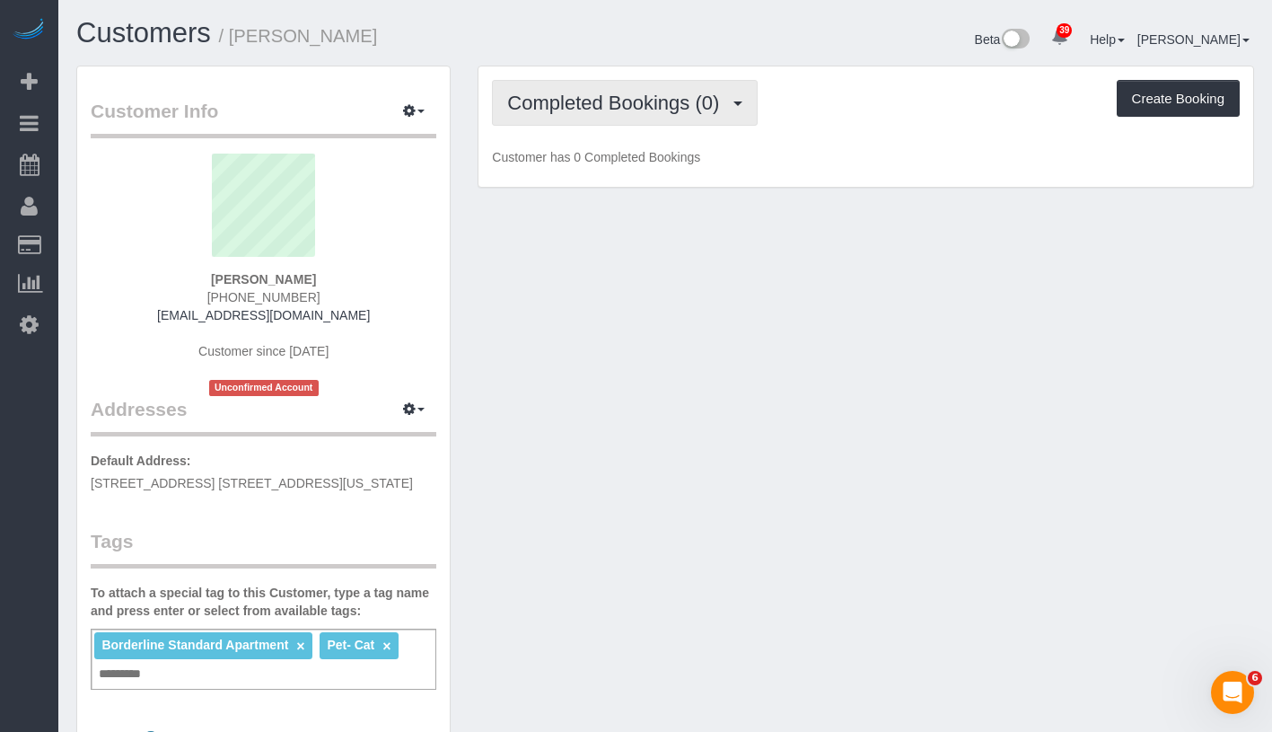
click at [603, 115] on button "Completed Bookings (0)" at bounding box center [625, 103] width 266 height 46
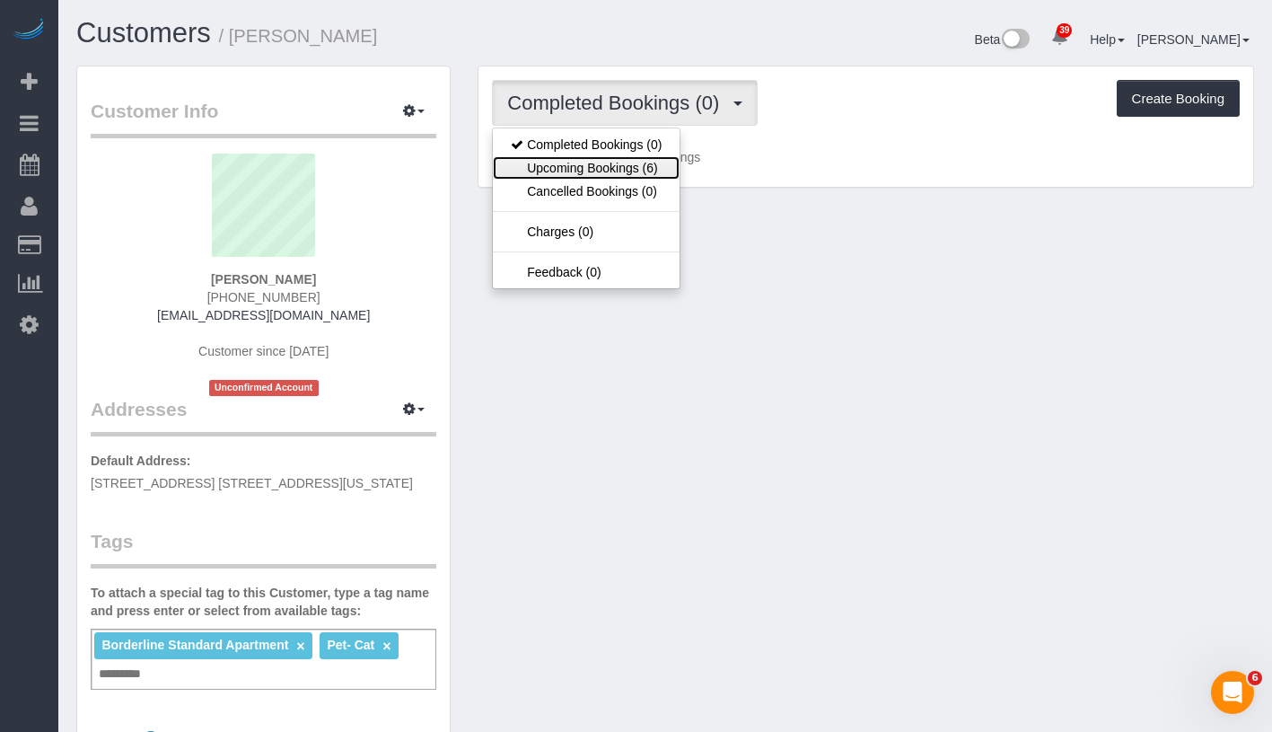
click at [622, 171] on link "Upcoming Bookings (6)" at bounding box center [586, 167] width 187 height 23
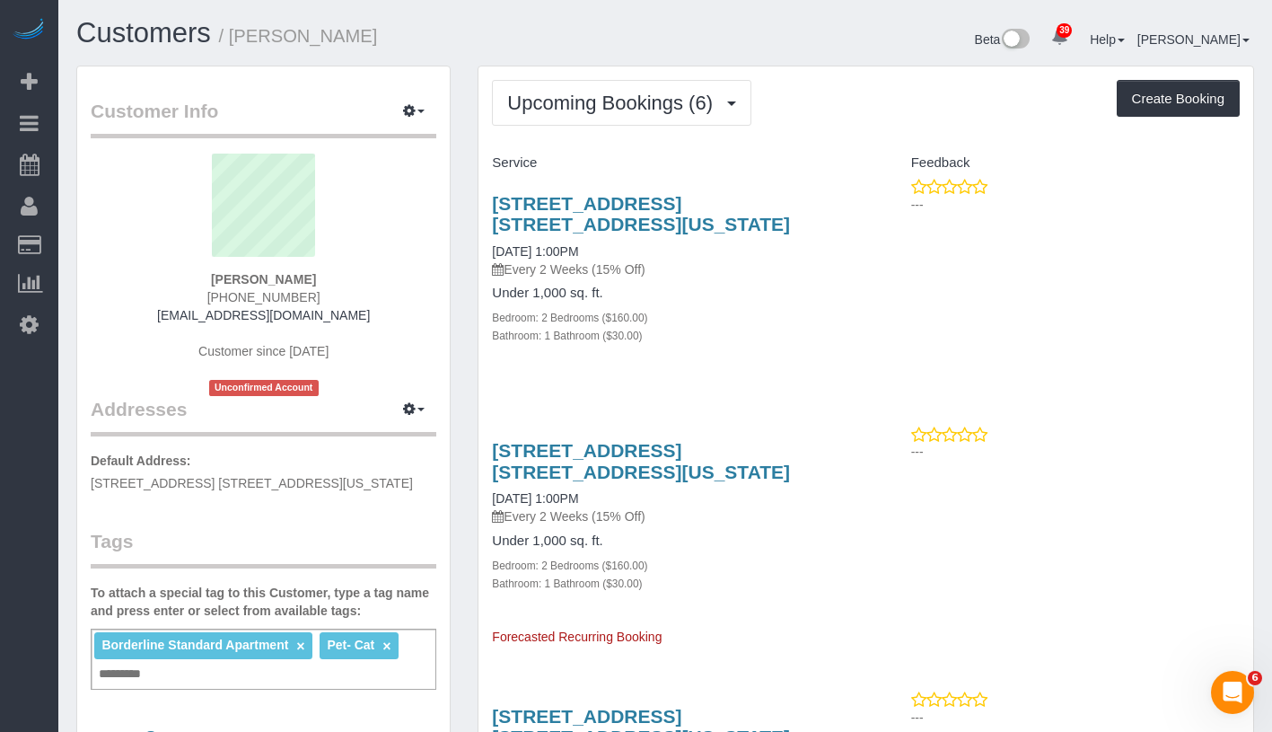
drag, startPoint x: 221, startPoint y: 278, endPoint x: 309, endPoint y: 286, distance: 88.4
click at [309, 286] on div "Salina Grilli (201) 755-1562 salina@manhattanmoderntherapy.com Customer since 2…" at bounding box center [264, 275] width 346 height 242
copy strong "Salina Grilli"
drag, startPoint x: 488, startPoint y: 247, endPoint x: 625, endPoint y: 247, distance: 136.5
click at [625, 247] on div "201 East 77th Street Apt. 4c, New York, NY 10075-2069 10/20/2025 1:00PM Every 2…" at bounding box center [672, 279] width 387 height 202
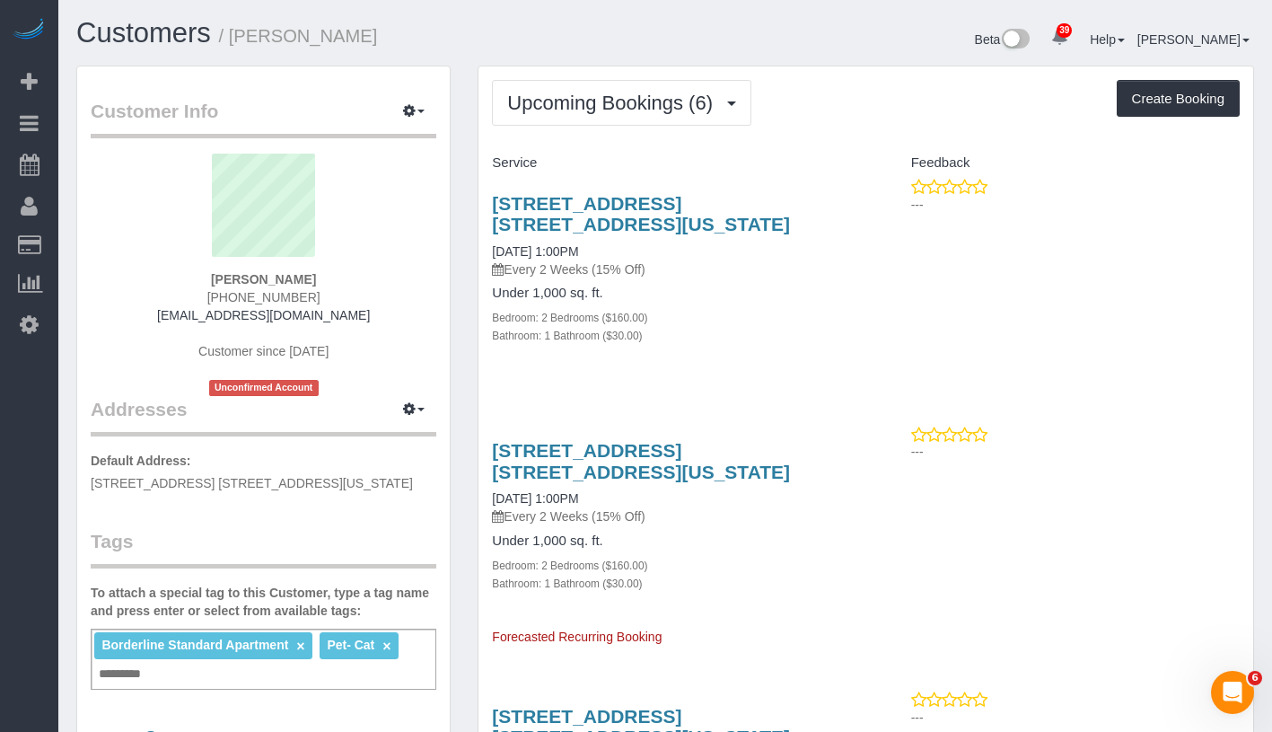
copy link "10/20/2025 1:00PM"
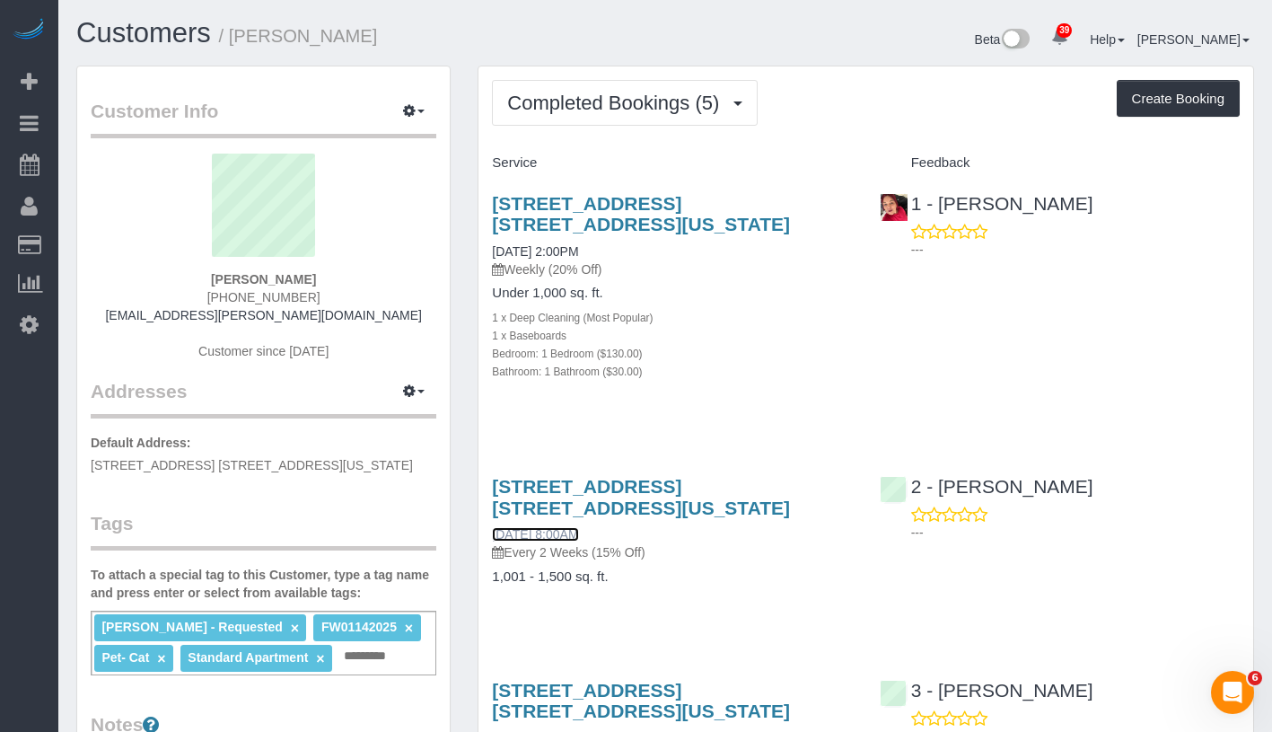
click at [578, 535] on link "[DATE] 8:00AM" at bounding box center [535, 534] width 86 height 14
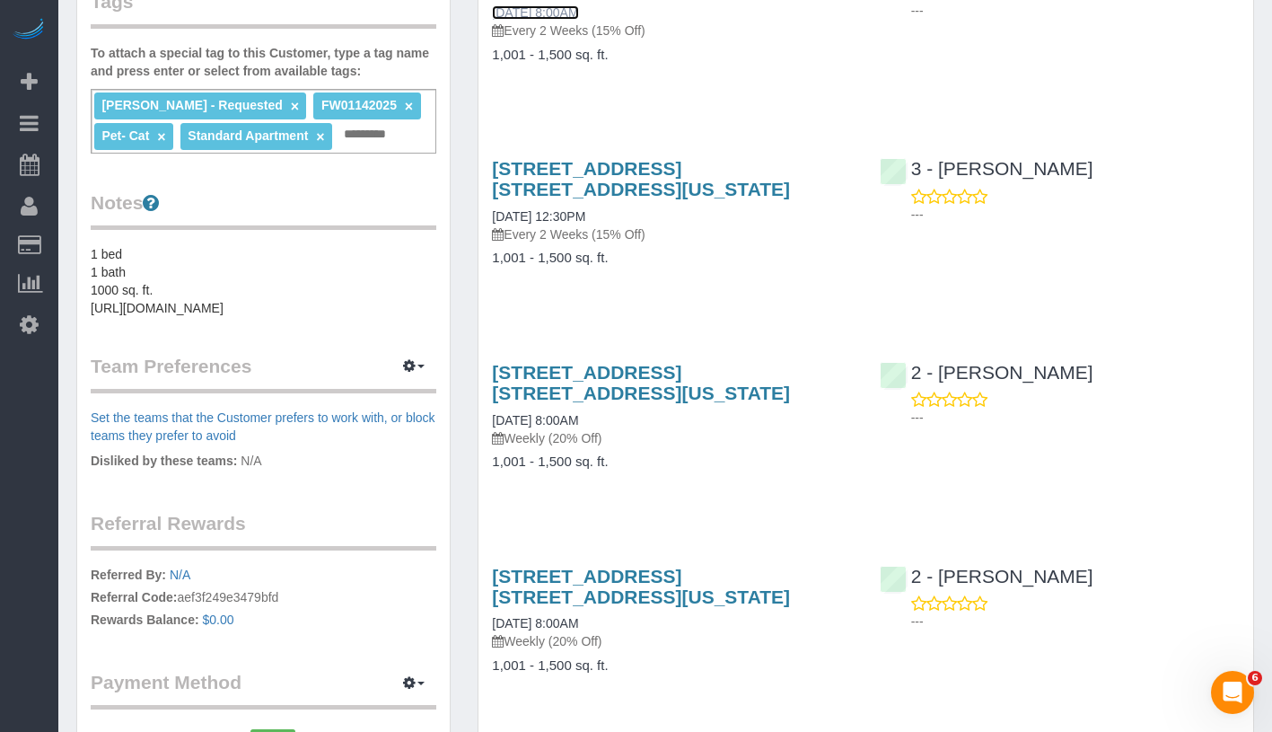
scroll to position [525, 0]
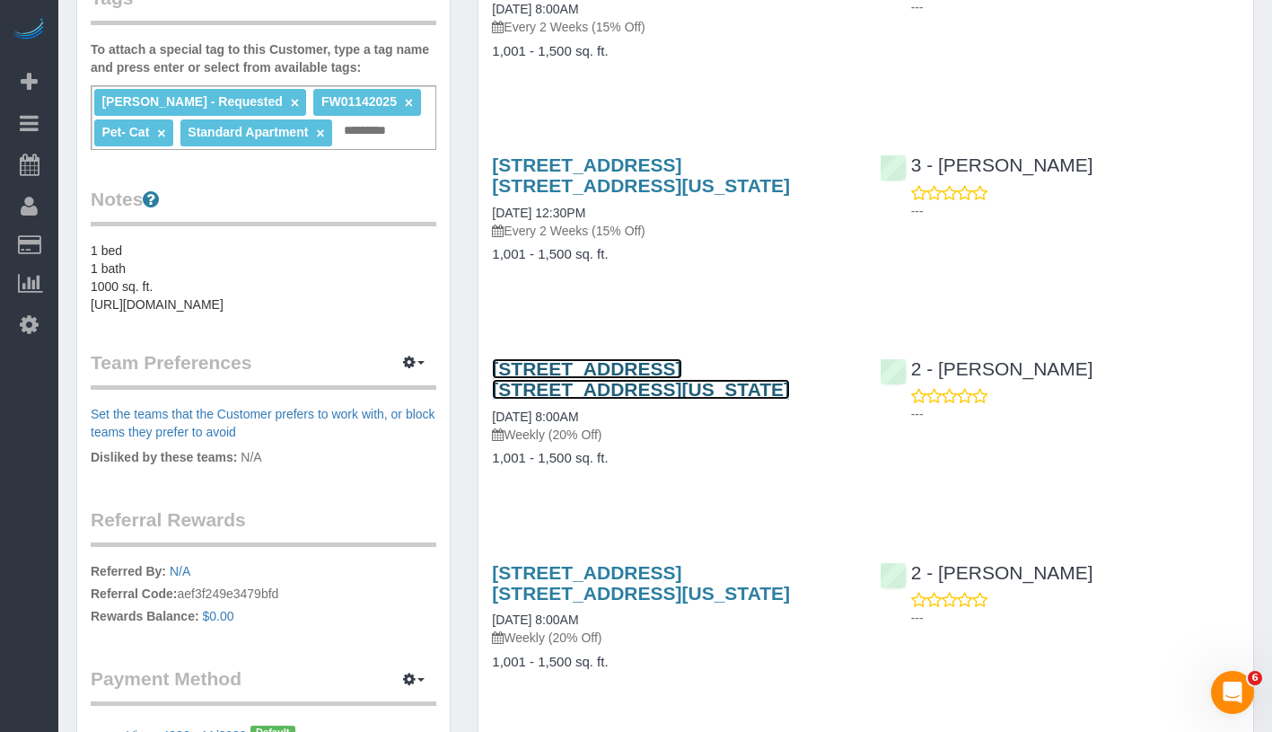
click at [556, 396] on link "[STREET_ADDRESS] [STREET_ADDRESS][US_STATE]" at bounding box center [641, 378] width 298 height 41
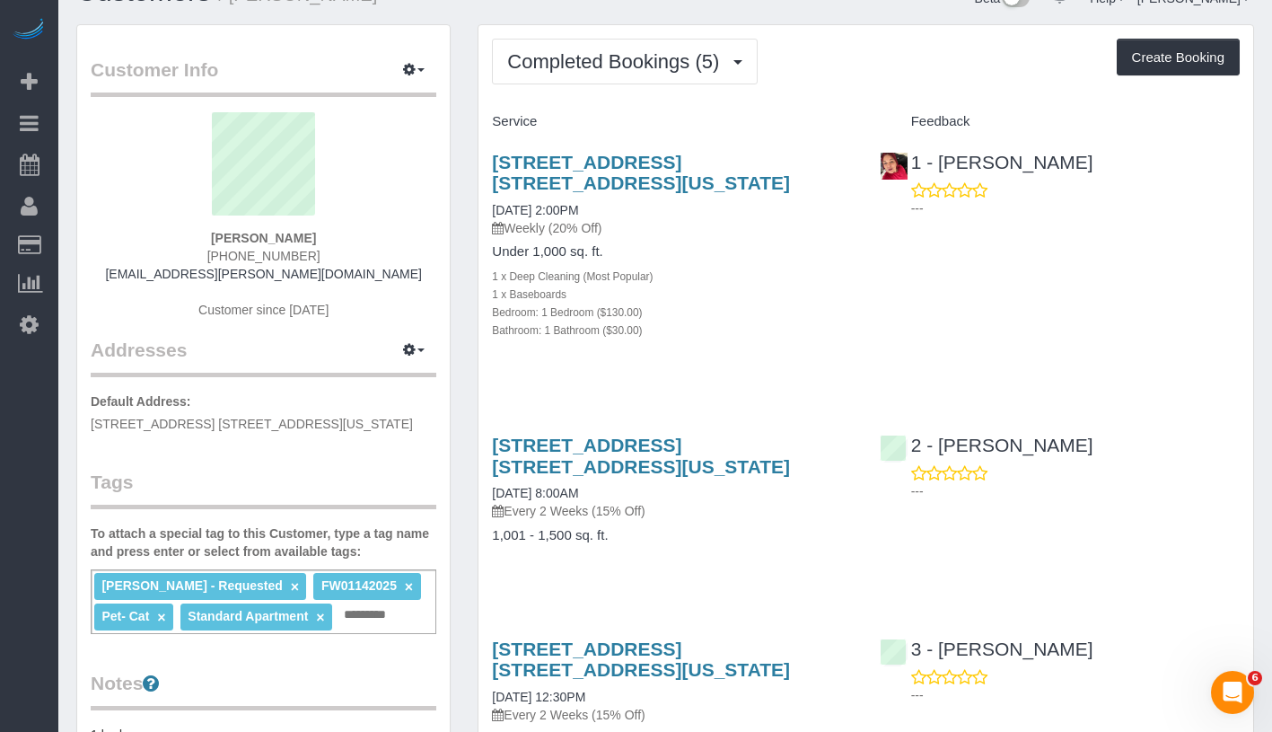
scroll to position [0, 0]
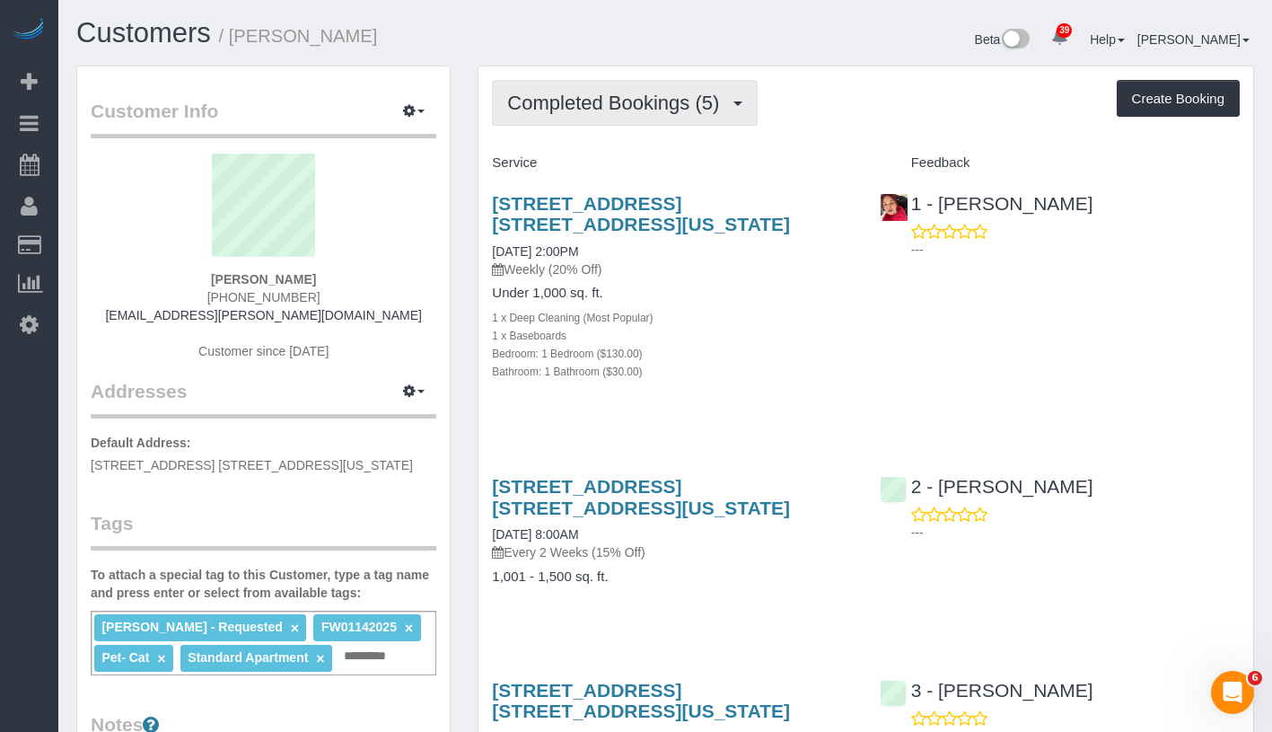
click at [624, 92] on span "Completed Bookings (5)" at bounding box center [617, 103] width 221 height 22
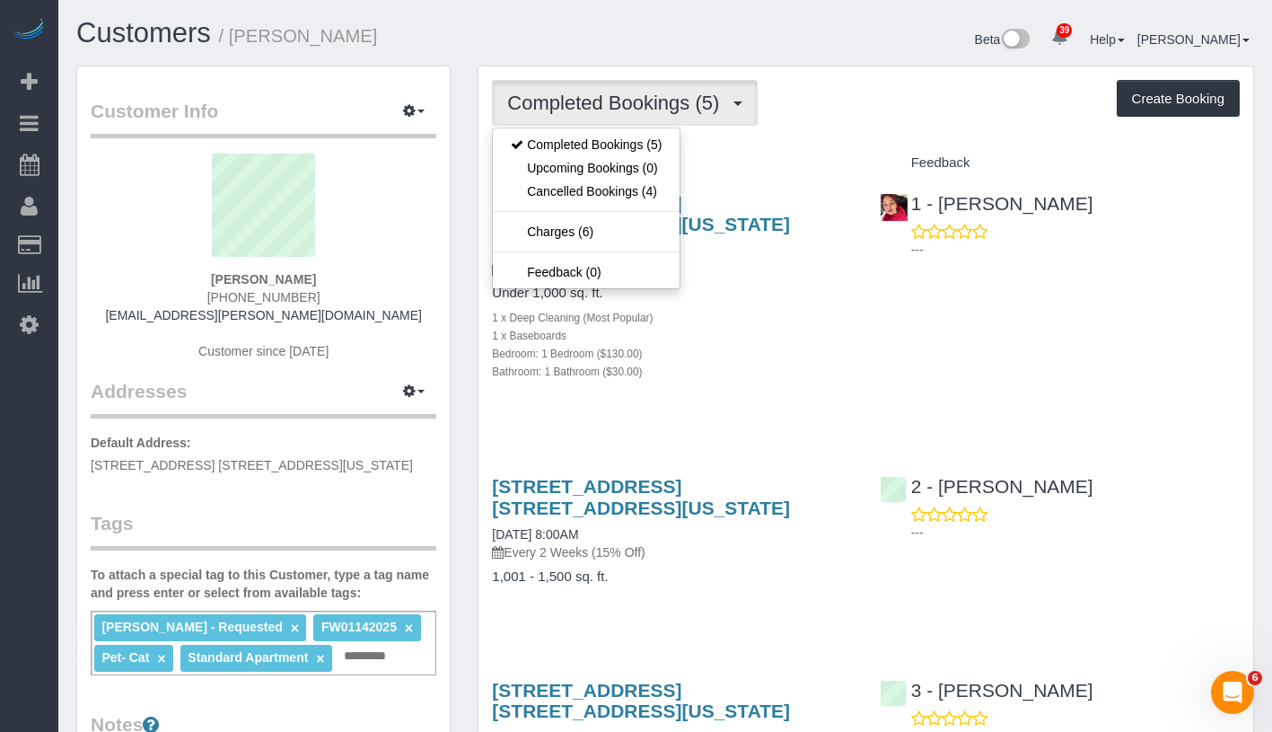
click at [892, 57] on div "Beta 39 Your Notifications You have 0 alerts × You have 5 to charge for 10/13/2…" at bounding box center [966, 42] width 602 height 48
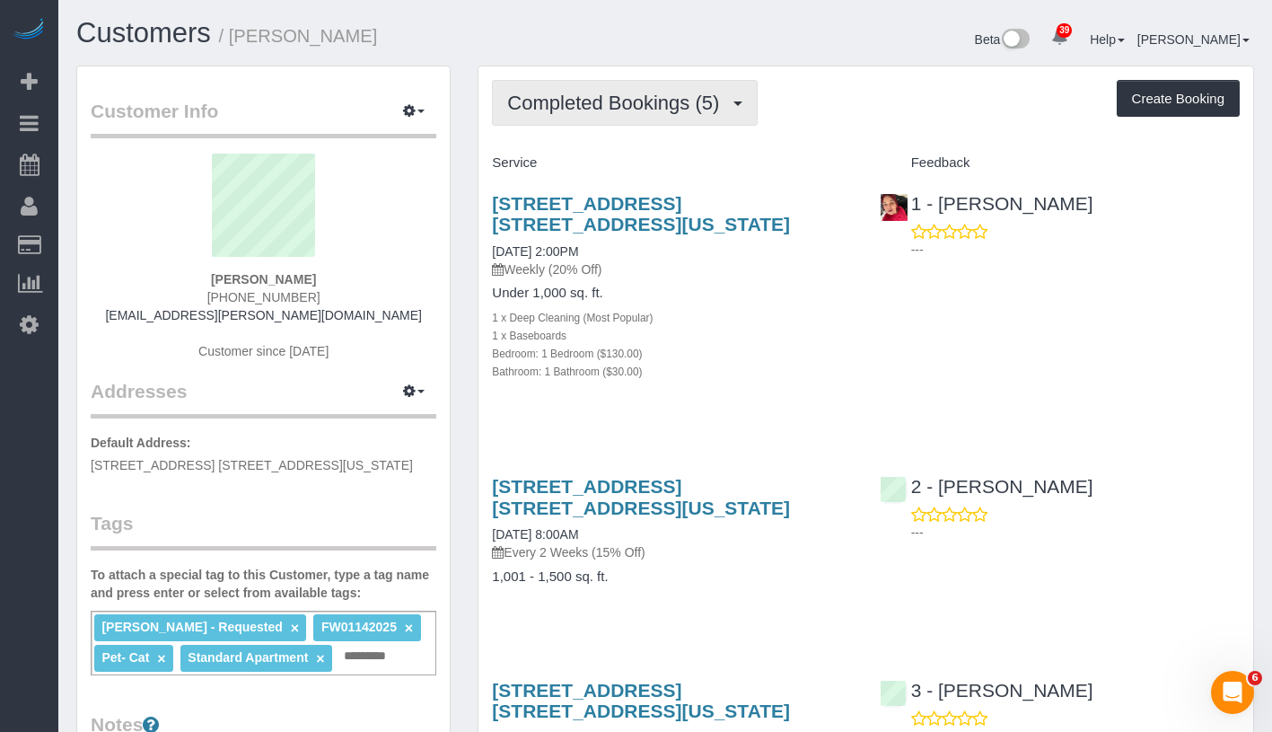
click at [549, 99] on span "Completed Bookings (5)" at bounding box center [617, 103] width 221 height 22
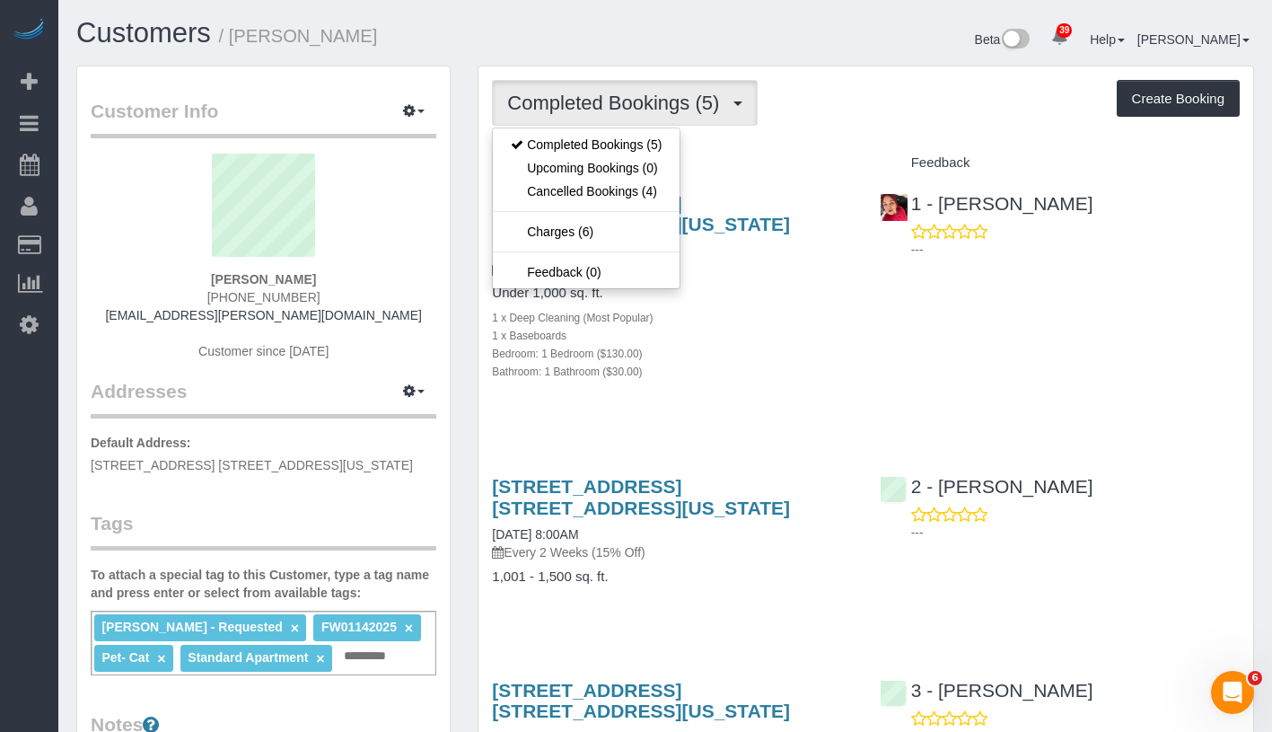
click at [803, 128] on div "Completed Bookings (5) Completed Bookings (5) Upcoming Bookings (0) Cancelled B…" at bounding box center [866, 677] width 775 height 1223
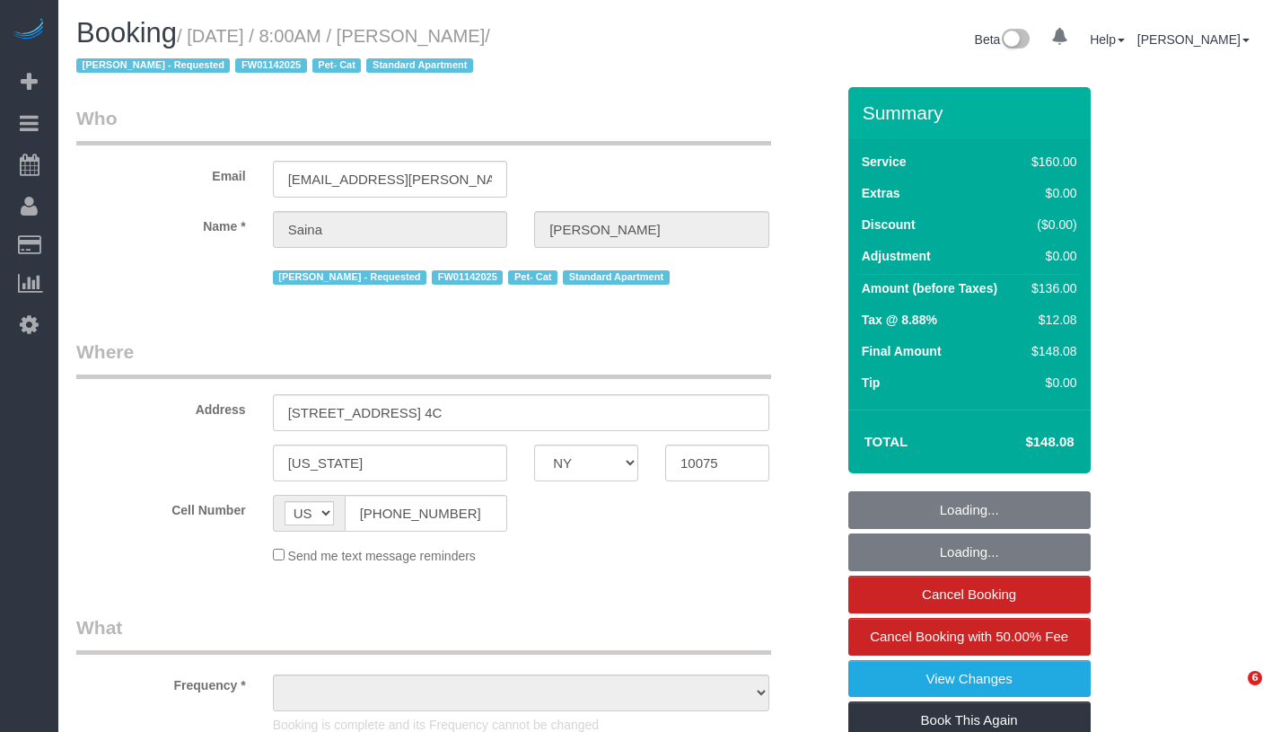
select select "NY"
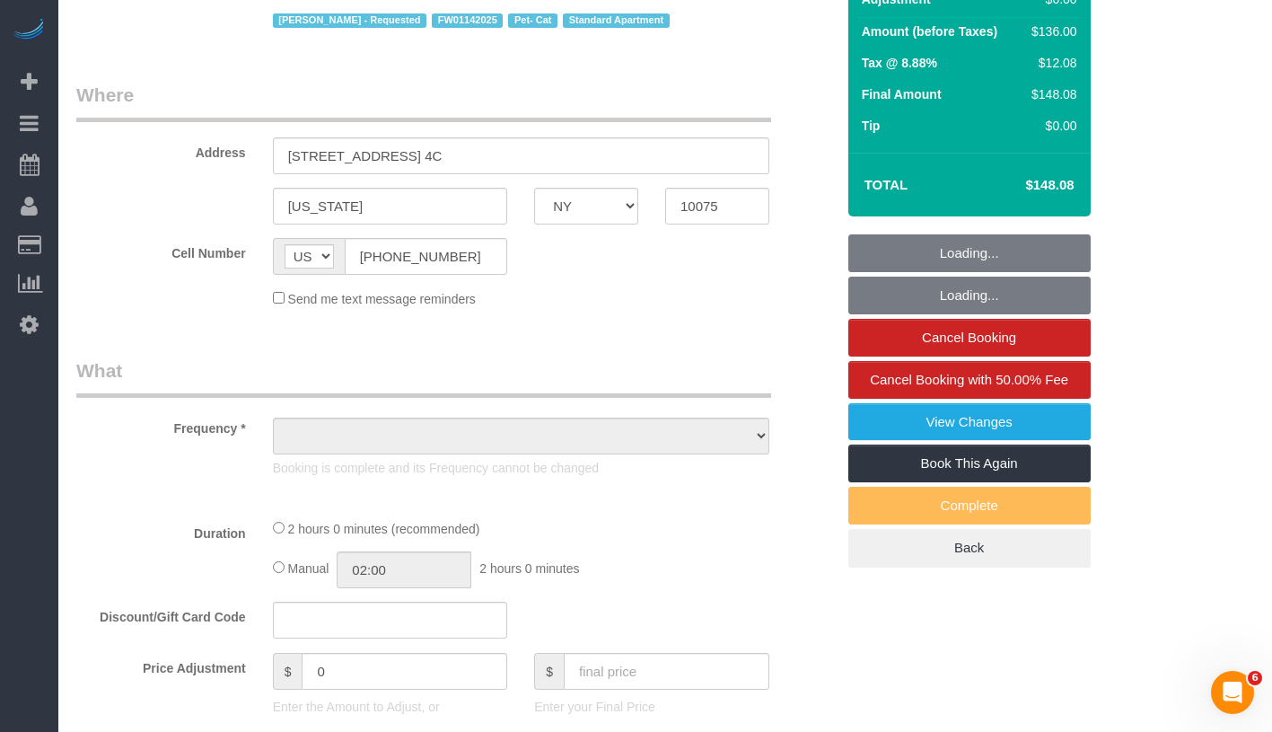
select select "object:836"
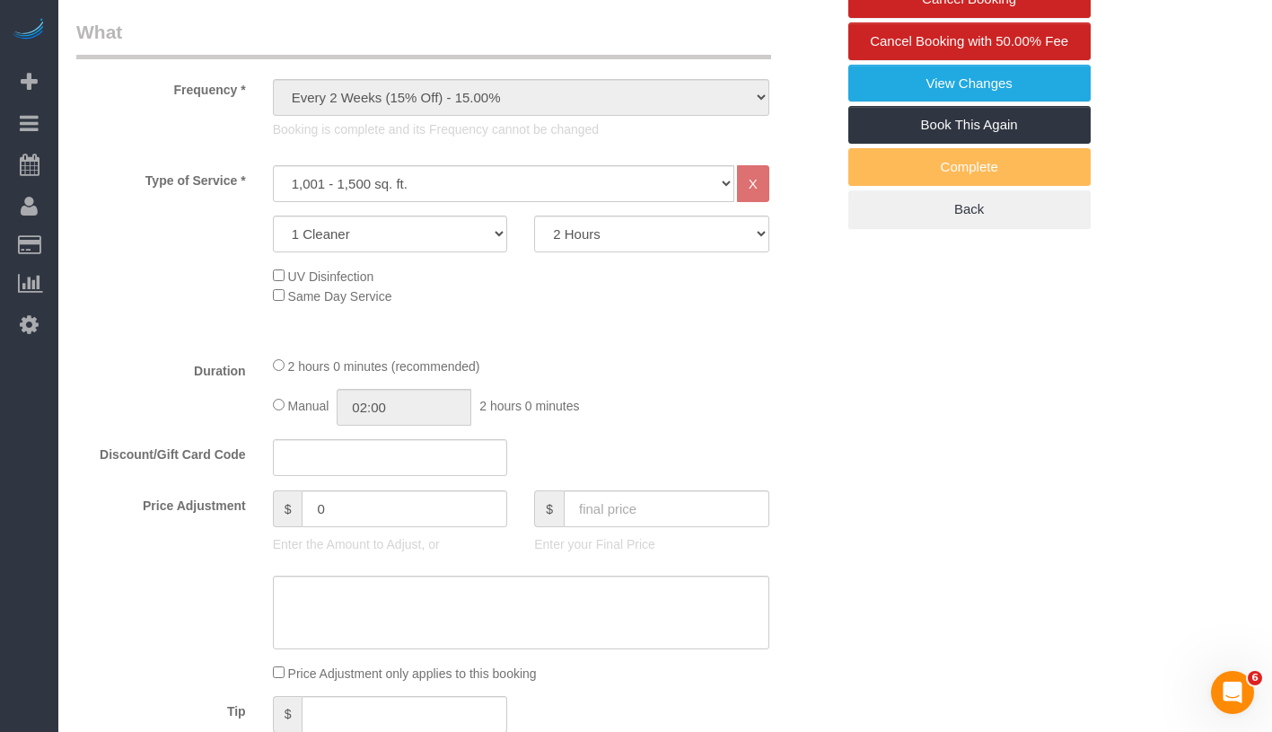
select select "spot1"
select select "number:58"
select select "number:90"
select select "number:14"
select select "number:5"
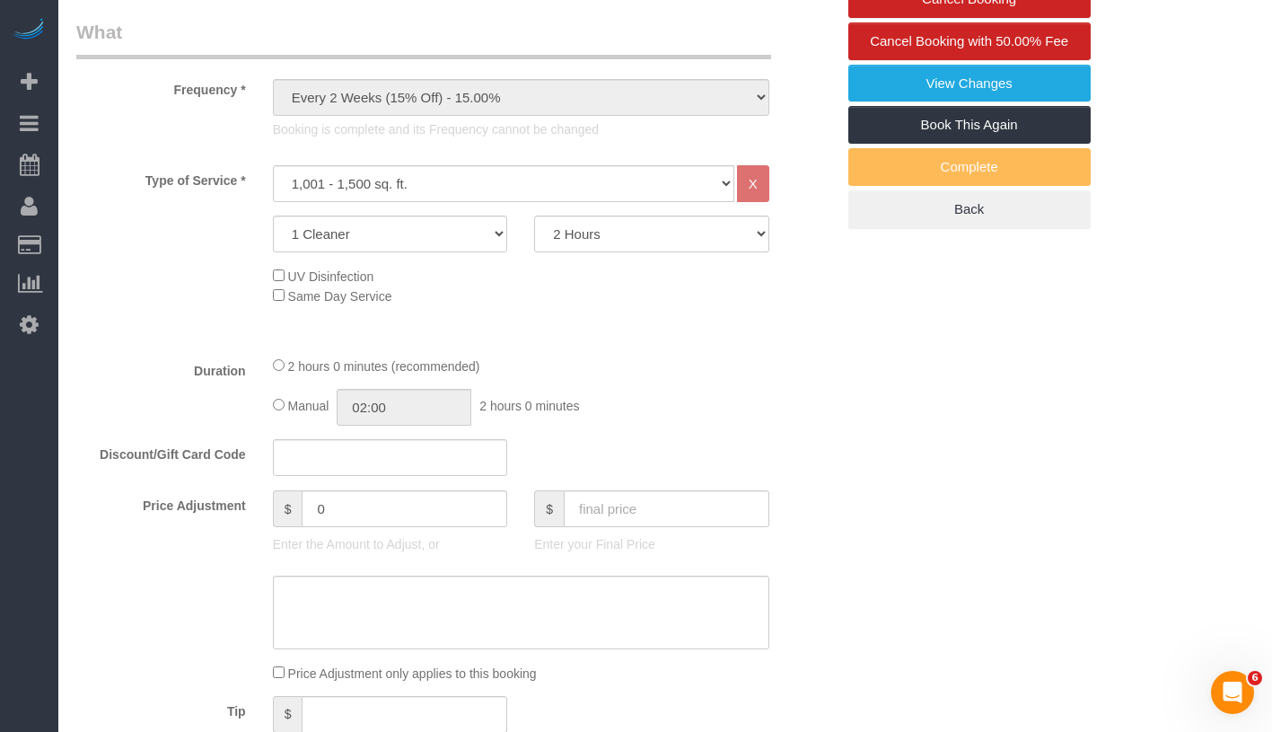
scroll to position [681, 0]
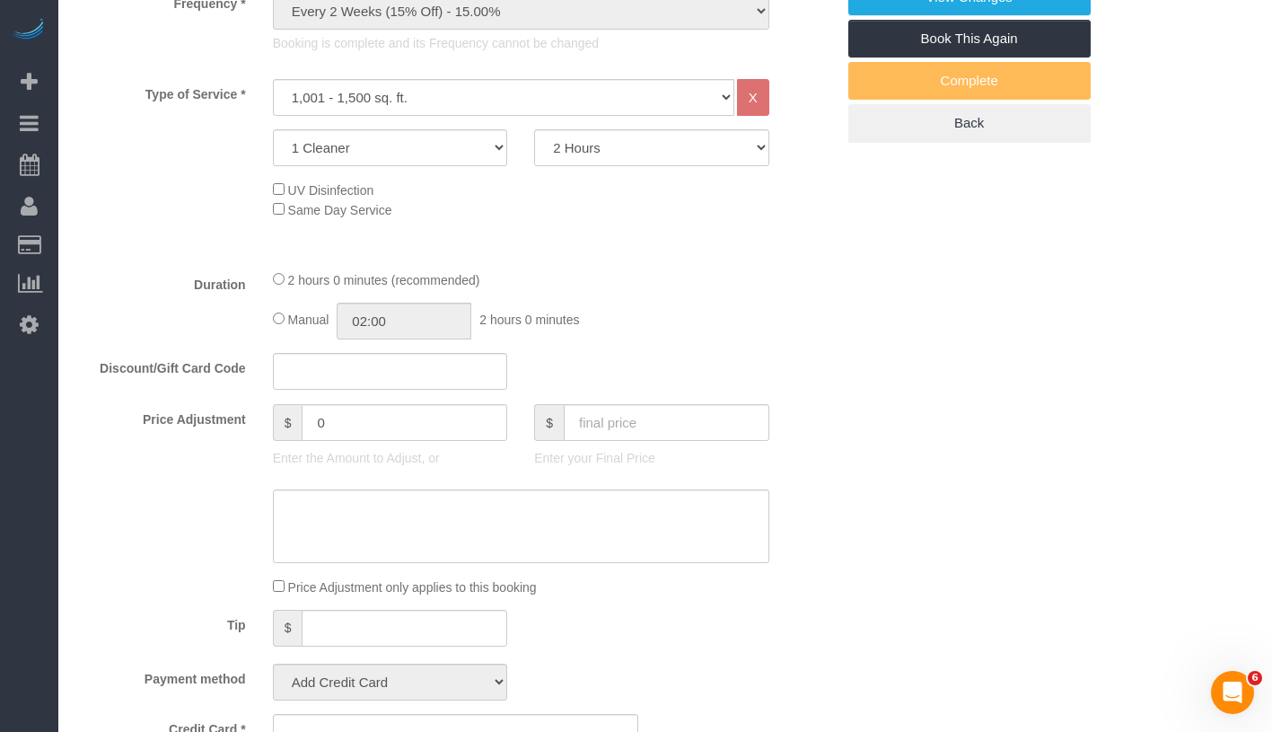
select select "string:stripe-pm_1QWIMD4VGloSiKo7ccjZjQGD"
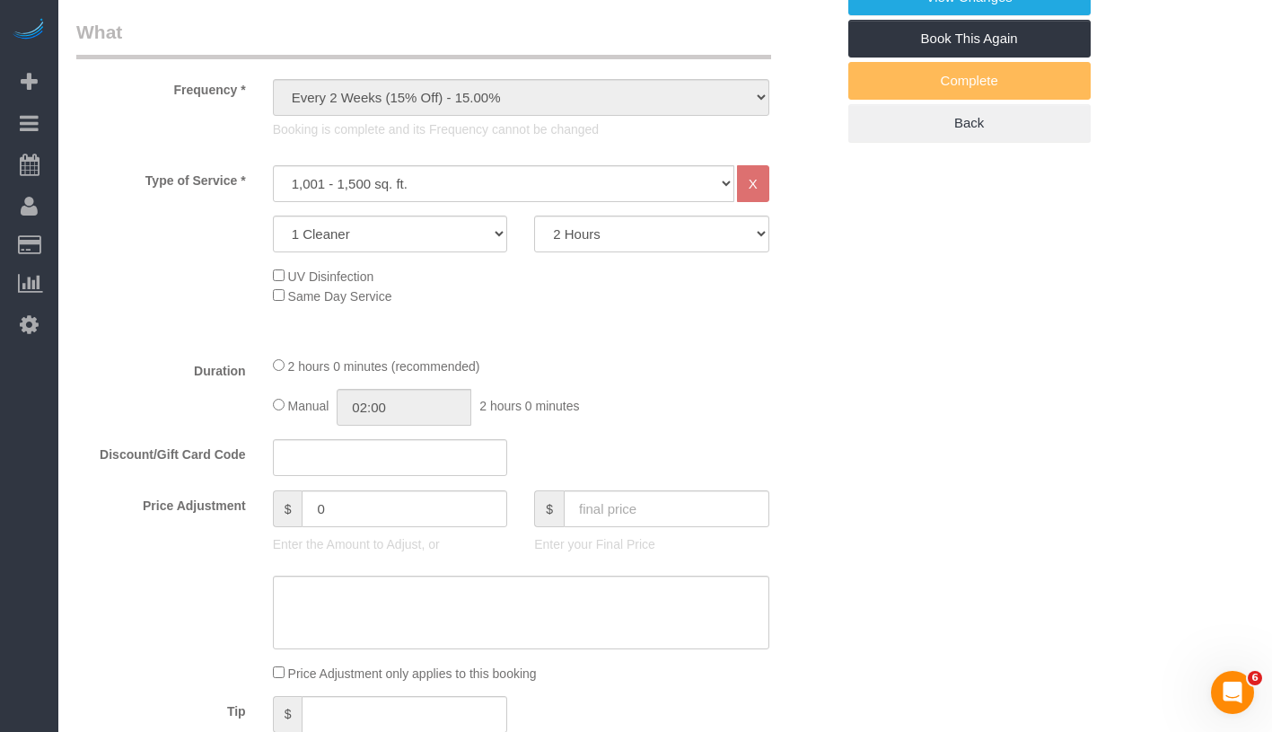
select select "object:1519"
select select "spot6"
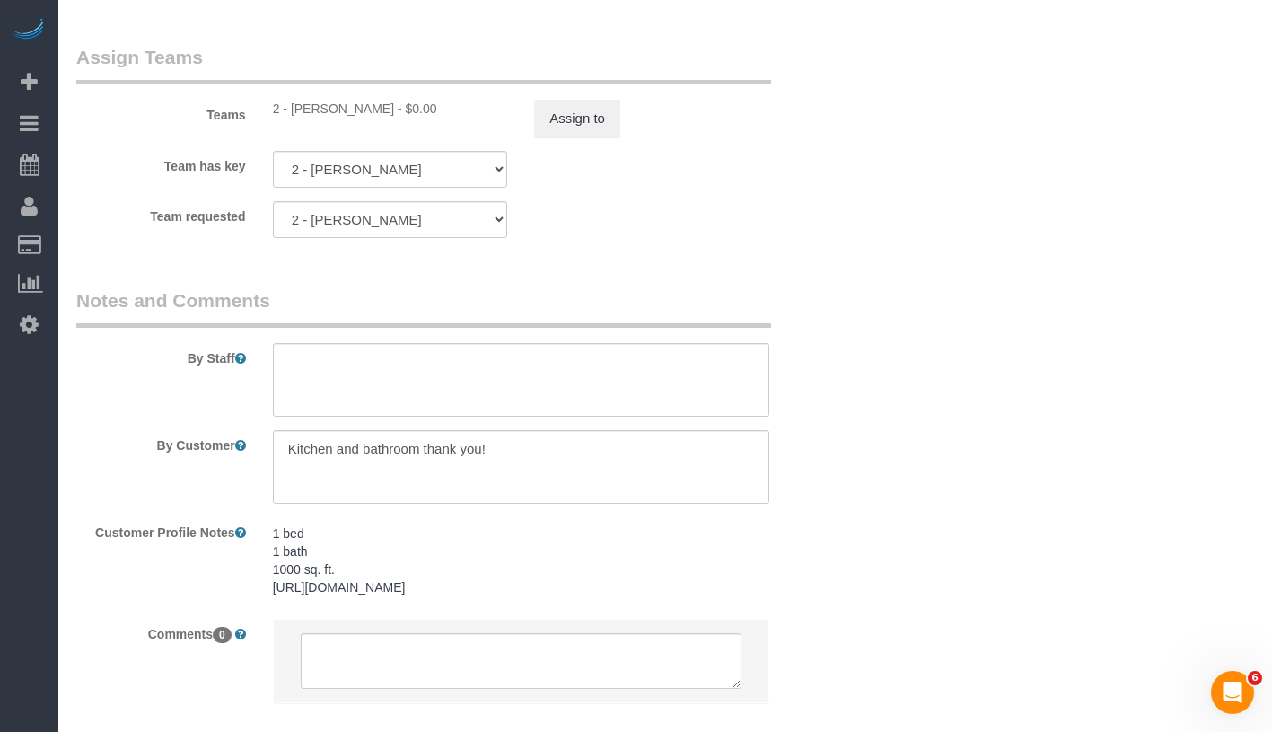
scroll to position [2130, 0]
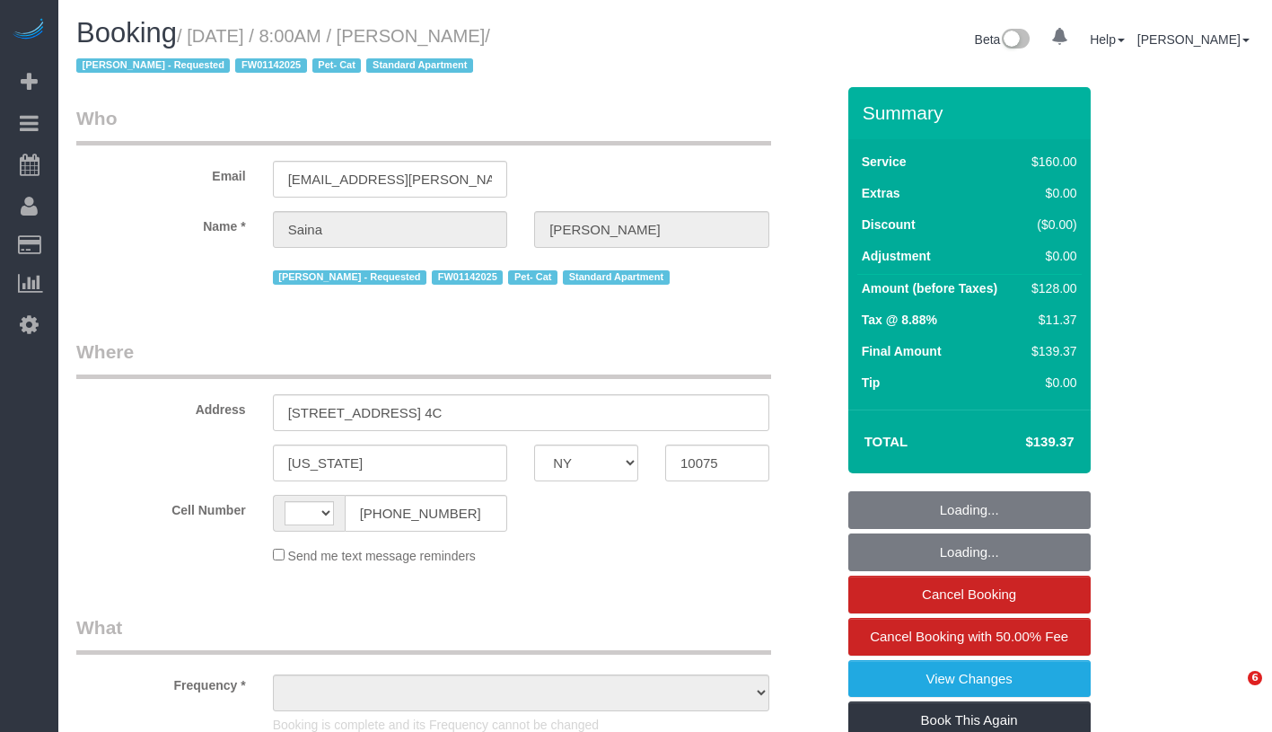
select select "NY"
select select "object:514"
select select "number:58"
select select "number:90"
select select "number:14"
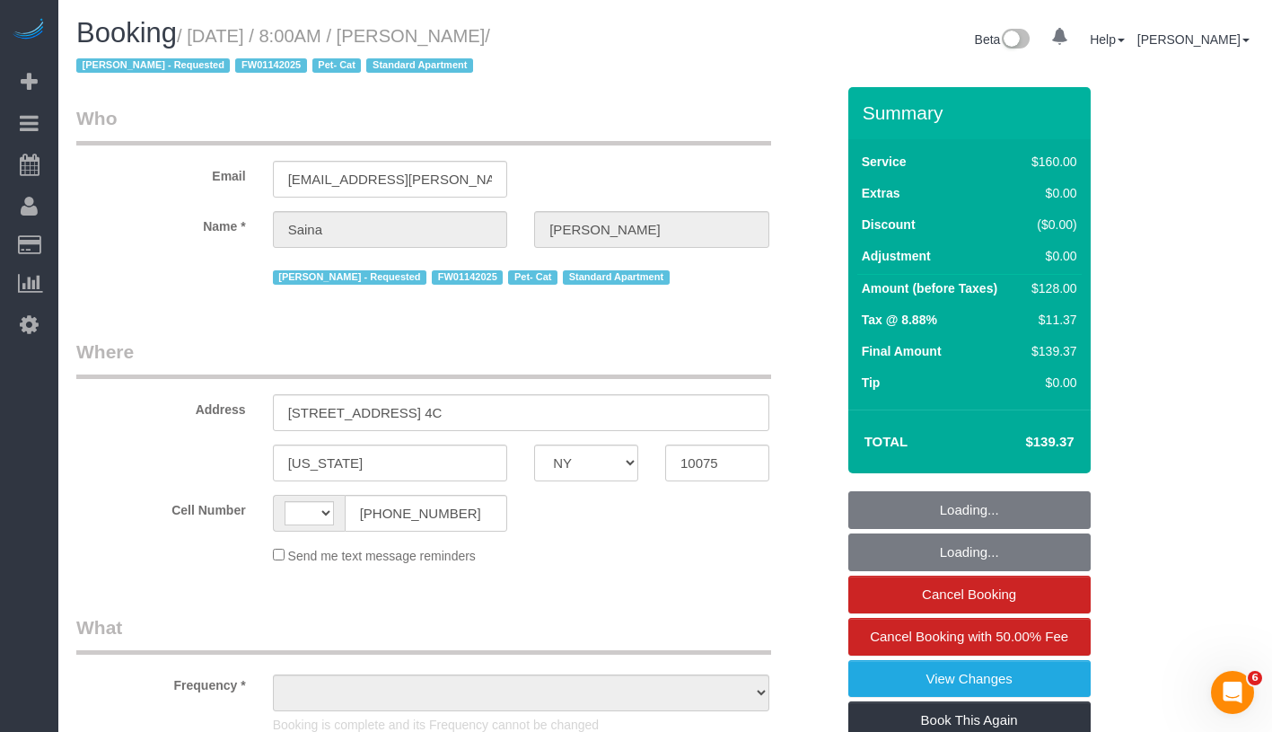
select select "number:5"
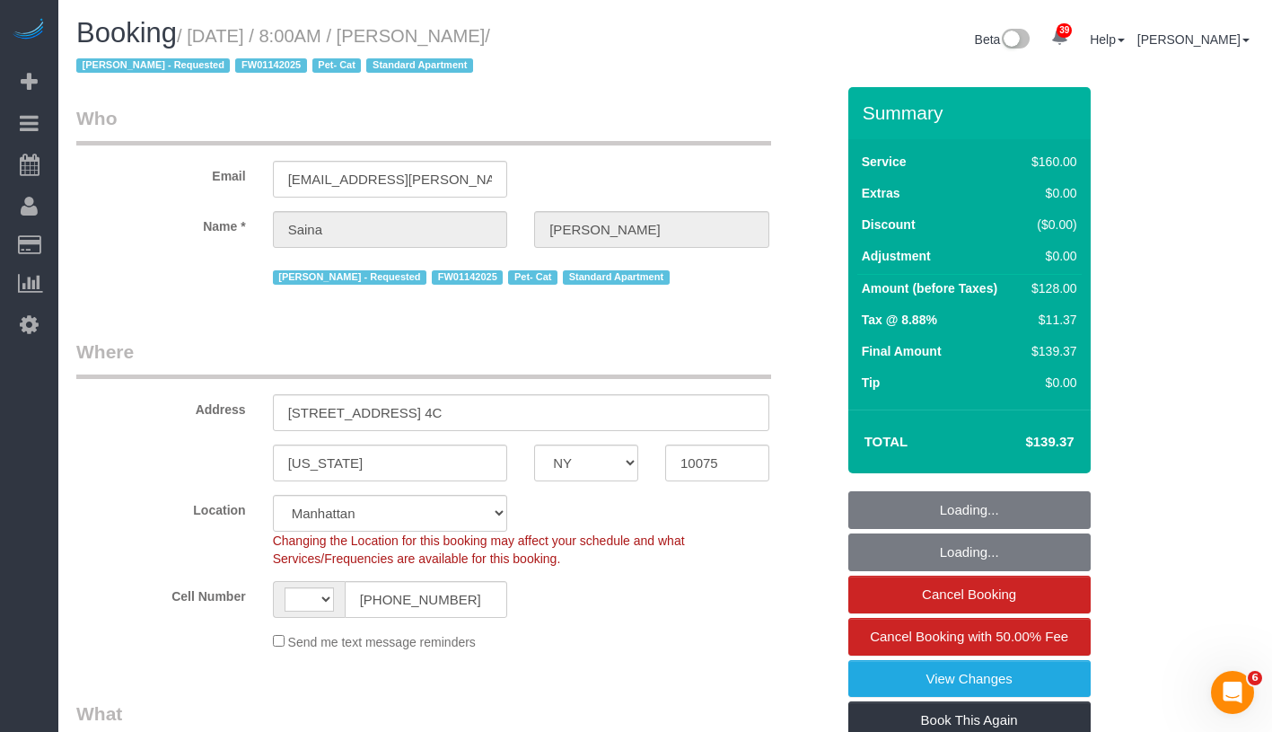
select select "object:744"
select select "string:[GEOGRAPHIC_DATA]"
select select "string:stripe-pm_1QWIMD4VGloSiKo7ccjZjQGD"
select select "spot1"
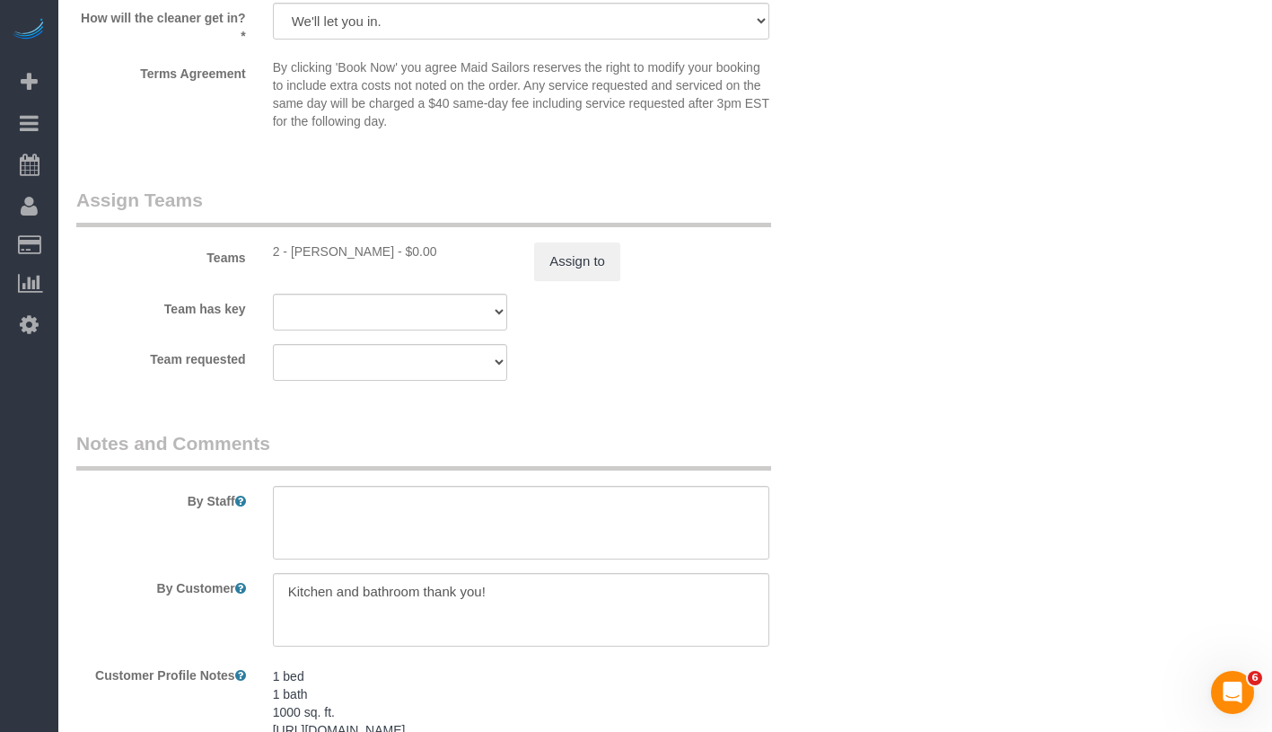
scroll to position [2222, 0]
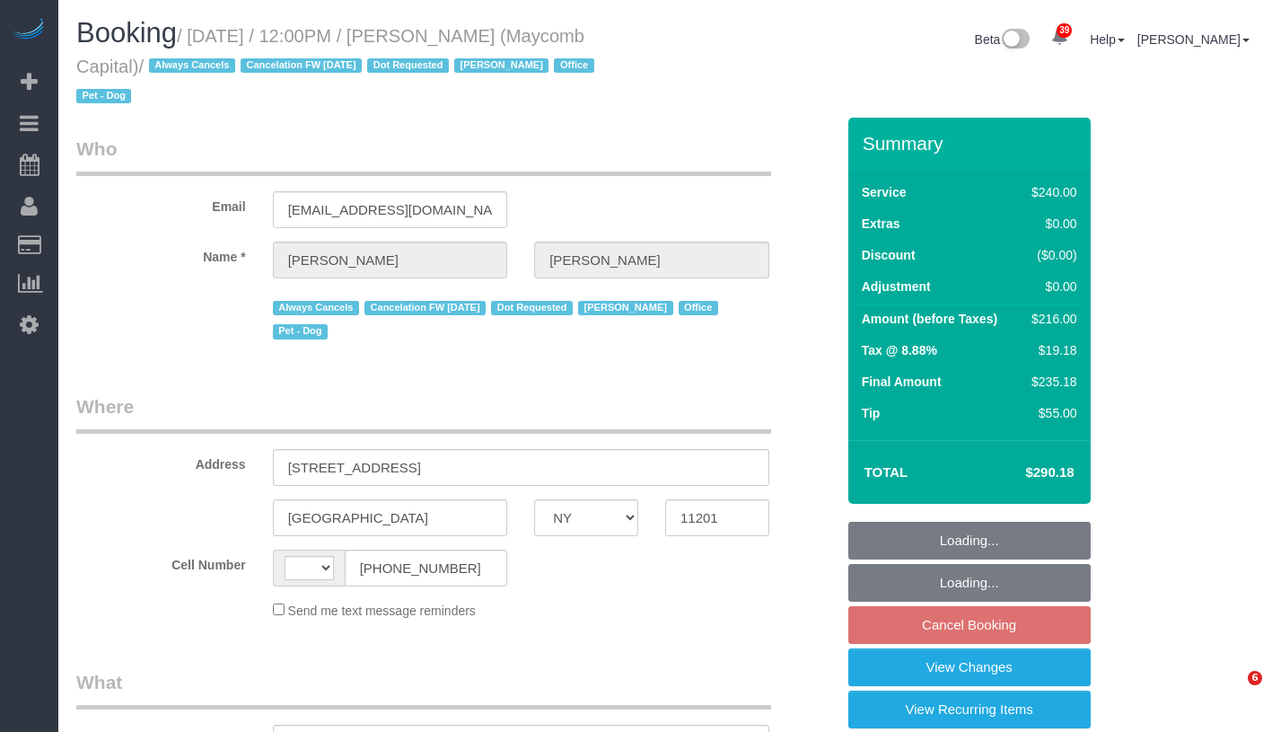
select select "NY"
select select "string:[GEOGRAPHIC_DATA]"
select select "object:761"
select select "spot5"
select select "string:stripe-pm_1Q7LTo4VGloSiKo7wRy0pITf"
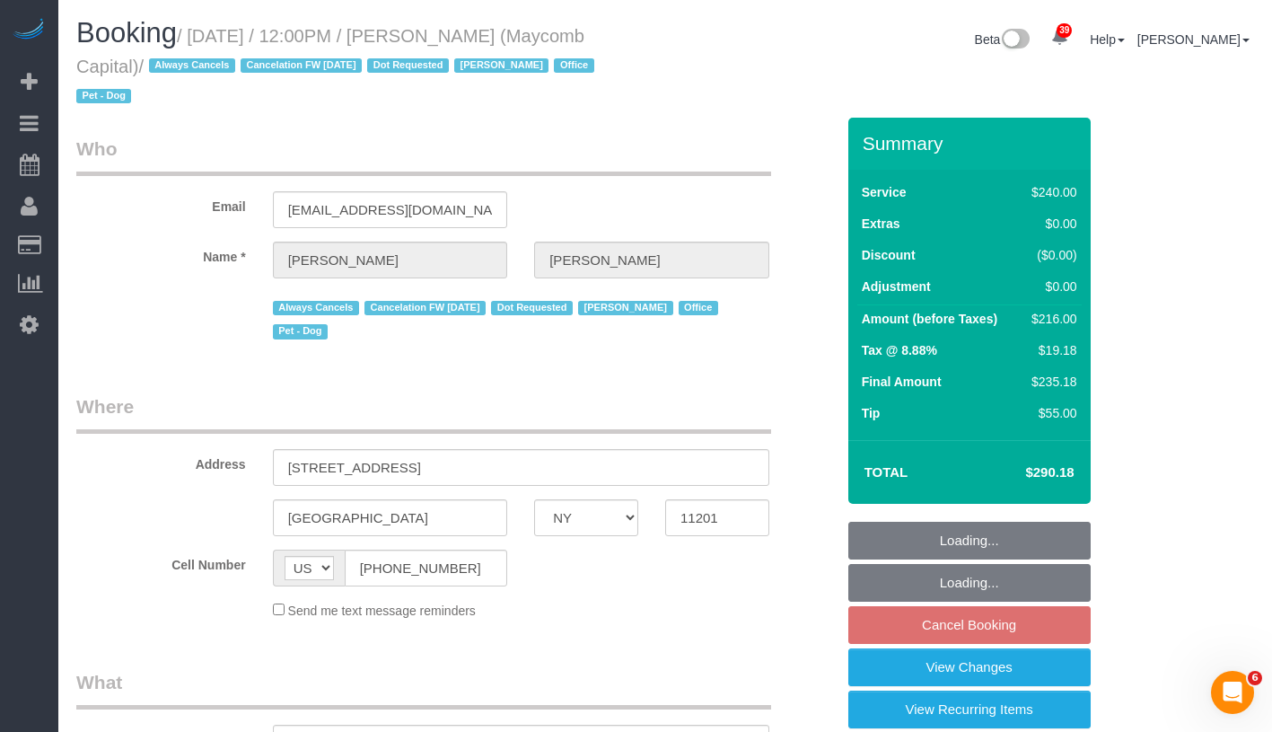
select select "number:89"
select select "number:90"
select select "number:15"
select select "number:5"
select select "180"
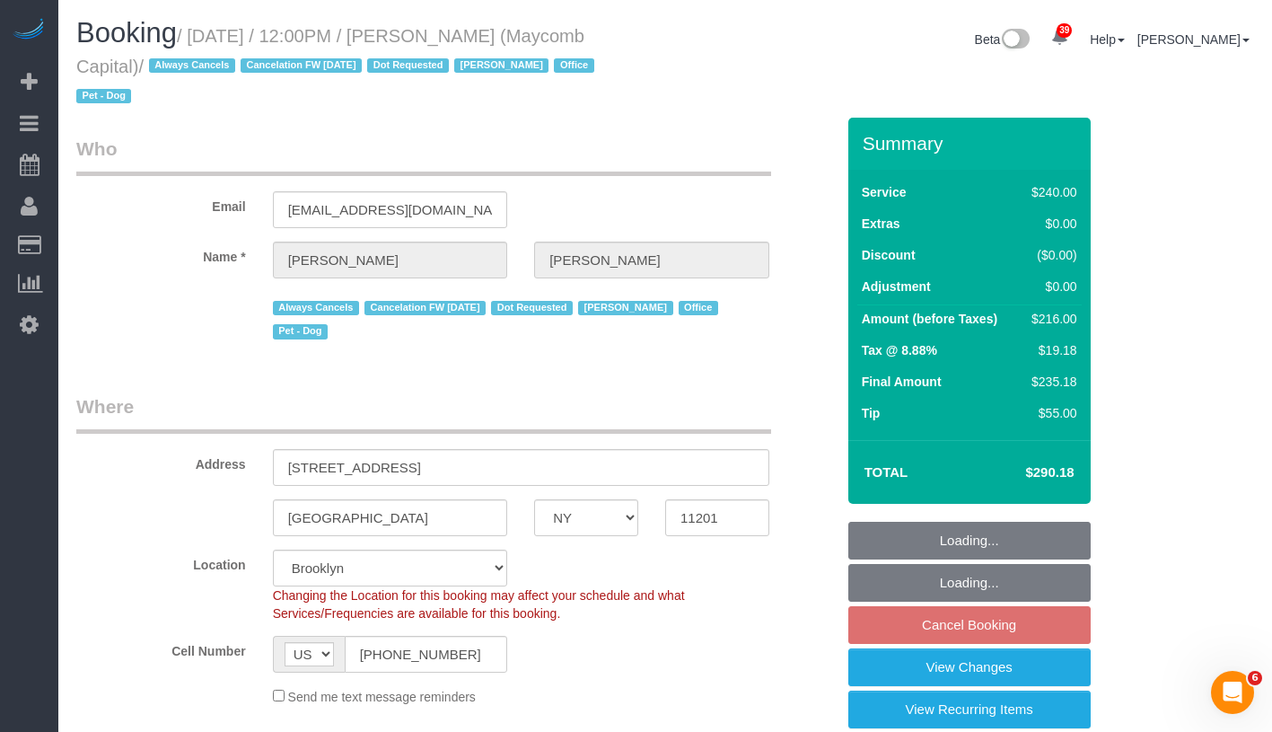
select select
select select "object:1432"
select select "spot65"
